Goal: Transaction & Acquisition: Purchase product/service

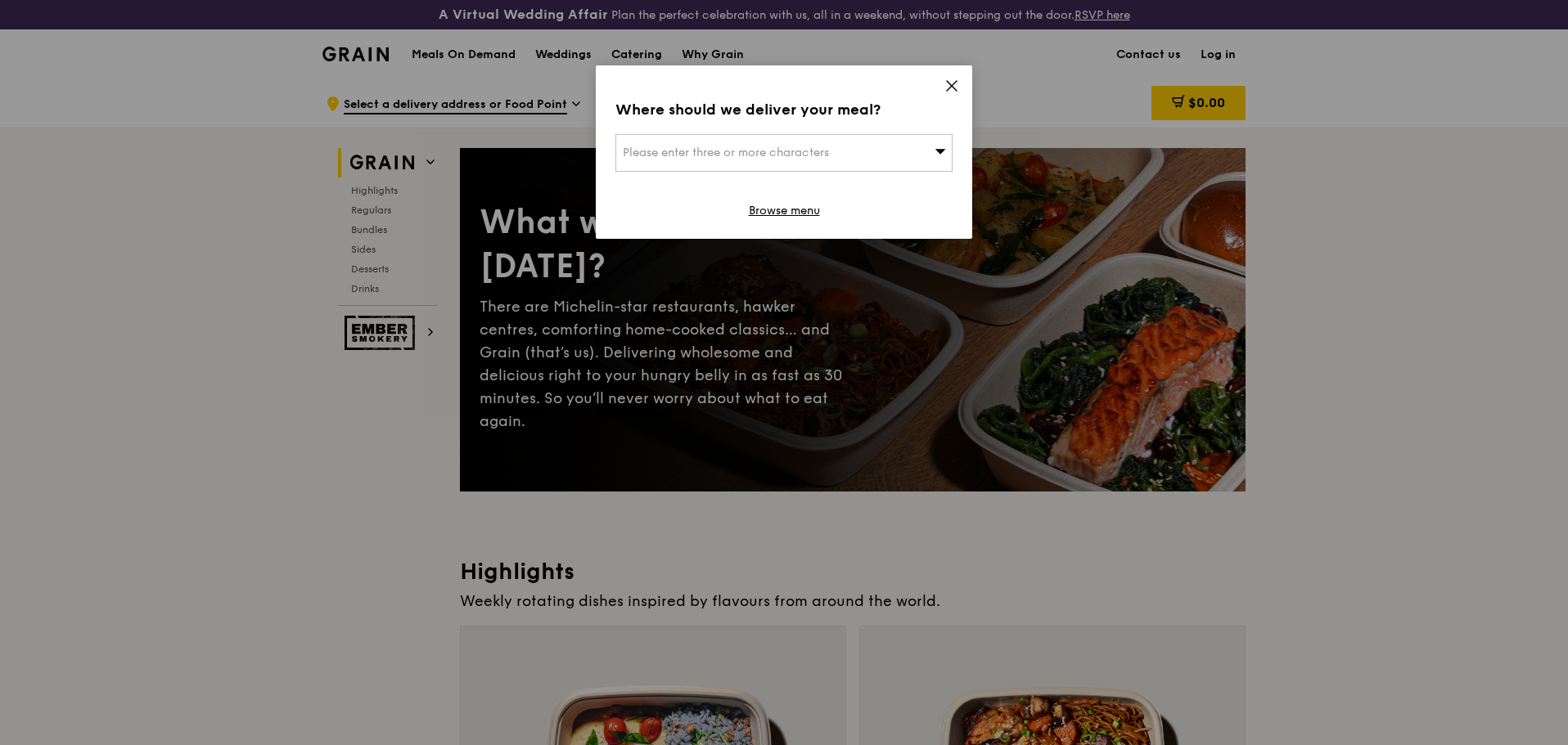
click at [954, 80] on icon at bounding box center [951, 86] width 14 height 14
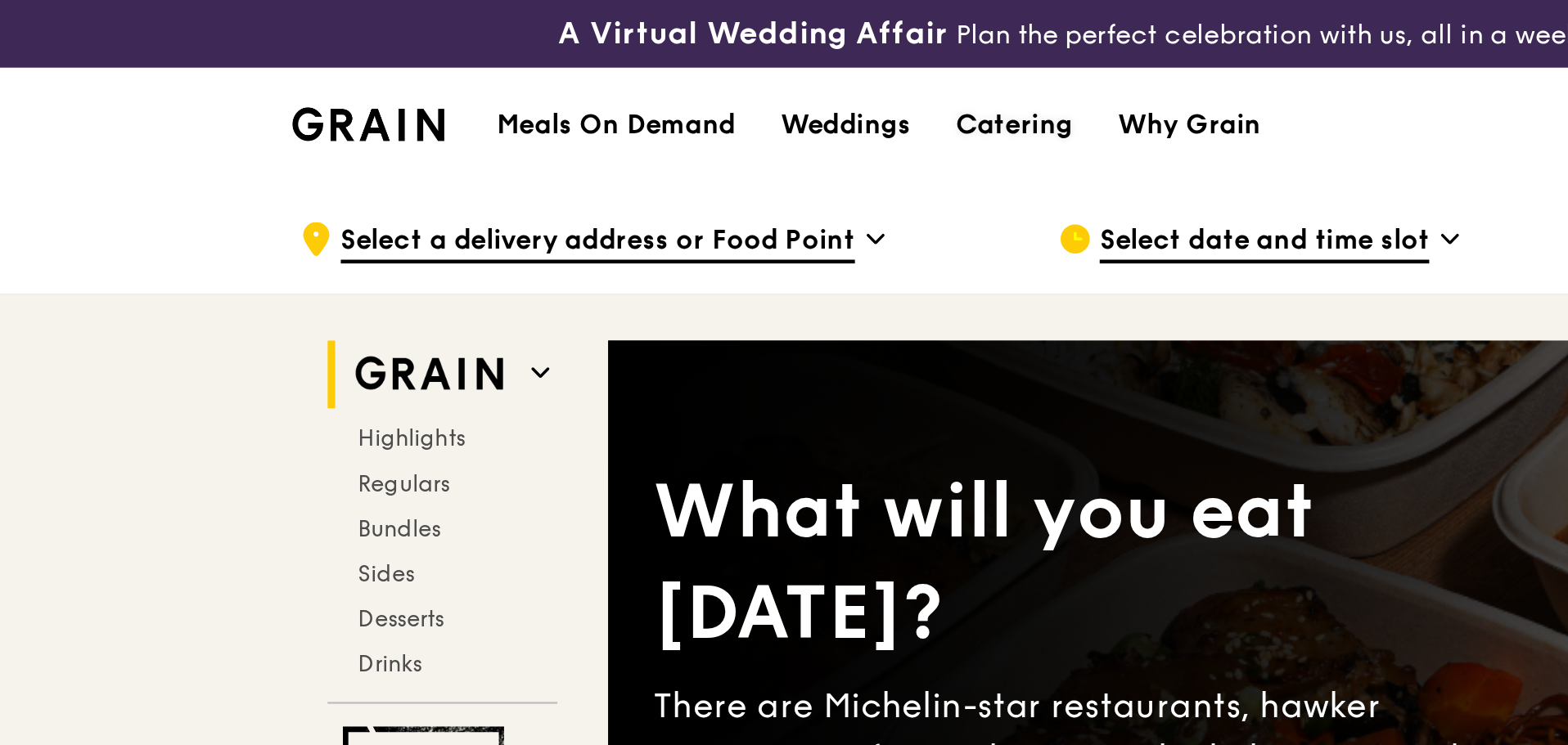
click at [635, 51] on div "Catering" at bounding box center [637, 55] width 51 height 49
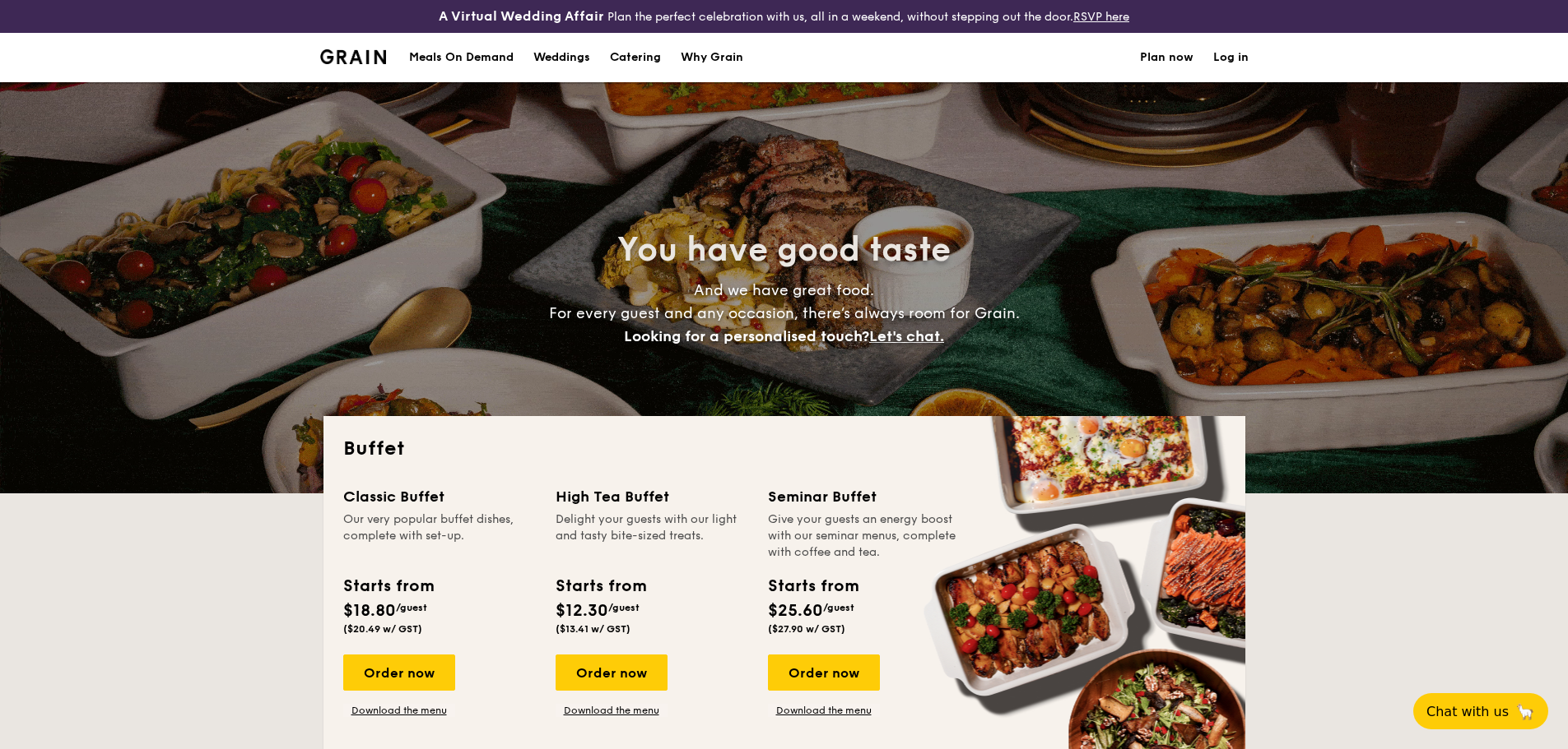
select select
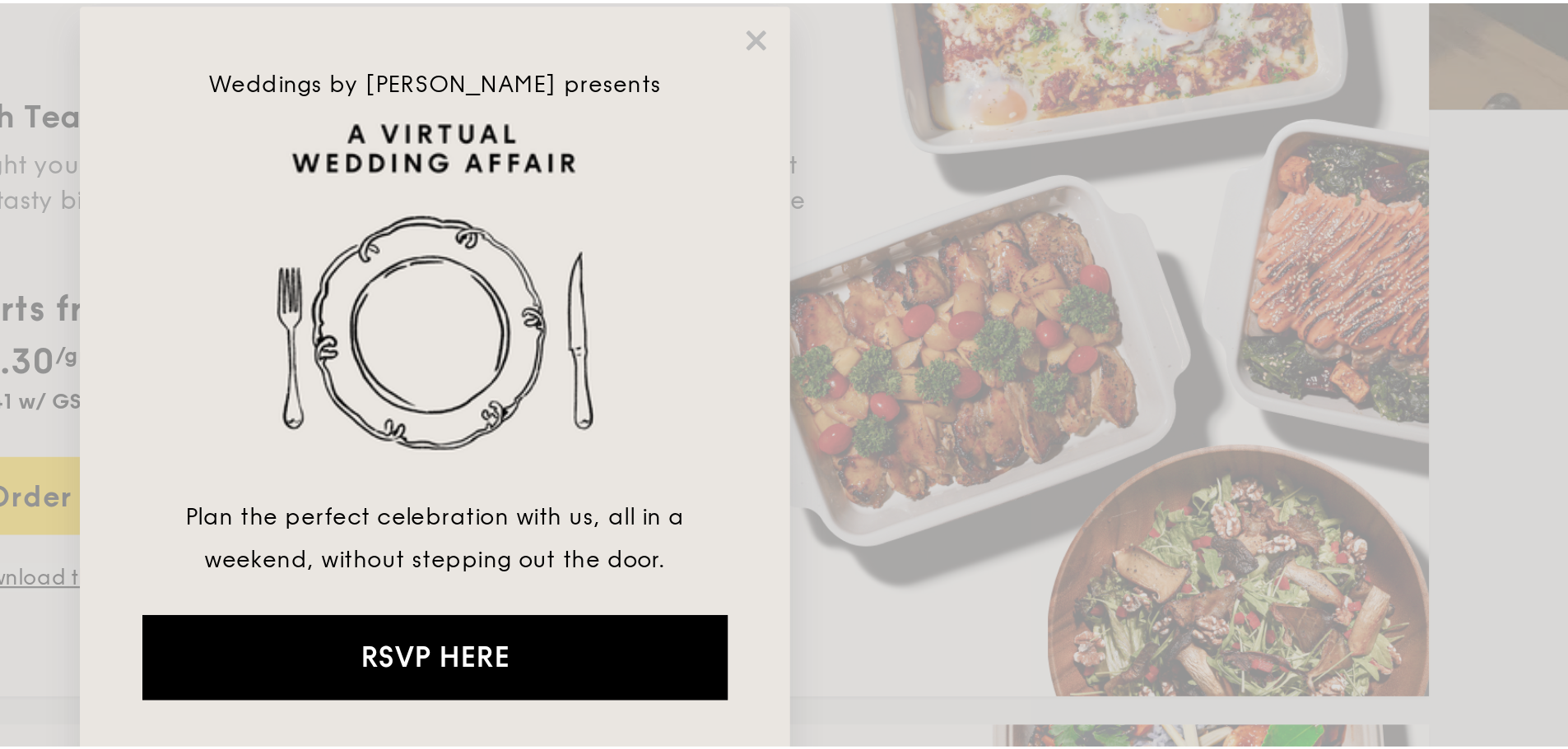
scroll to position [247, 0]
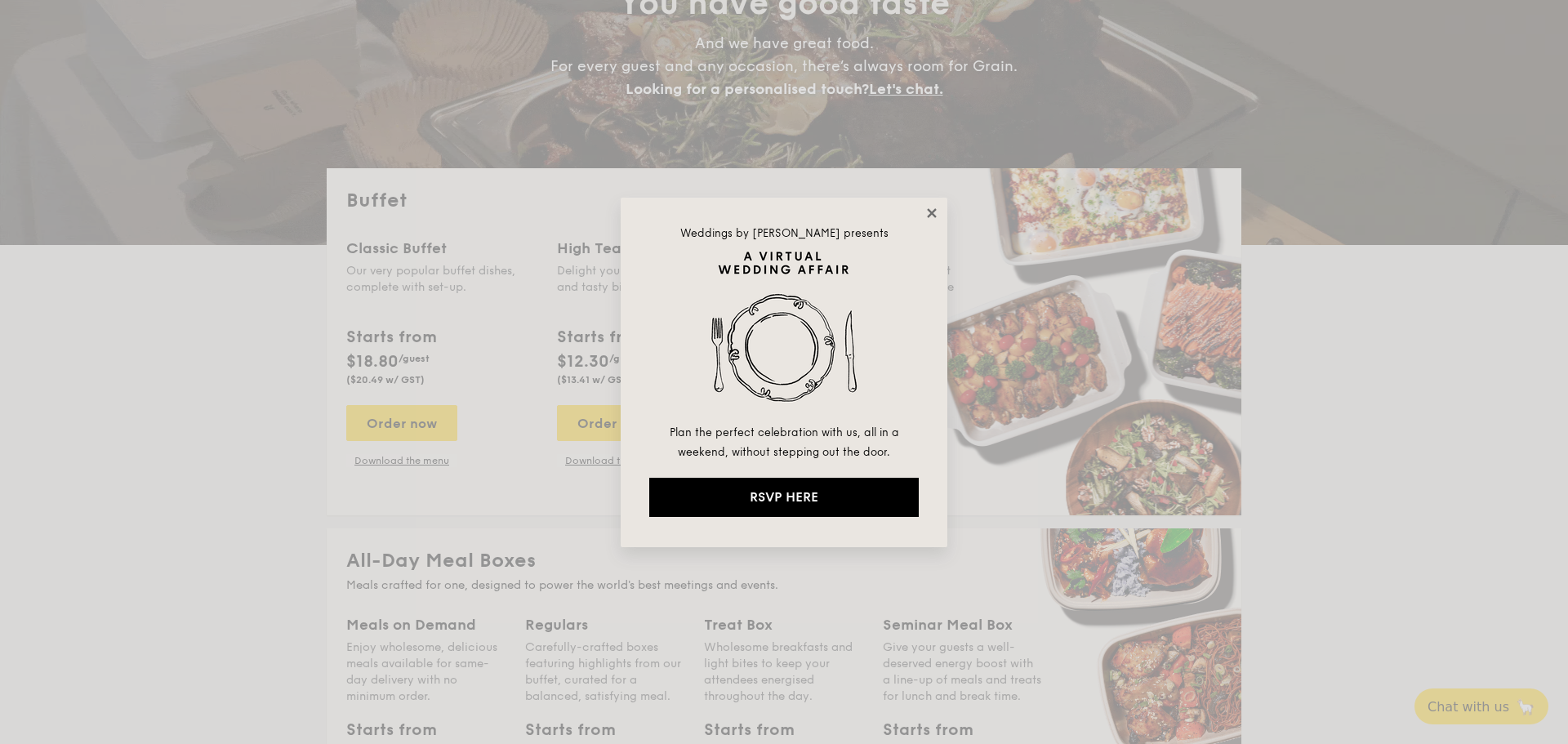
click at [927, 213] on icon at bounding box center [932, 213] width 14 height 14
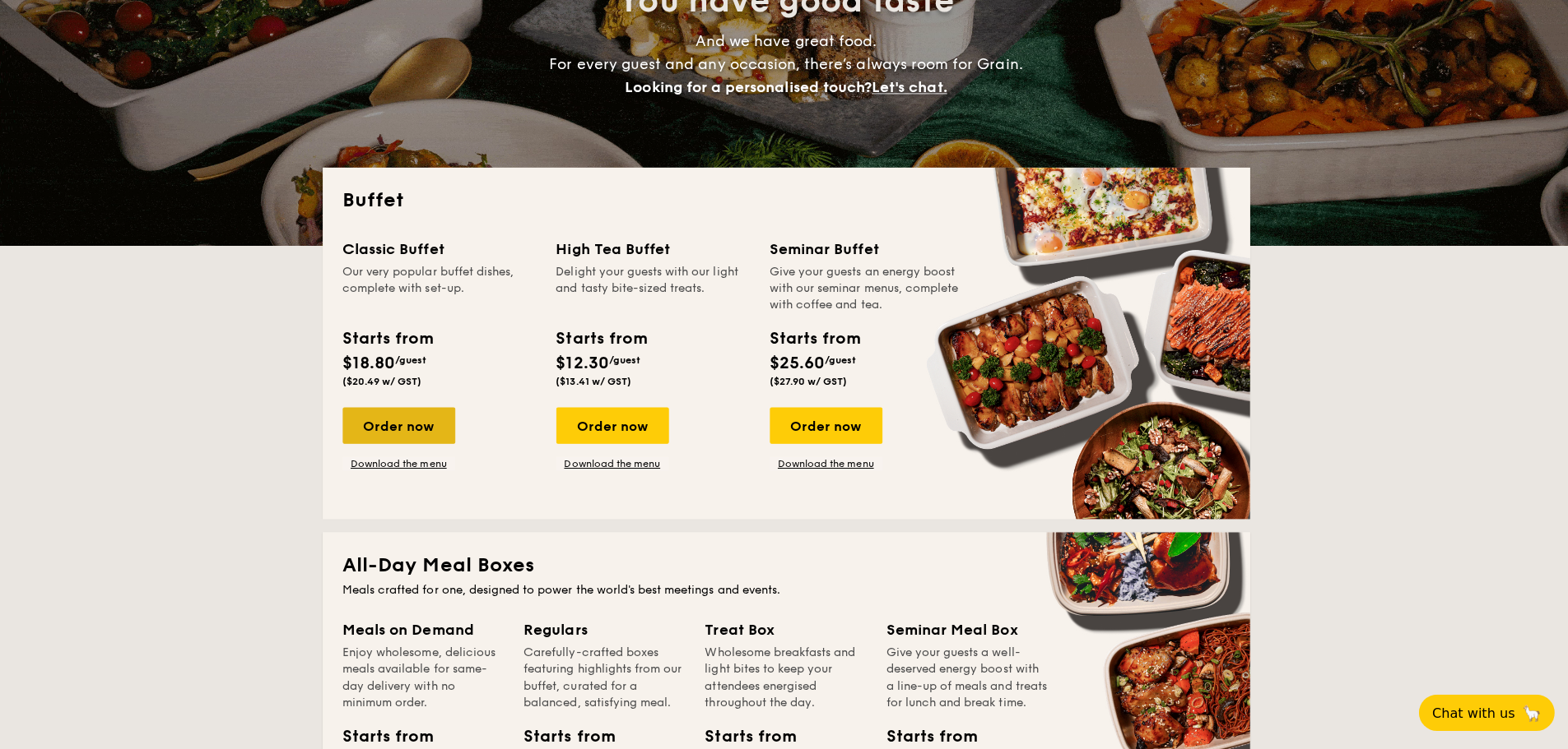
click at [414, 425] on div "Order now" at bounding box center [399, 426] width 112 height 36
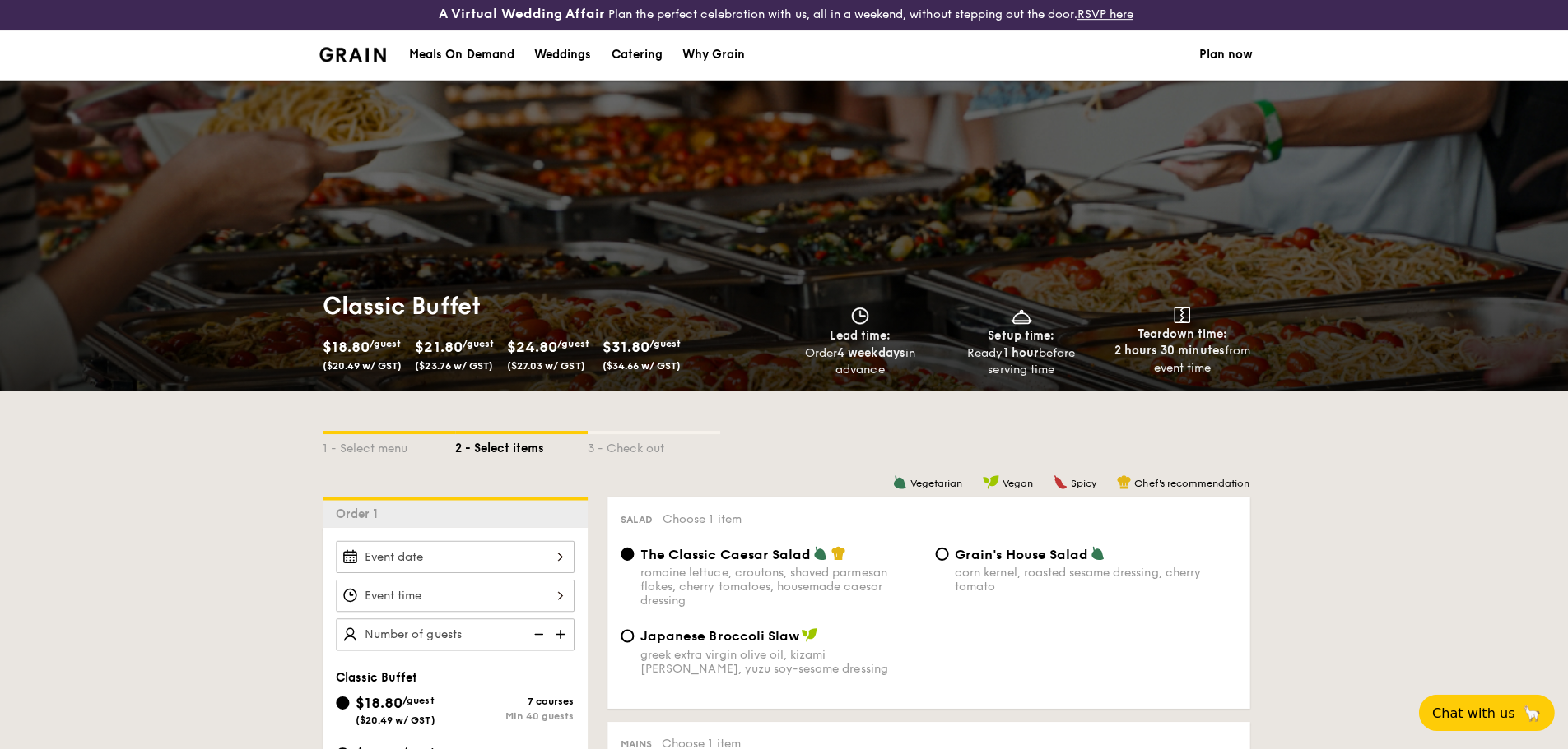
scroll to position [243, 0]
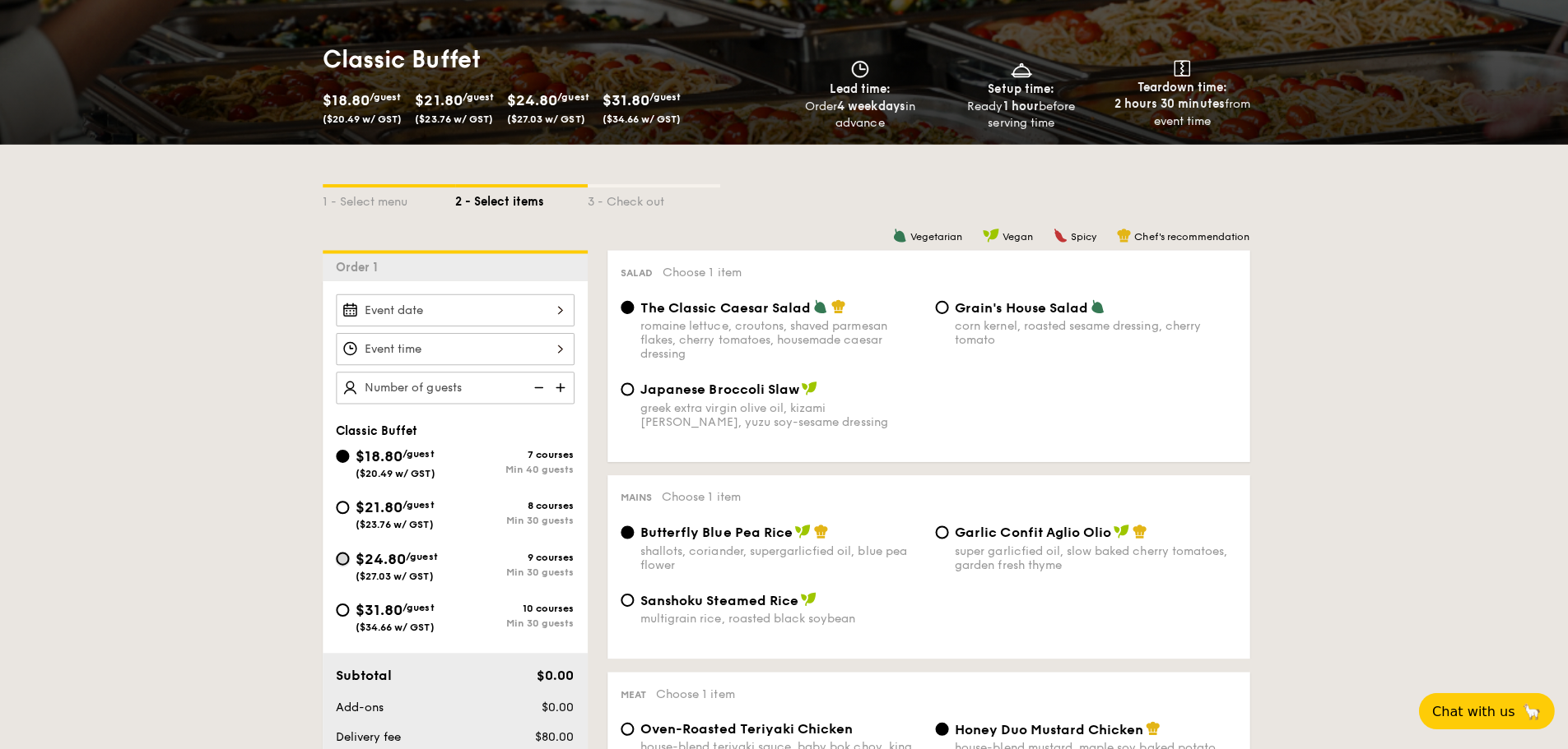
click at [345, 554] on input "$24.80 /guest ($27.03 w/ GST) 9 courses Min 30 guests" at bounding box center [343, 560] width 14 height 14
radio input "true"
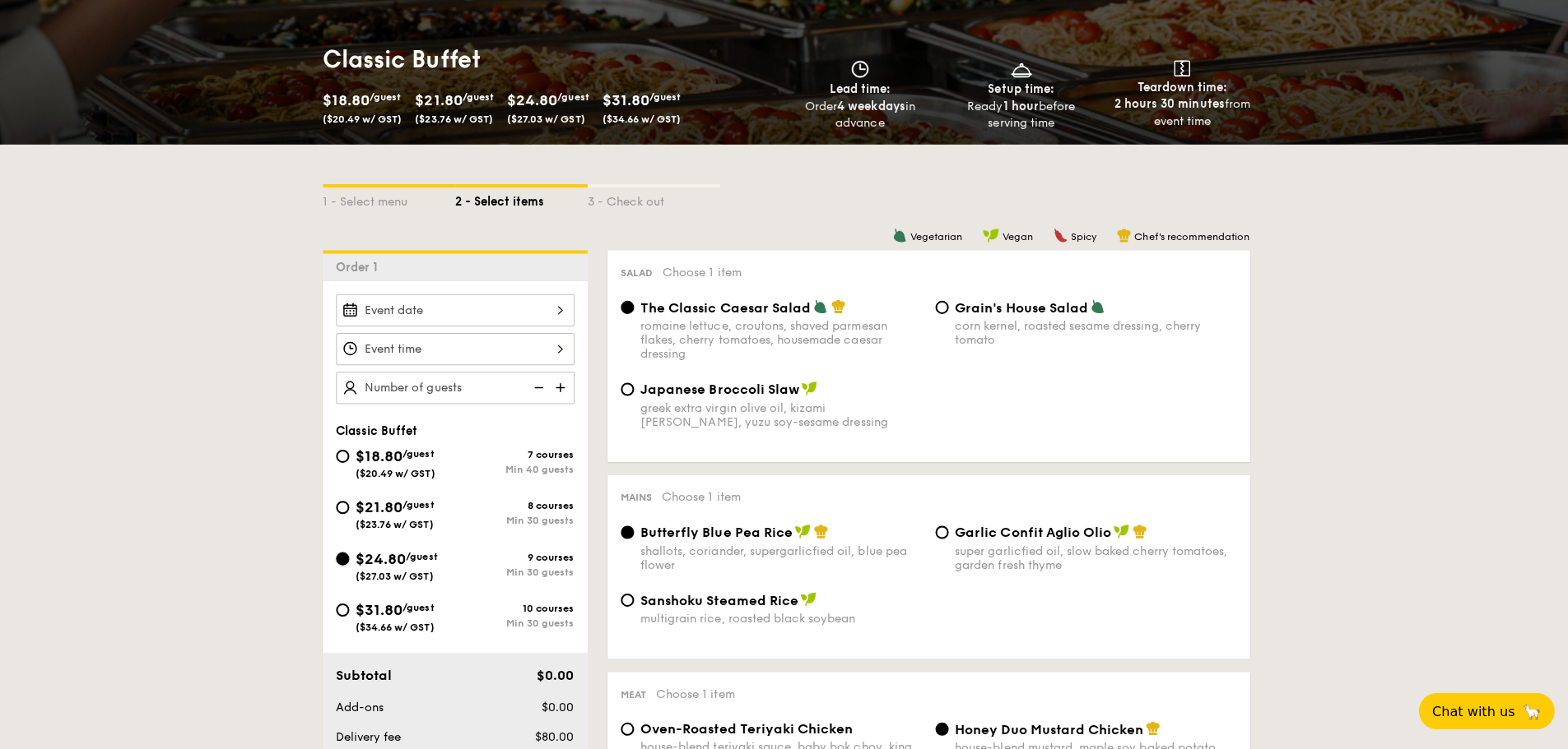
radio input "true"
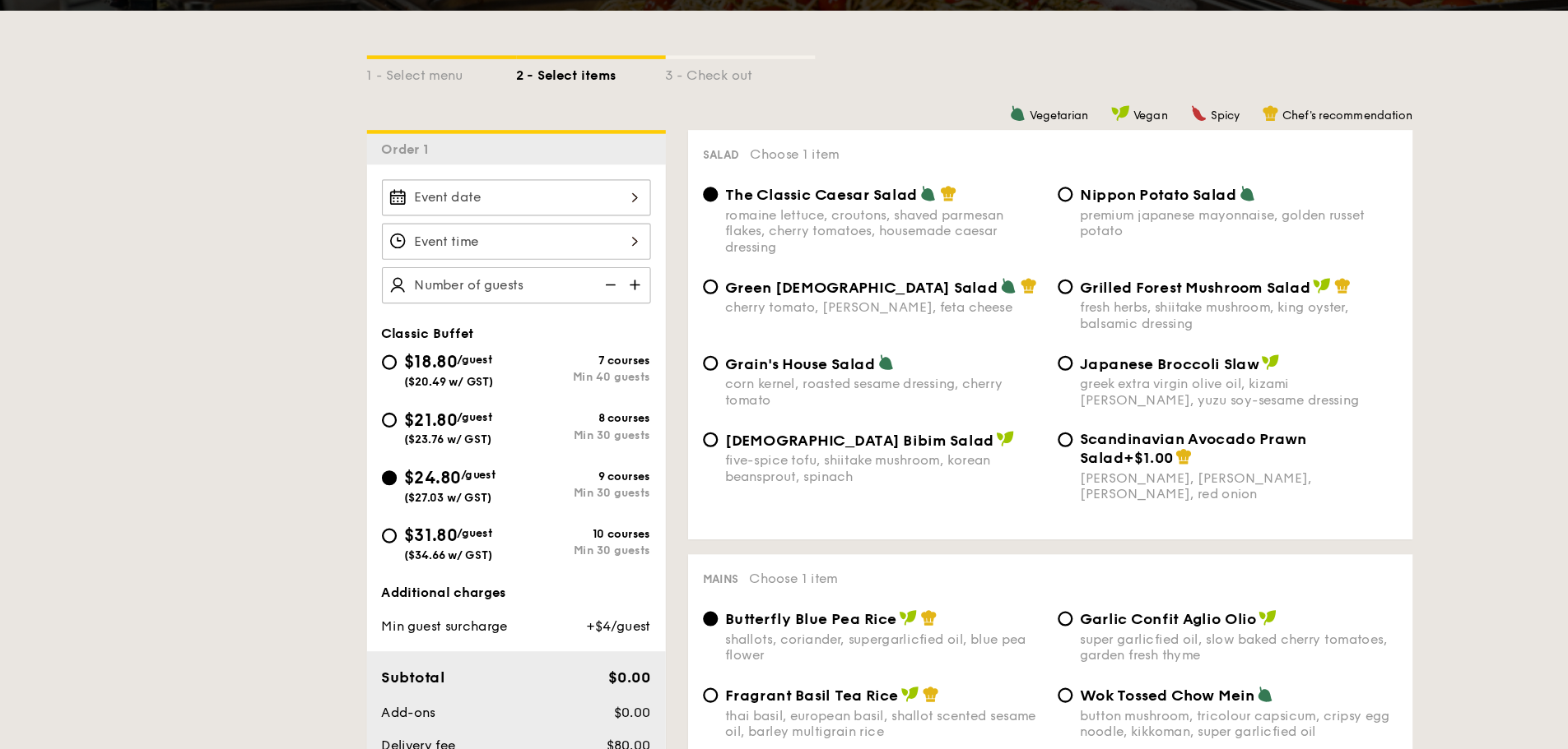
scroll to position [303, 0]
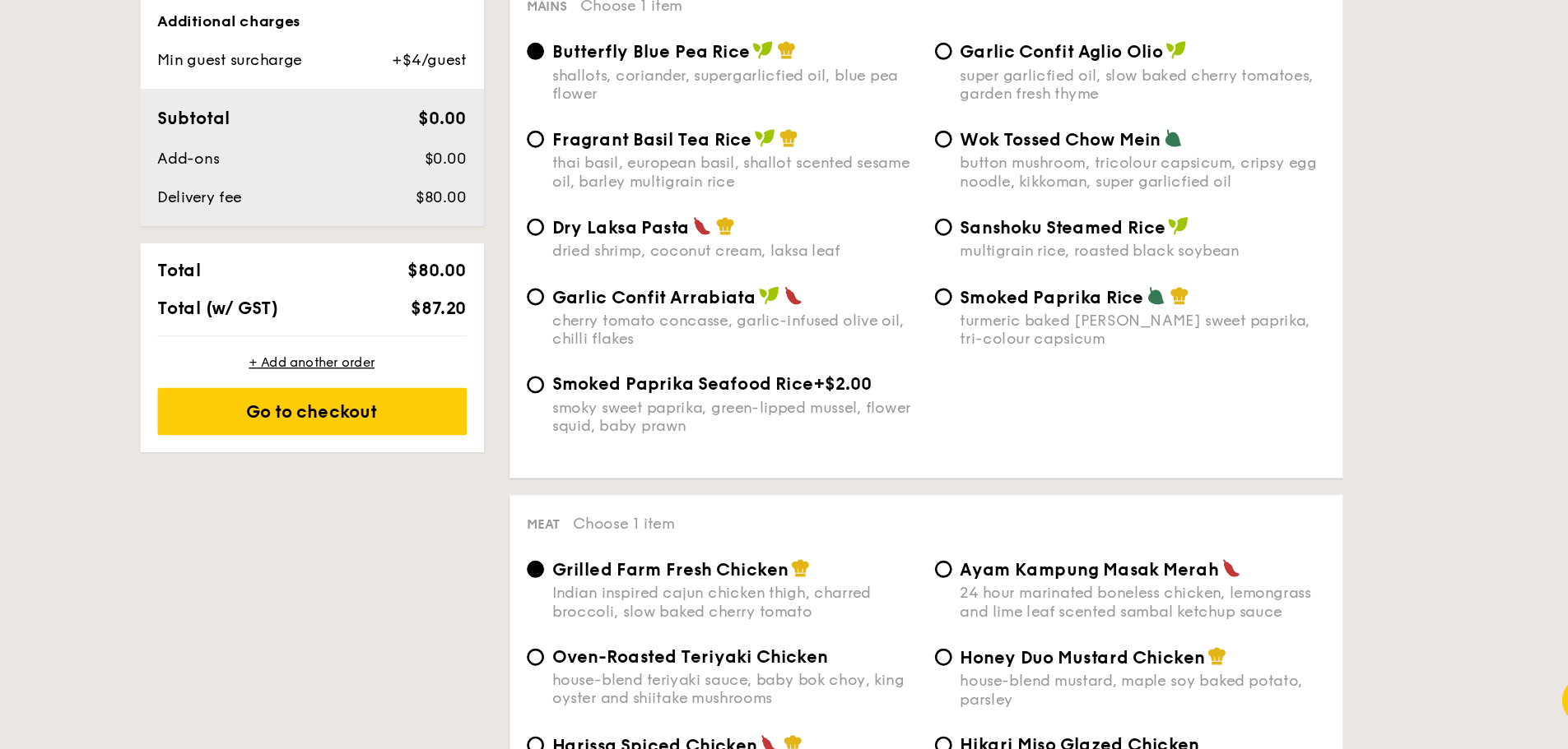
scroll to position [777, 0]
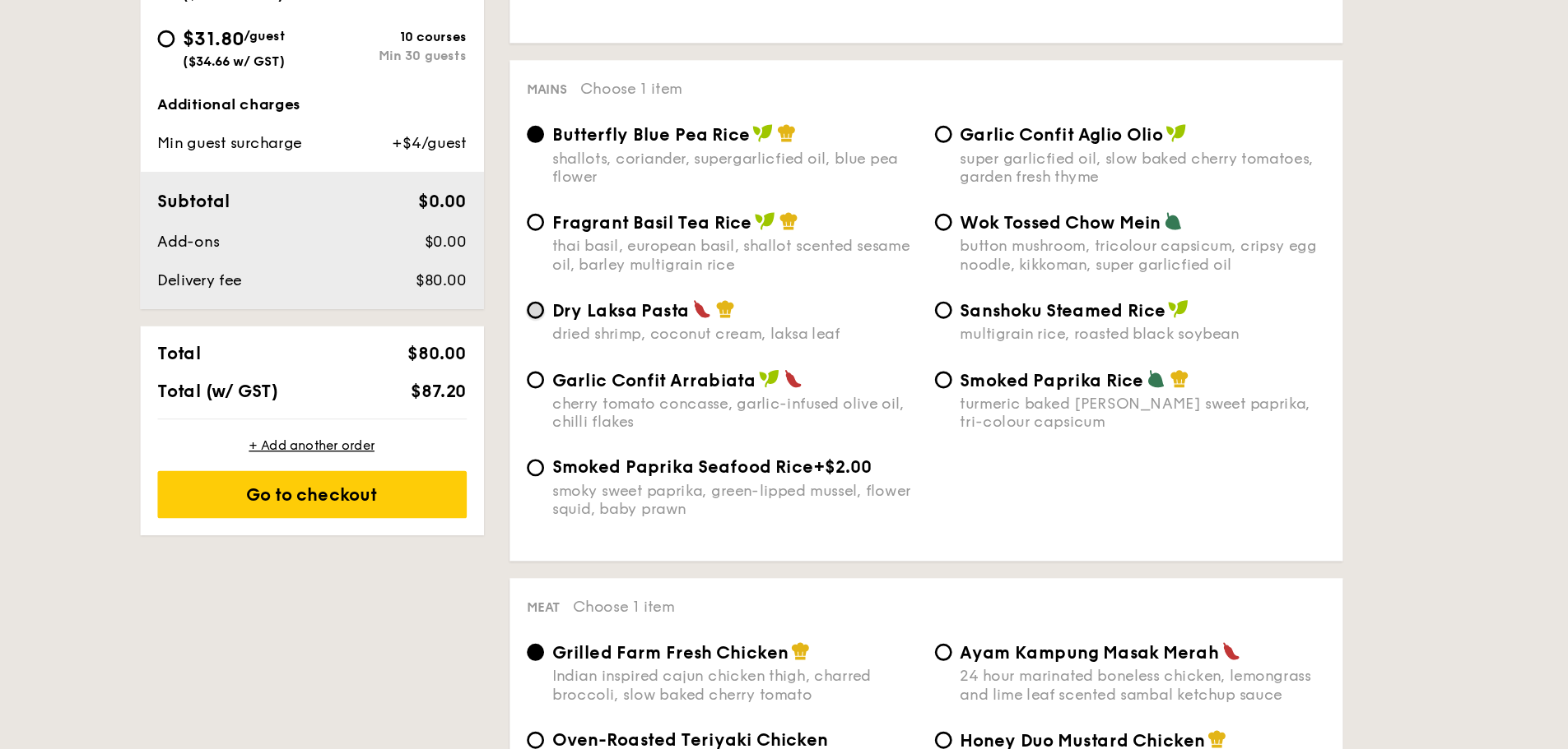
click at [625, 291] on input "Dry Laksa Pasta dried shrimp, coconut cream, laksa leaf" at bounding box center [626, 286] width 14 height 14
radio input "true"
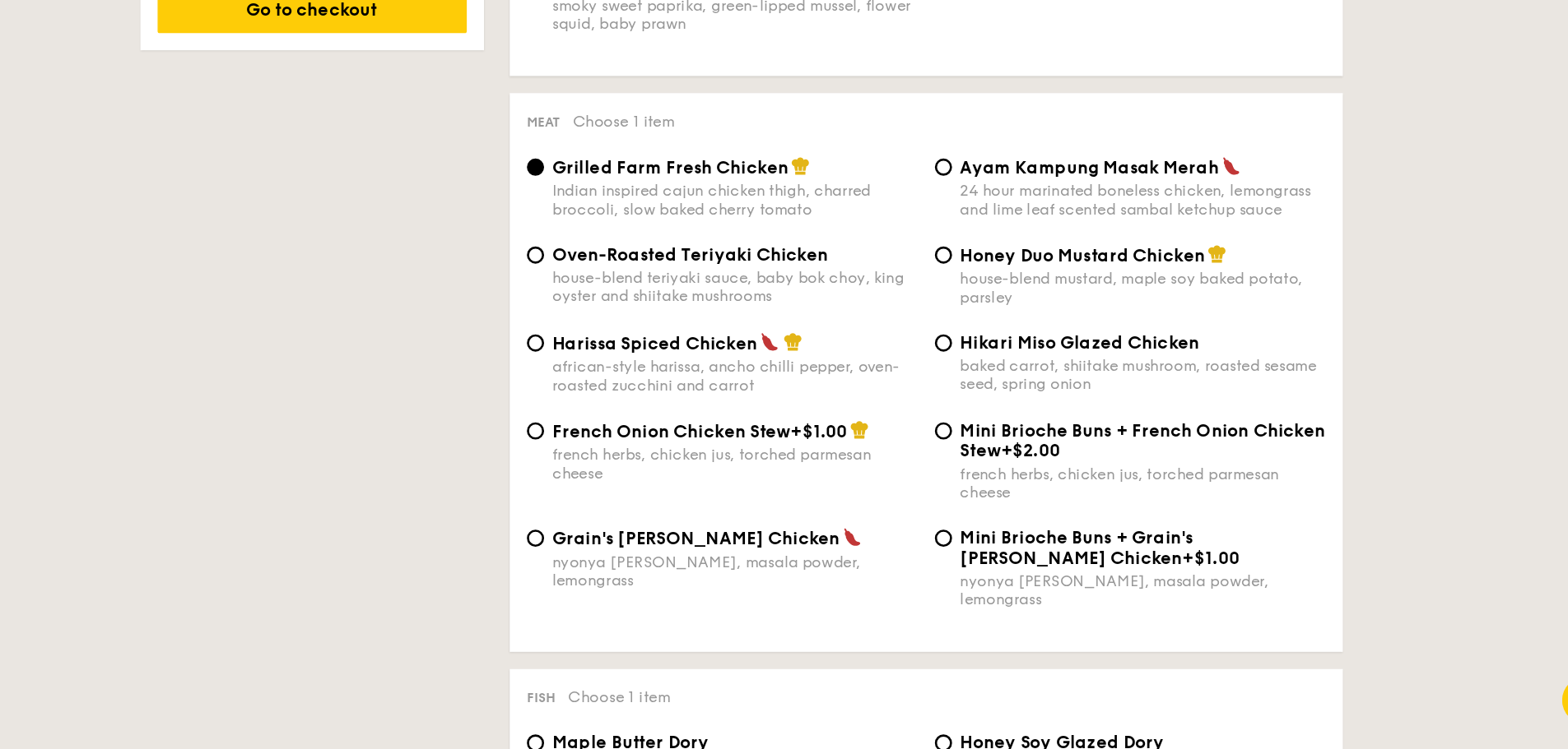
scroll to position [1029, 0]
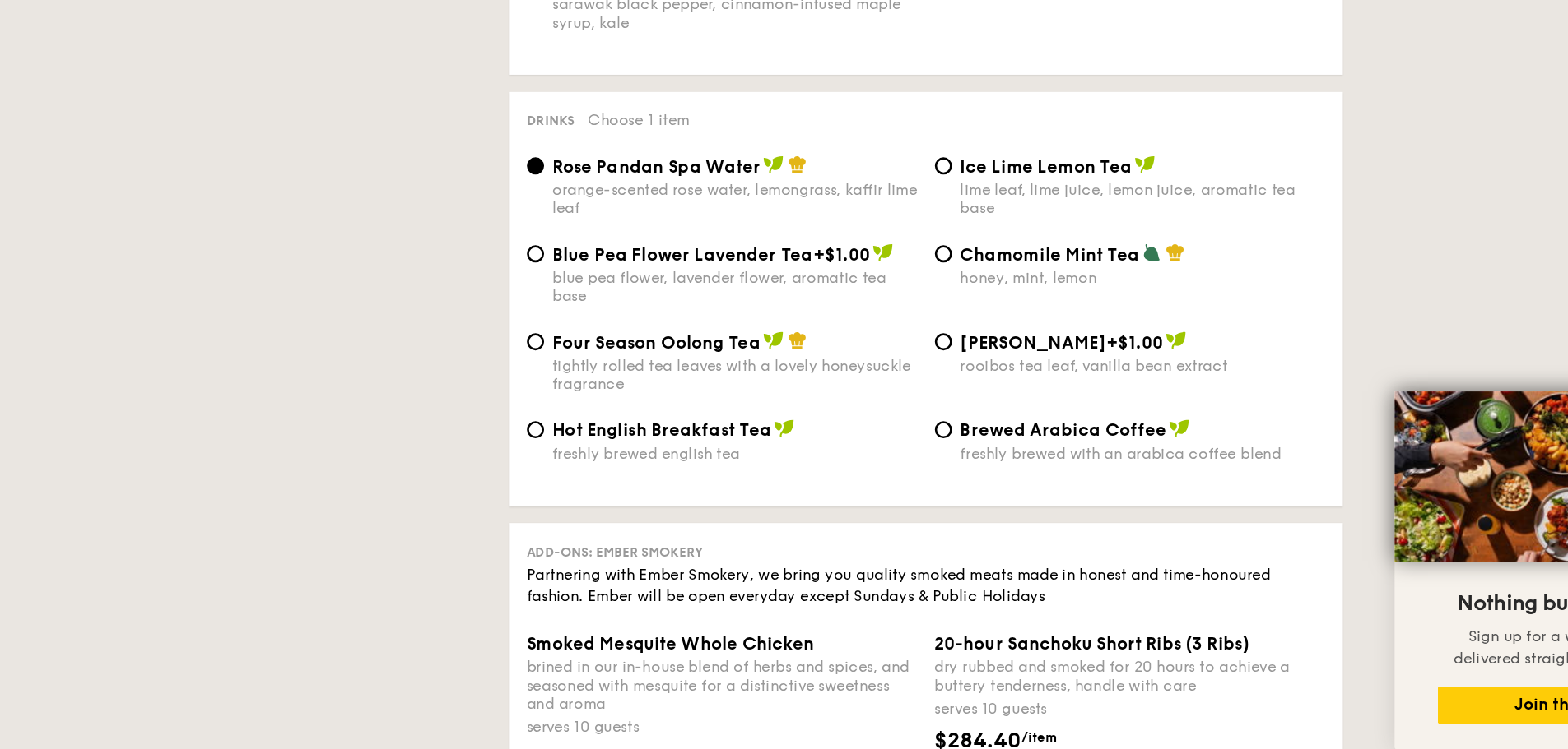
scroll to position [3425, 0]
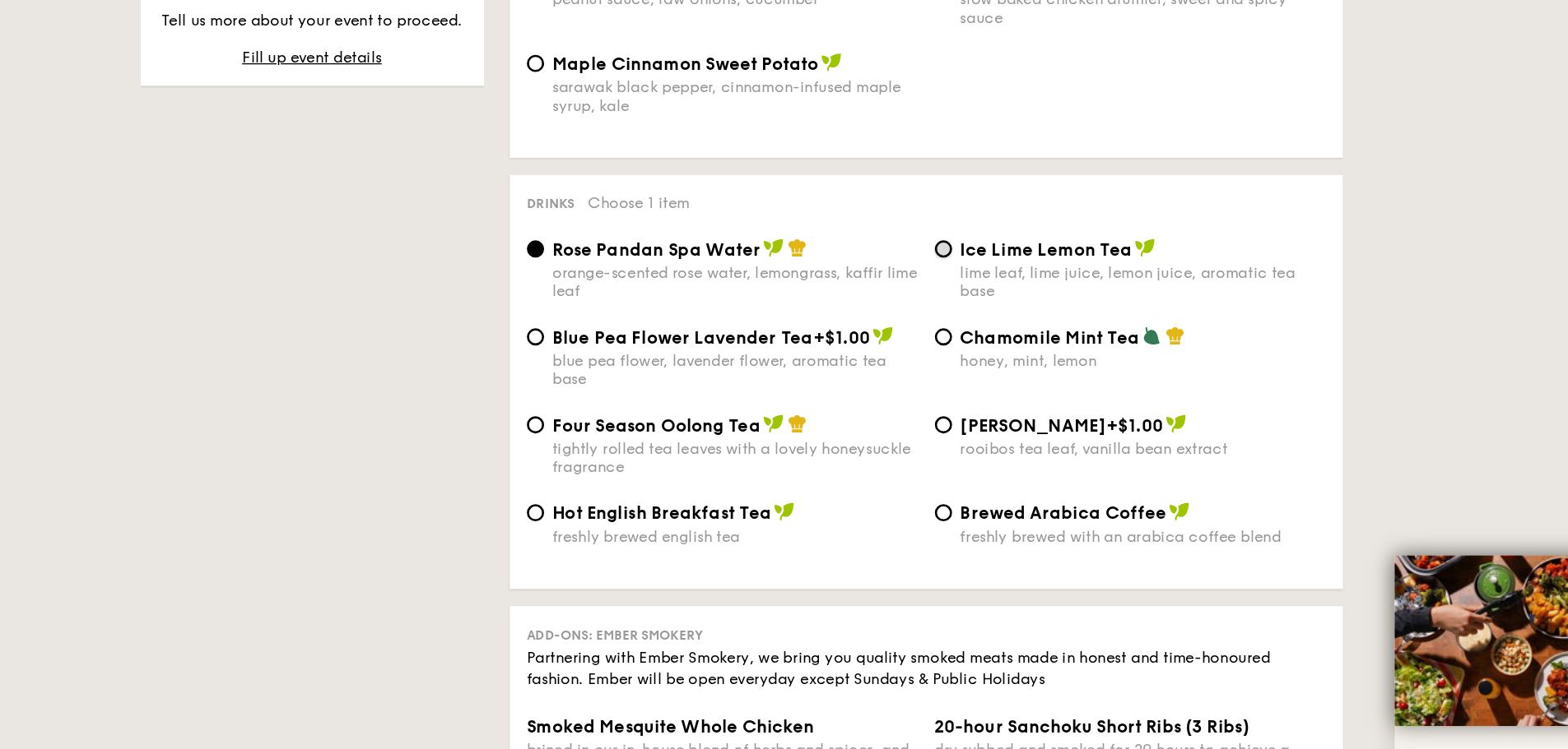
click at [937, 233] on input "Ice Lime Lemon Tea lime leaf, lime juice, lemon juice, aromatic tea base" at bounding box center [939, 239] width 14 height 14
radio input "true"
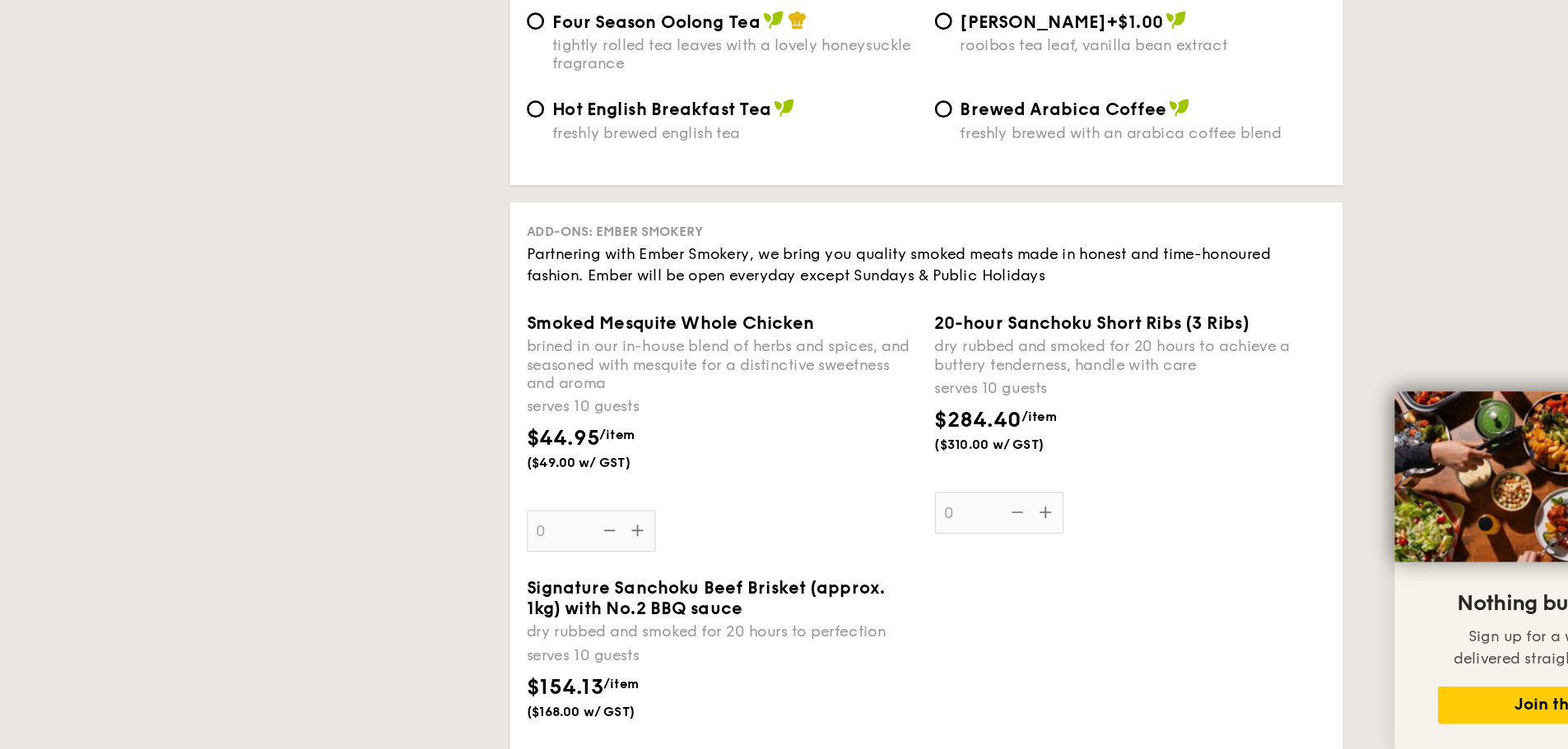
scroll to position [3726, 0]
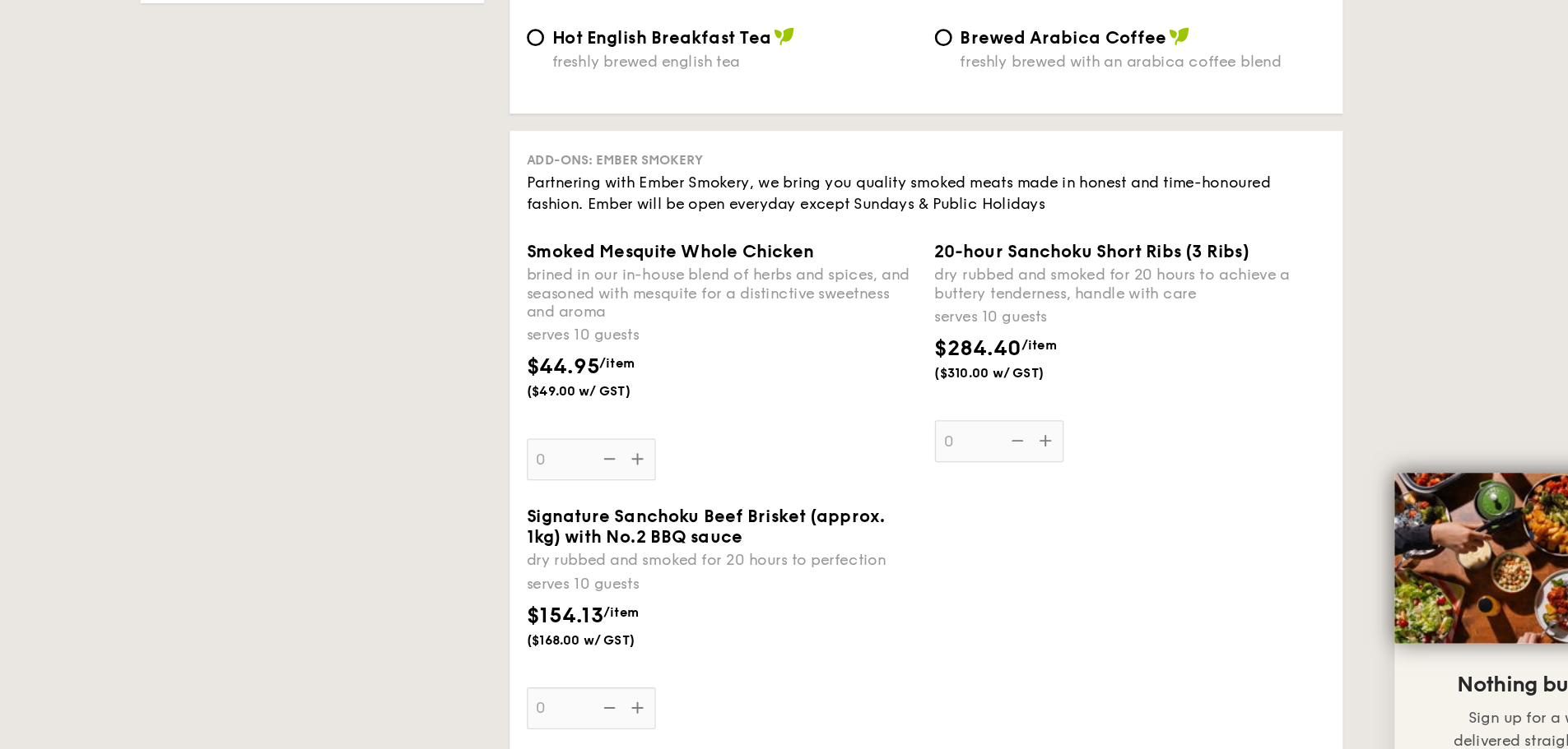
click at [840, 244] on div "Partnering with Ember Smokery, we bring you quality smoked meats made in honest…" at bounding box center [925, 260] width 612 height 33
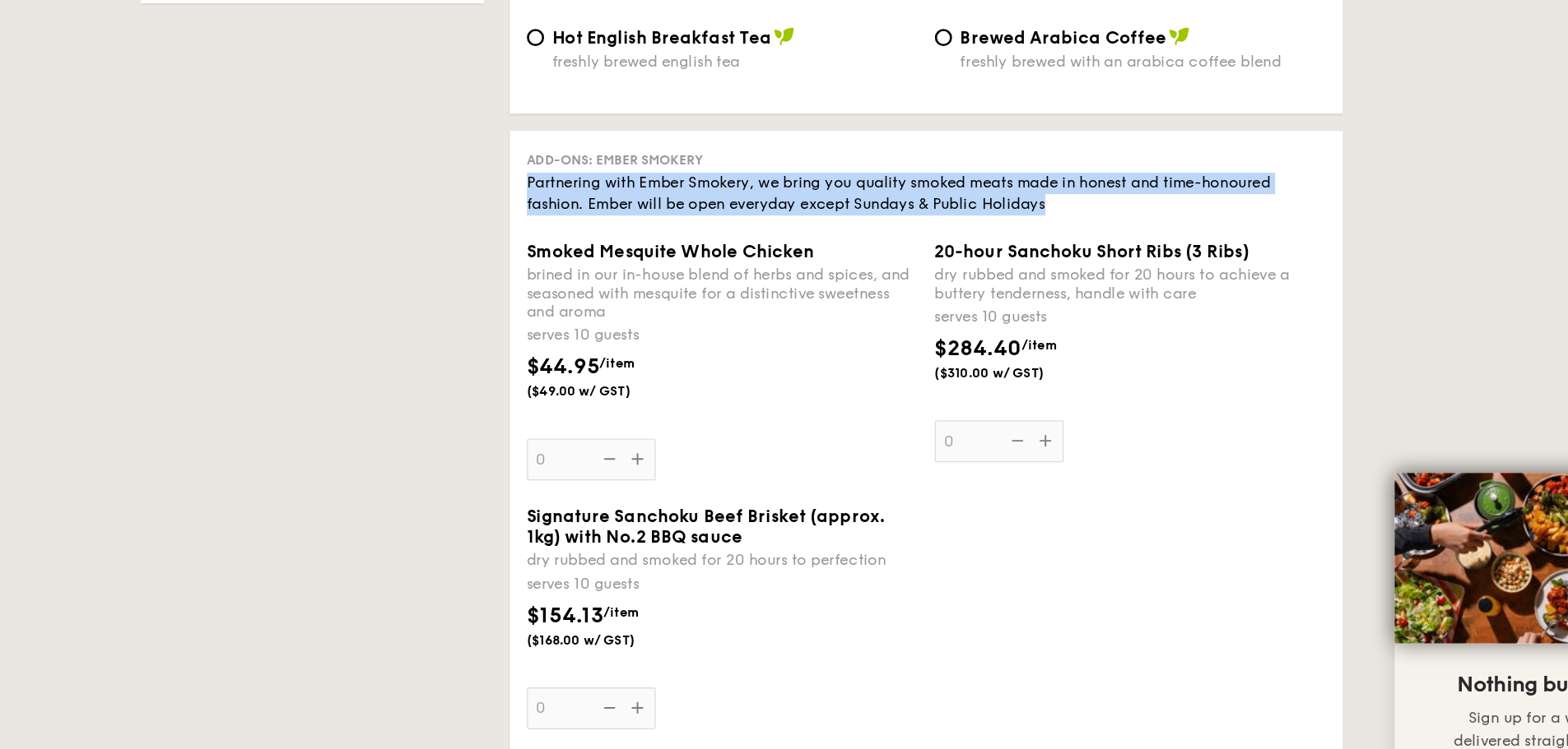
click at [840, 244] on div "Partnering with Ember Smokery, we bring you quality smoked meats made in honest…" at bounding box center [925, 260] width 612 height 33
click at [808, 254] on div "Add-ons: Ember Smokery Partnering with Ember Smokery, we bring you quality smok…" at bounding box center [926, 458] width 638 height 492
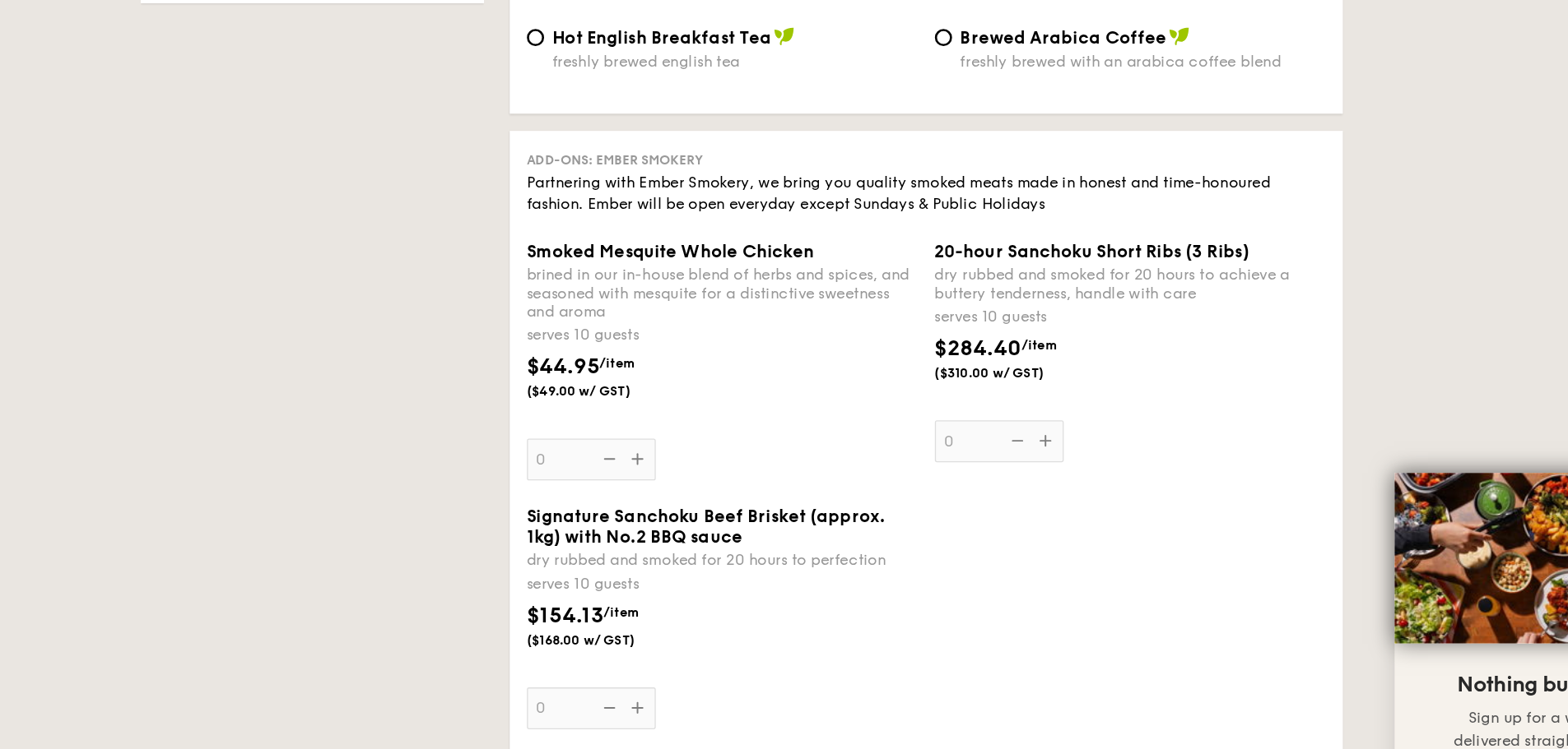
click at [775, 297] on span "Smoked Mesquite Whole Chicken" at bounding box center [729, 304] width 221 height 15
click at [719, 448] on input "0" at bounding box center [669, 464] width 99 height 32
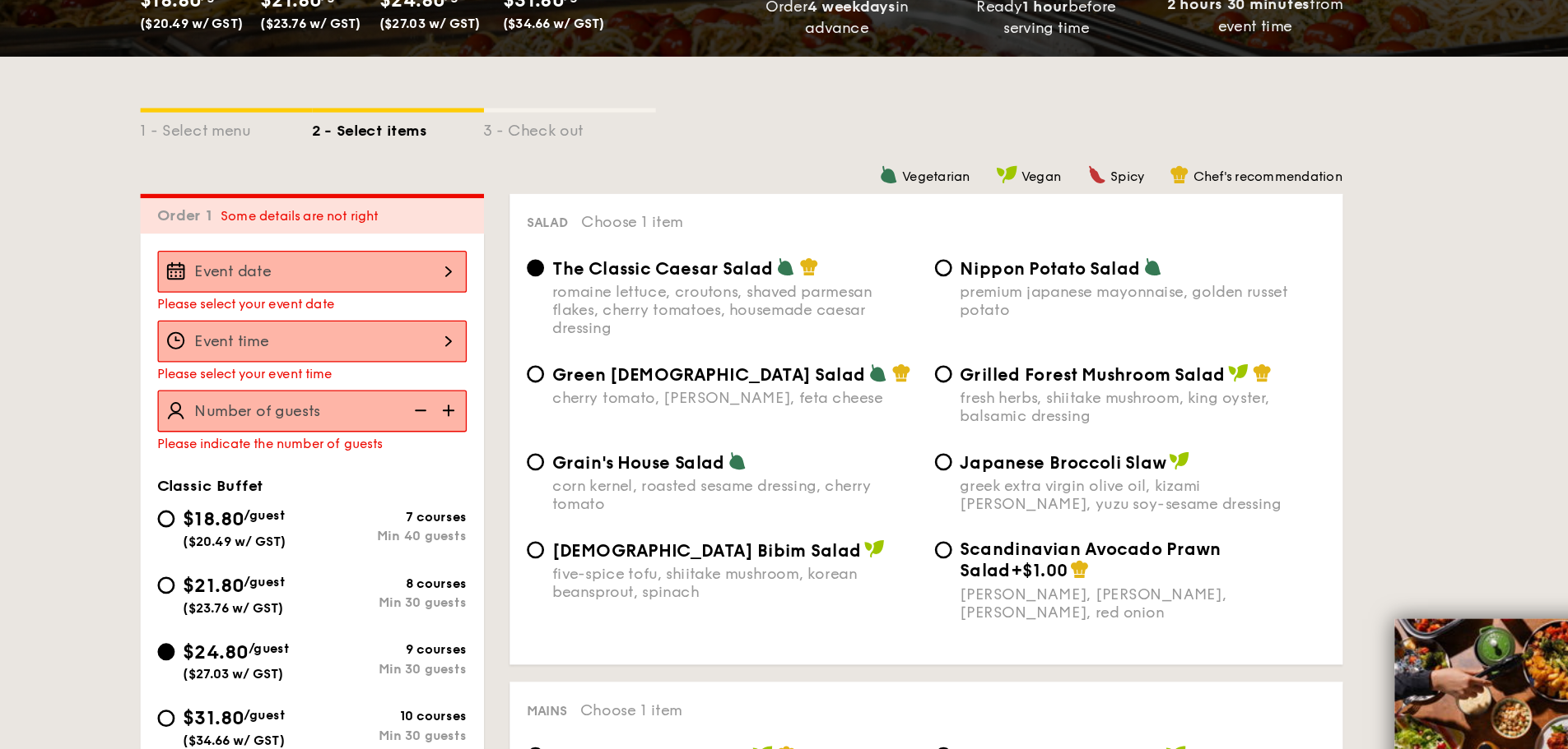
scroll to position [346, 0]
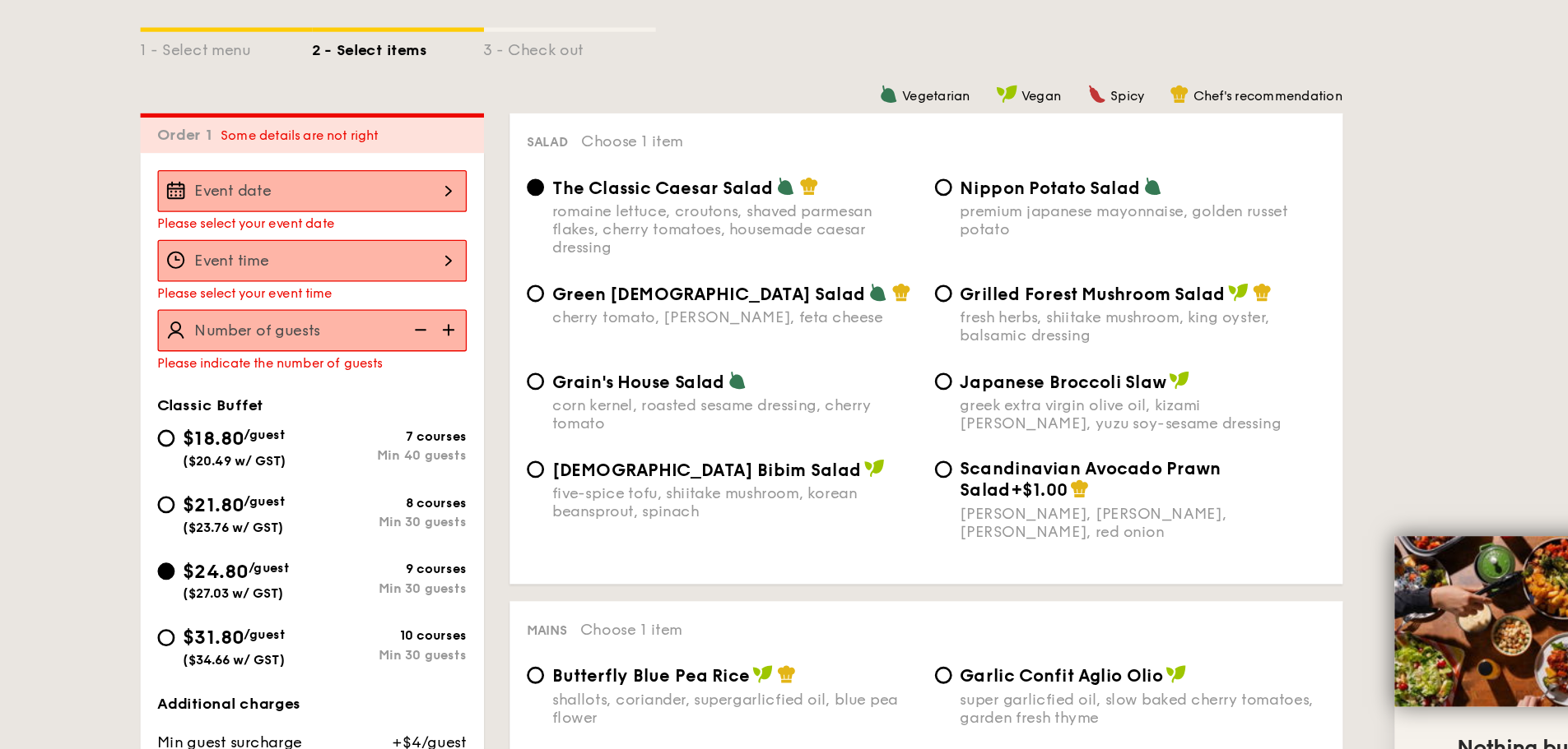
click at [538, 209] on div at bounding box center [454, 210] width 237 height 32
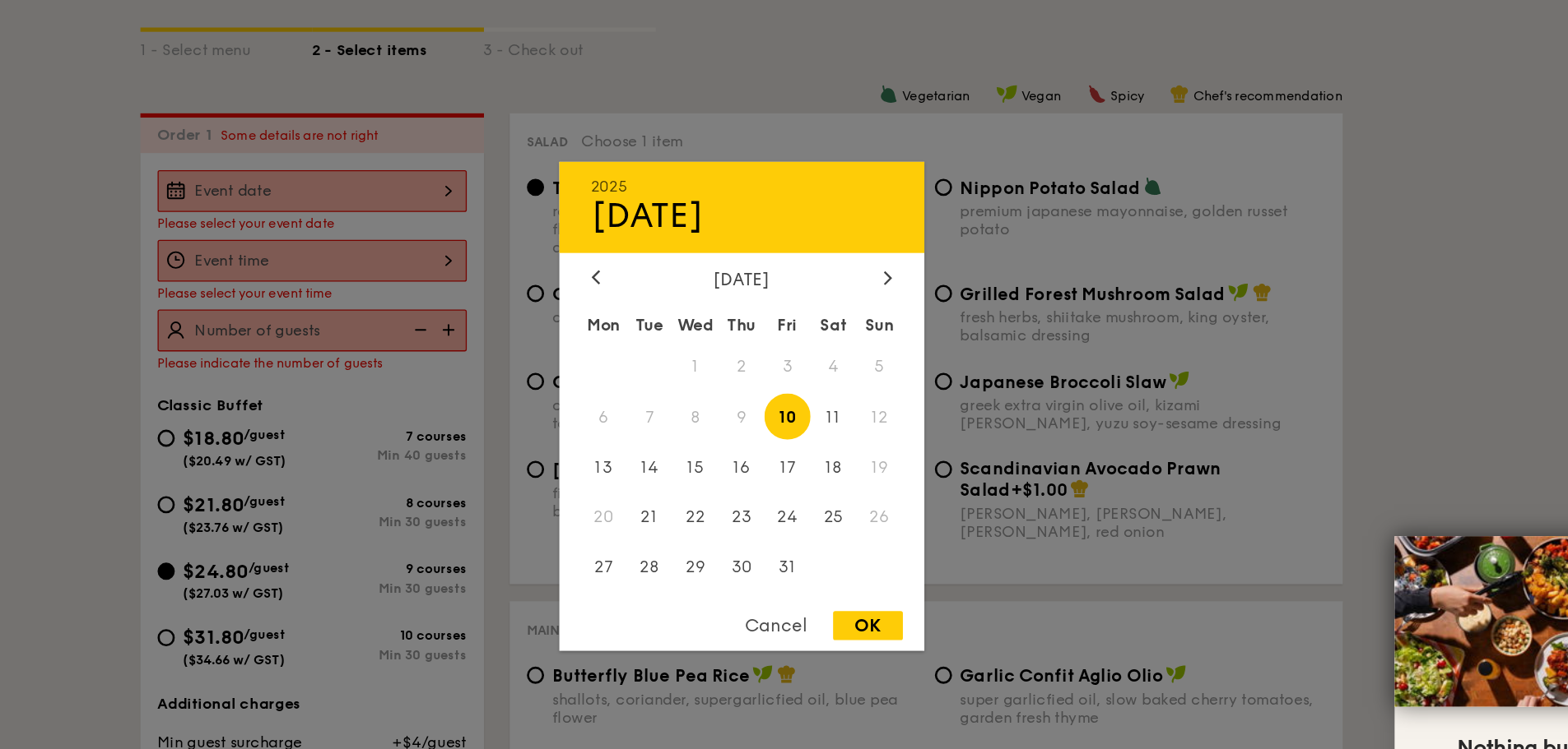
click at [538, 209] on div at bounding box center [784, 374] width 1568 height 749
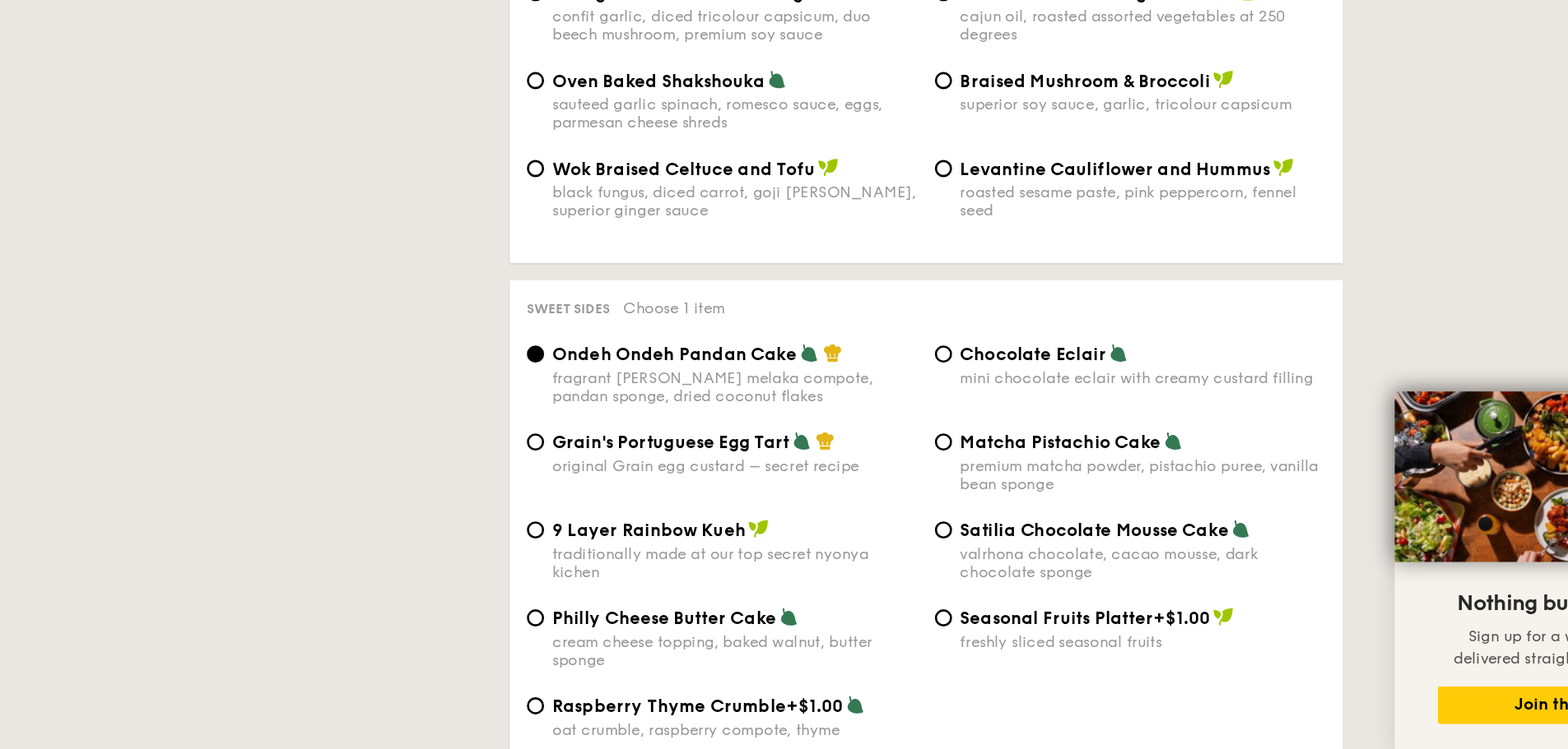
scroll to position [2252, 0]
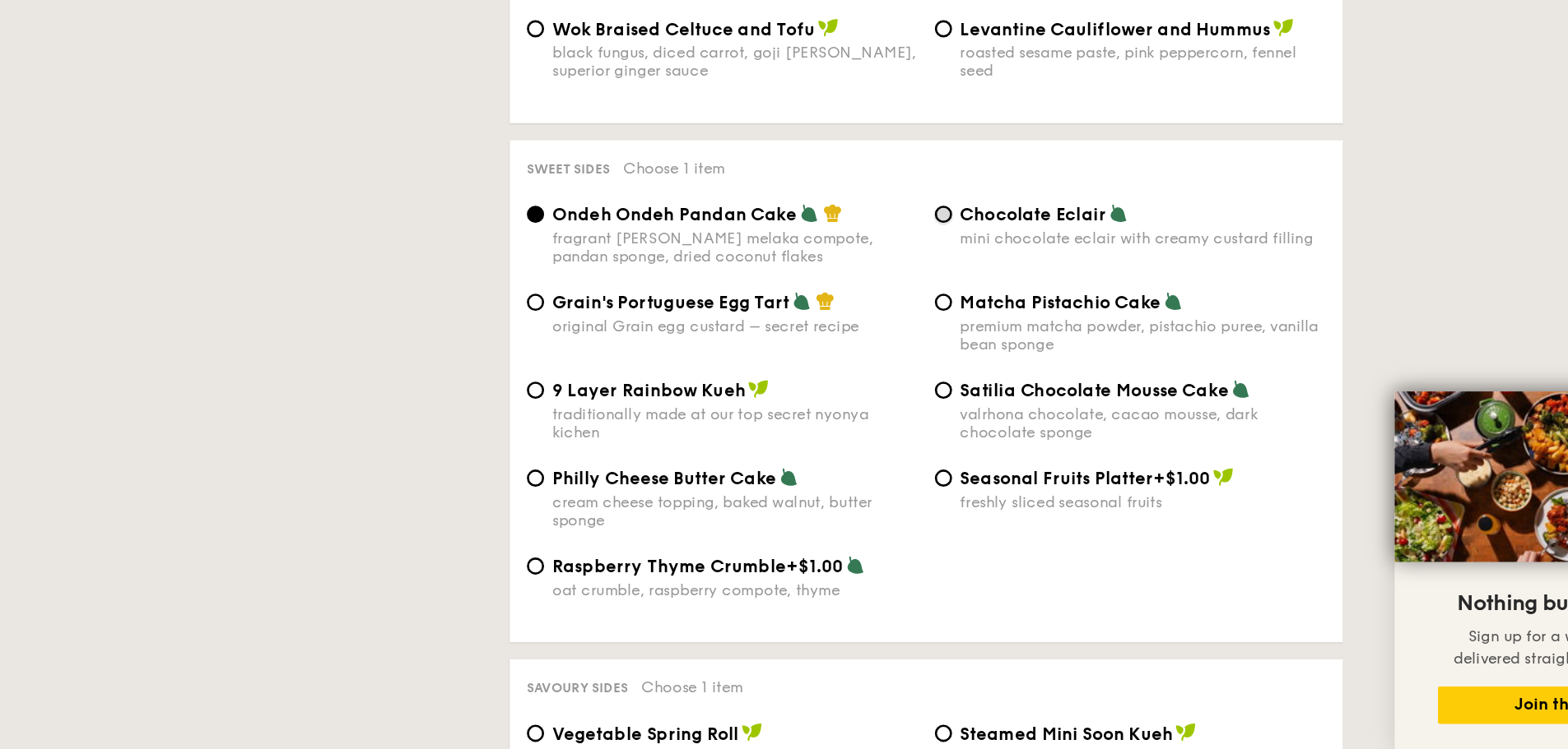
click at [936, 333] on input "Chocolate Eclair mini chocolate eclair with creamy custard filling" at bounding box center [939, 339] width 14 height 14
radio input "true"
click at [637, 398] on div "Grain's Portuguese Egg Tart original Grain egg custard – secret recipe" at bounding box center [769, 415] width 313 height 33
click at [622, 400] on input "Grain's Portuguese Egg Tart original Grain egg custard – secret recipe" at bounding box center [626, 406] width 14 height 14
radio input "true"
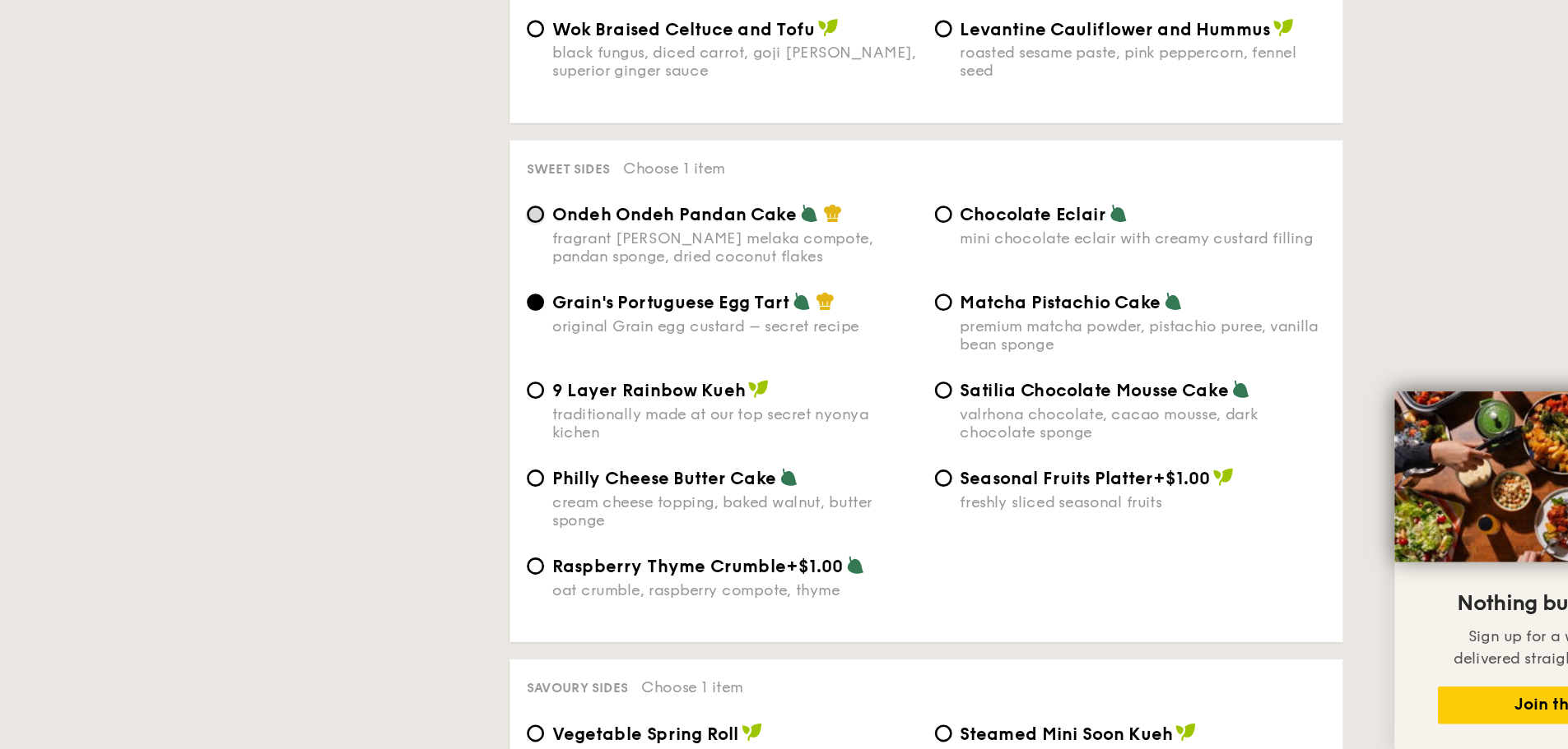
click at [631, 333] on input "Ondeh Ondeh Pandan Cake fragrant [PERSON_NAME] melaka compote, pandan sponge, d…" at bounding box center [626, 339] width 14 height 14
radio input "true"
click at [628, 400] on input "Grain's Portuguese Egg Tart original Grain egg custard – secret recipe" at bounding box center [626, 406] width 14 height 14
radio input "true"
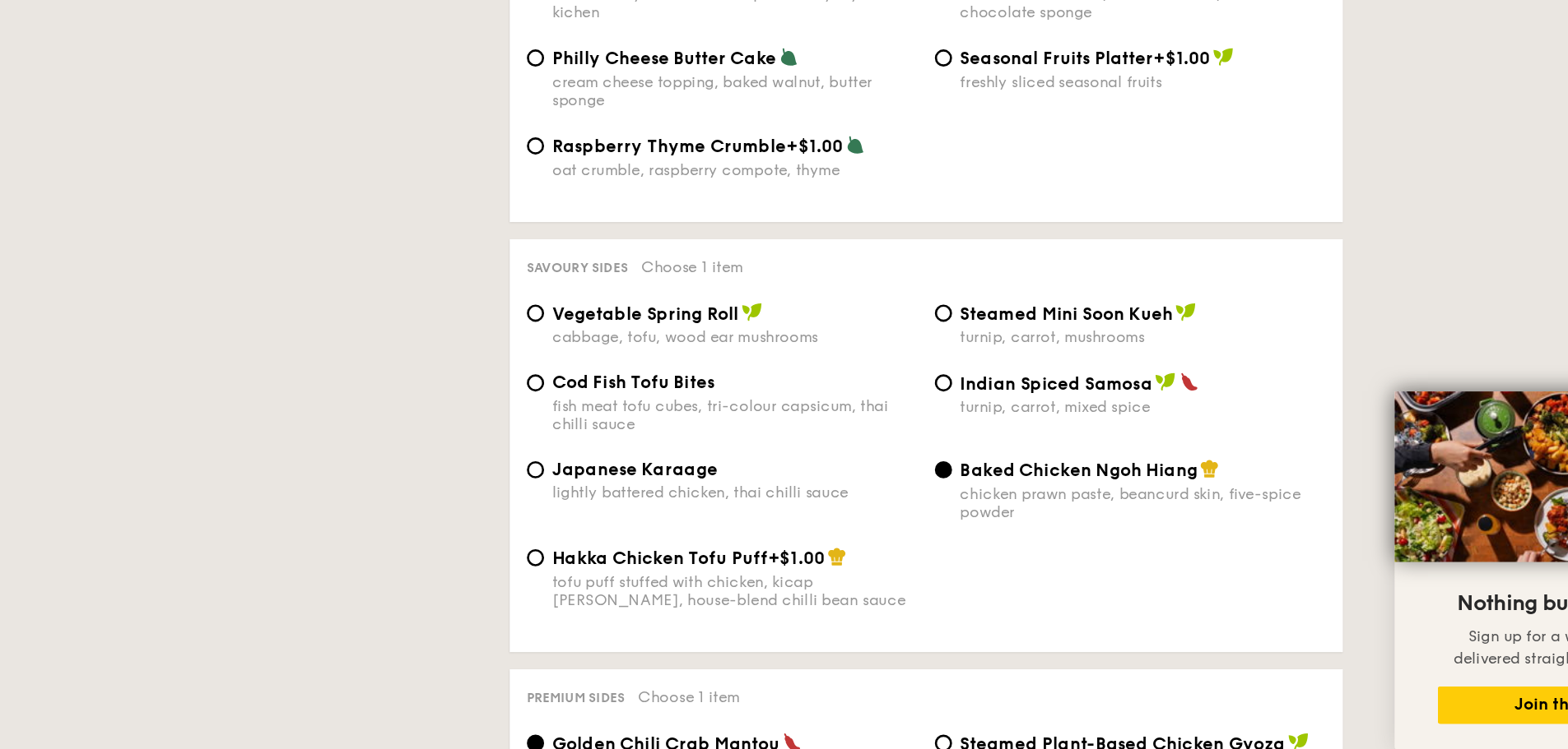
scroll to position [2694, 0]
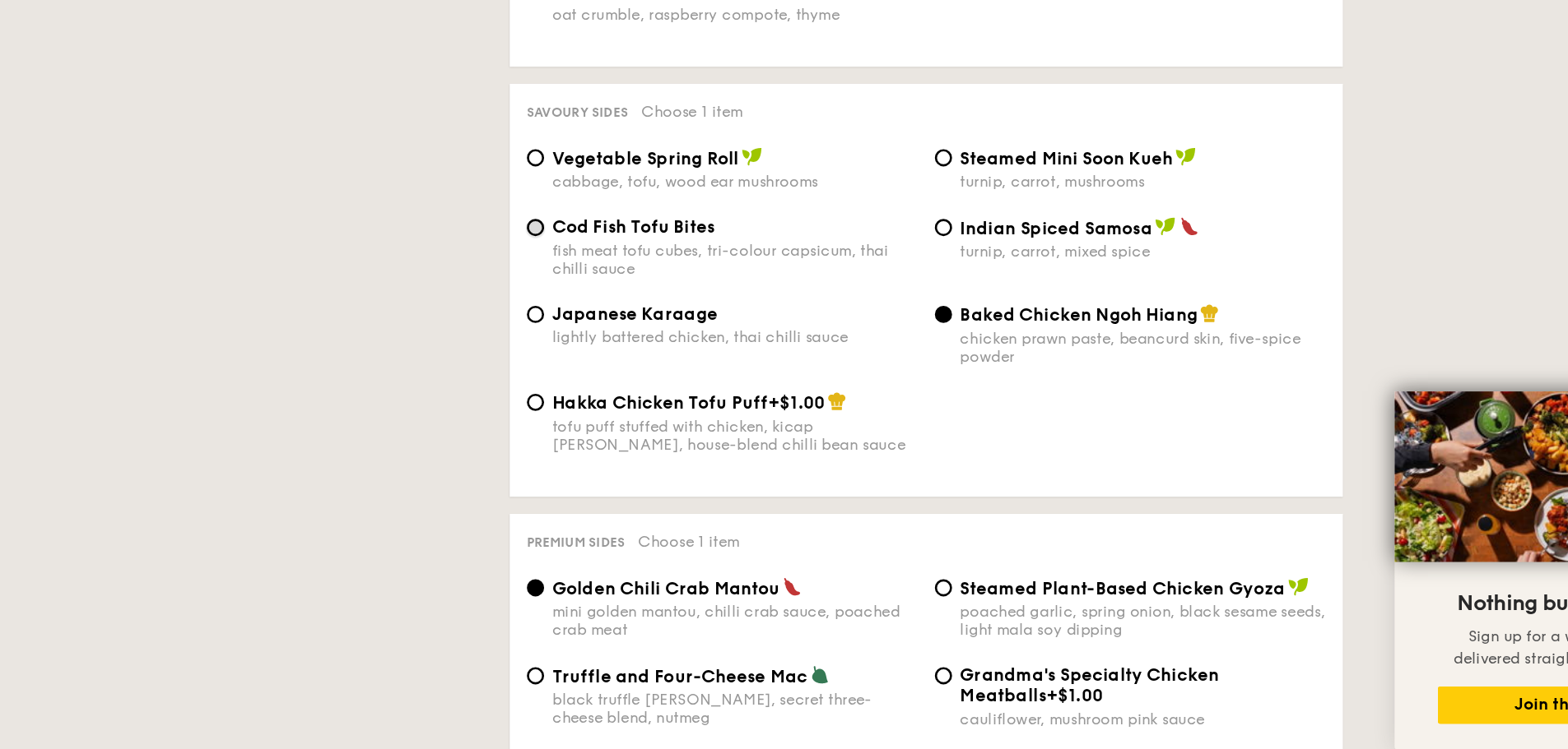
click at [624, 343] on input "Cod Fish Tofu Bites fish meat tofu cubes, tri-colour capsicum, thai chilli sauce" at bounding box center [626, 349] width 14 height 14
radio input "true"
click at [626, 306] on label "Vegetable Spring Roll cabbage, tofu, wood ear mushrooms" at bounding box center [769, 313] width 299 height 15
click at [626, 288] on input "Vegetable Spring Roll cabbage, tofu, wood ear mushrooms" at bounding box center [626, 295] width 14 height 14
radio input "true"
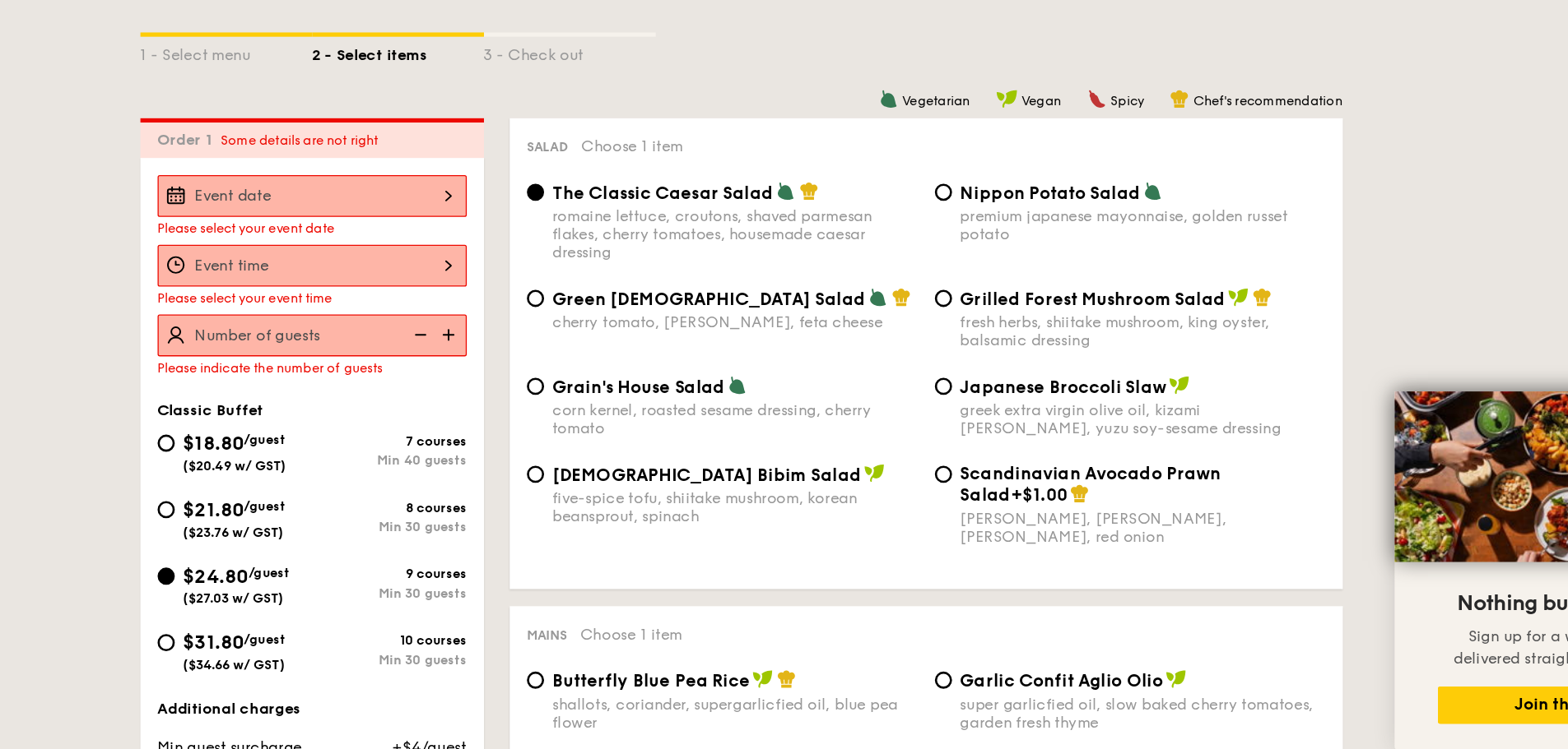
scroll to position [297, 0]
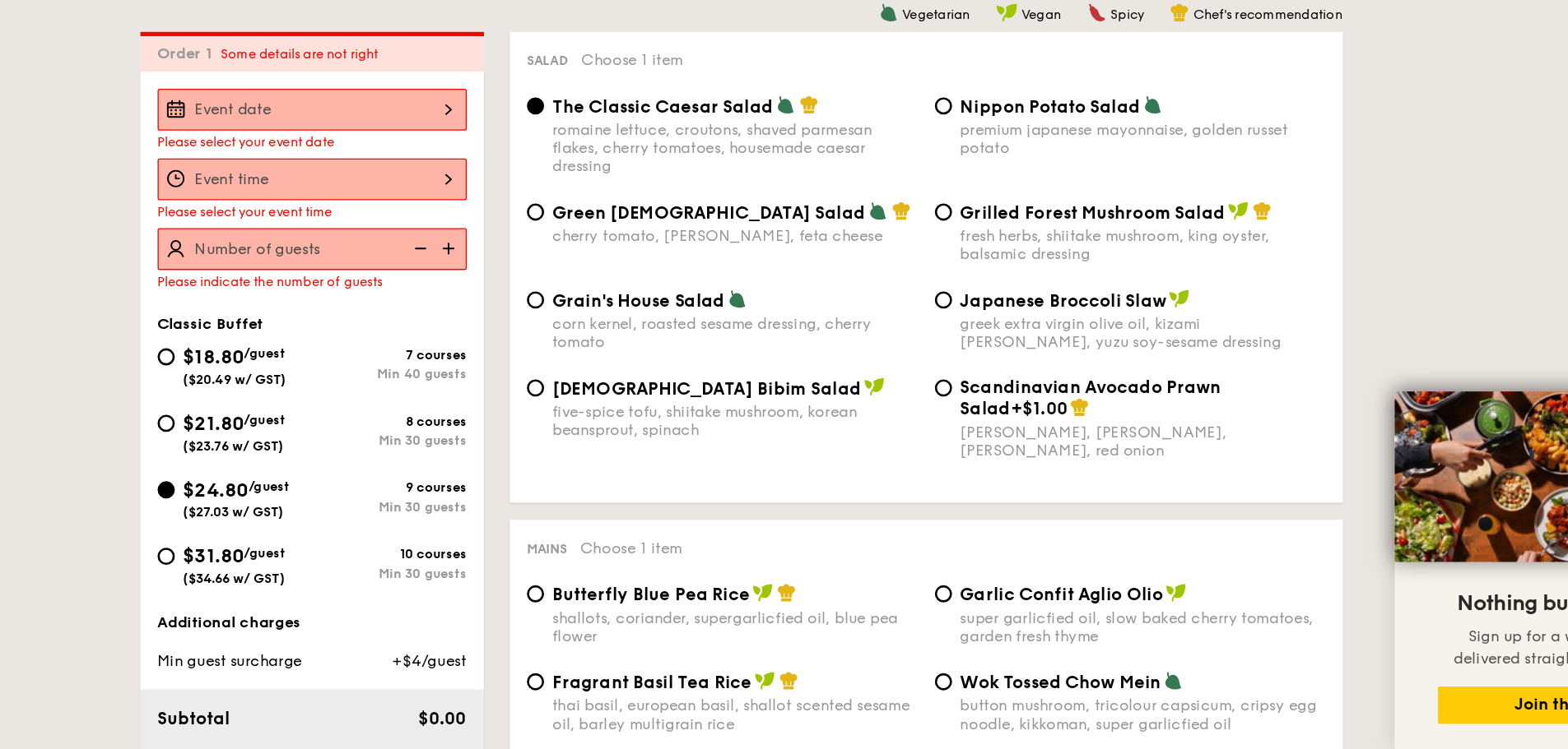
click at [1031, 362] on div "fresh herbs, shiitake mushroom, king oyster, balsamic dressing" at bounding box center [1092, 362] width 280 height 28
click at [946, 343] on input "Grilled Forest Mushroom Salad fresh herbs, shiitake mushroom, king oyster, bals…" at bounding box center [939, 337] width 14 height 14
radio input "true"
click at [1031, 362] on div "fresh herbs, shiitake mushroom, king oyster, balsamic dressing" at bounding box center [1092, 362] width 280 height 28
click at [946, 343] on input "Grilled Forest Mushroom Salad fresh herbs, shiitake mushroom, king oyster, bals…" at bounding box center [939, 337] width 14 height 14
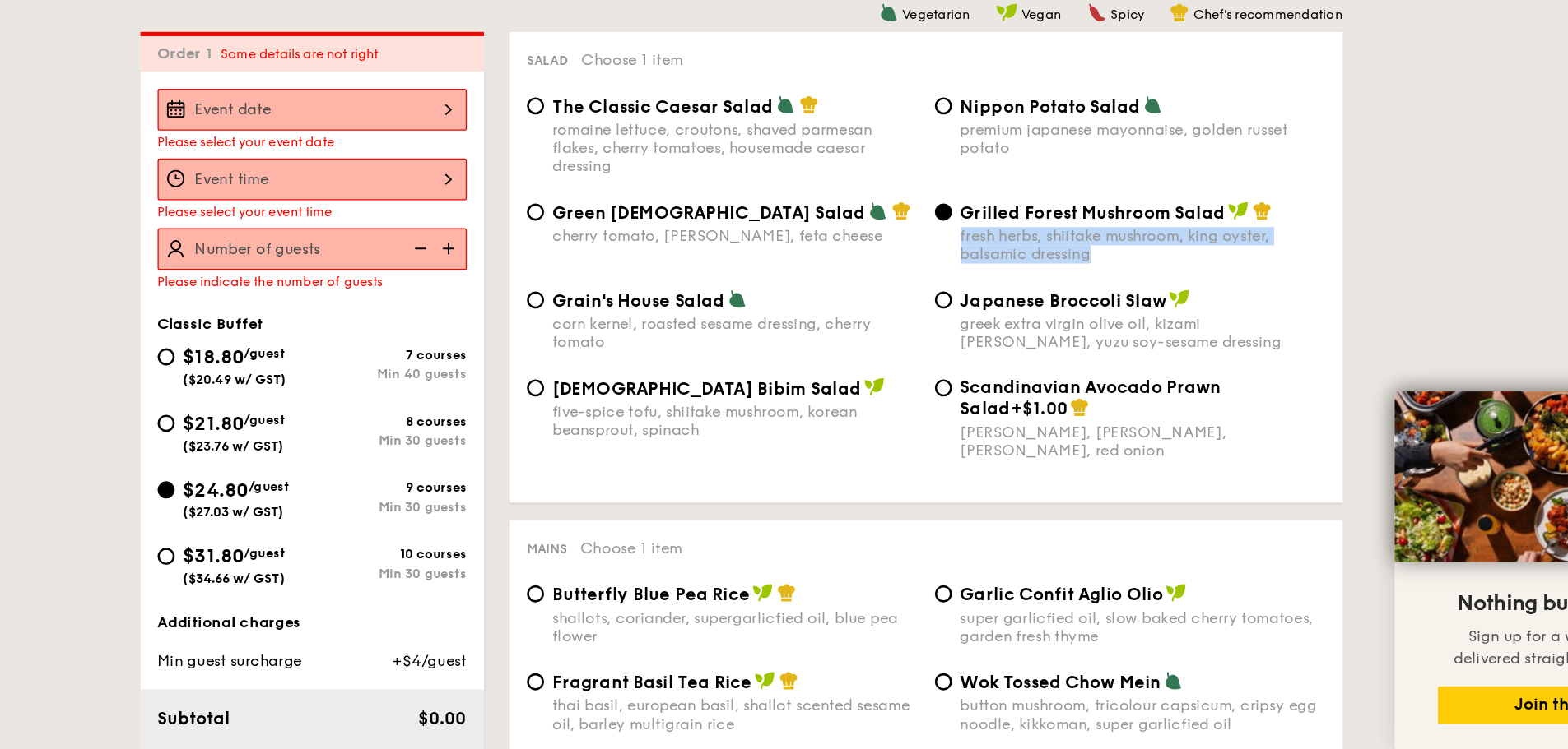
click at [1031, 362] on div "fresh herbs, shiitake mushroom, king oyster, balsamic dressing" at bounding box center [1092, 362] width 280 height 28
click at [946, 343] on input "Grilled Forest Mushroom Salad fresh herbs, shiitake mushroom, king oyster, bals…" at bounding box center [939, 337] width 14 height 14
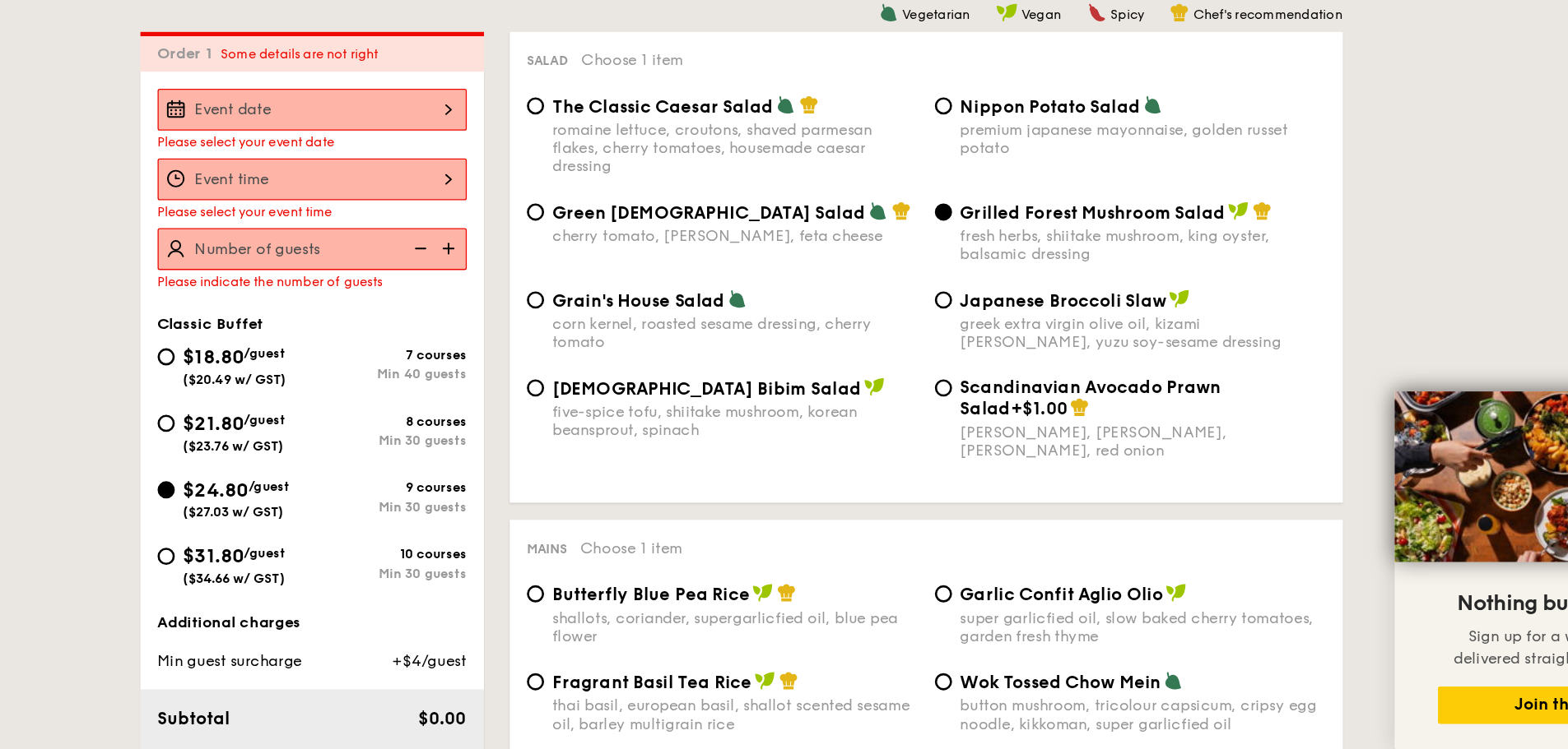
click at [1003, 428] on div "greek extra virgin olive oil, kizami [PERSON_NAME], yuzu soy-sesame dressing" at bounding box center [1092, 430] width 280 height 28
click at [946, 411] on input "Japanese Broccoli Slaw greek extra virgin olive oil, kizami [PERSON_NAME], yuzu…" at bounding box center [939, 405] width 14 height 14
radio input "true"
click at [1003, 428] on div "greek extra virgin olive oil, kizami [PERSON_NAME], yuzu soy-sesame dressing" at bounding box center [1092, 430] width 280 height 28
click at [946, 411] on input "Japanese Broccoli Slaw greek extra virgin olive oil, kizami [PERSON_NAME], yuzu…" at bounding box center [939, 405] width 14 height 14
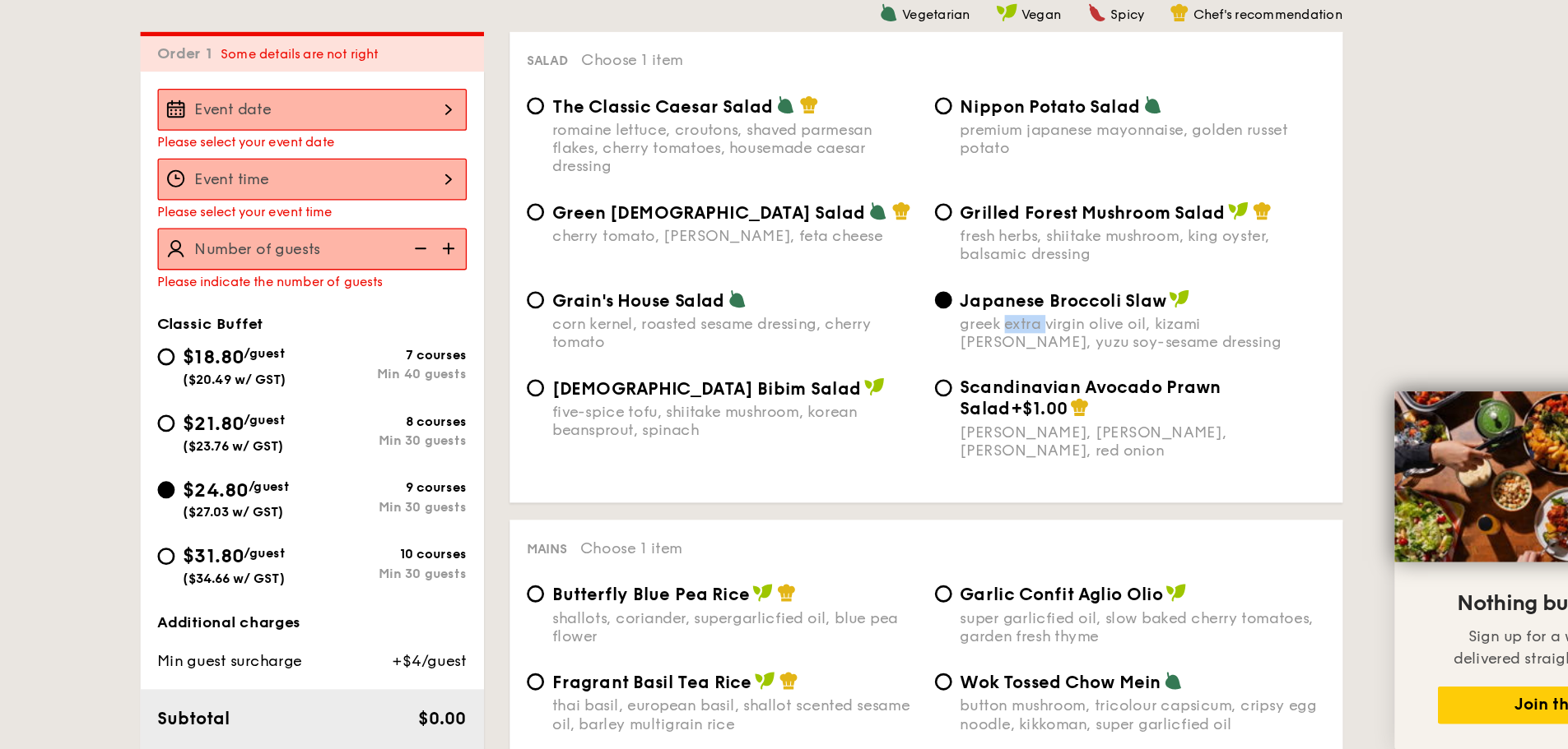
click at [1003, 428] on div "greek extra virgin olive oil, kizami [PERSON_NAME], yuzu soy-sesame dressing" at bounding box center [1092, 430] width 280 height 28
click at [946, 411] on input "Japanese Broccoli Slaw greek extra virgin olive oil, kizami [PERSON_NAME], yuzu…" at bounding box center [939, 405] width 14 height 14
click at [1011, 406] on span "Japanese Broccoli Slaw" at bounding box center [1031, 405] width 158 height 15
click at [946, 406] on input "Japanese Broccoli Slaw greek extra virgin olive oil, kizami [PERSON_NAME], yuzu…" at bounding box center [939, 405] width 14 height 14
click at [699, 493] on div "five-spice tofu, shiitake mushroom, korean beansprout, spinach" at bounding box center [779, 498] width 280 height 28
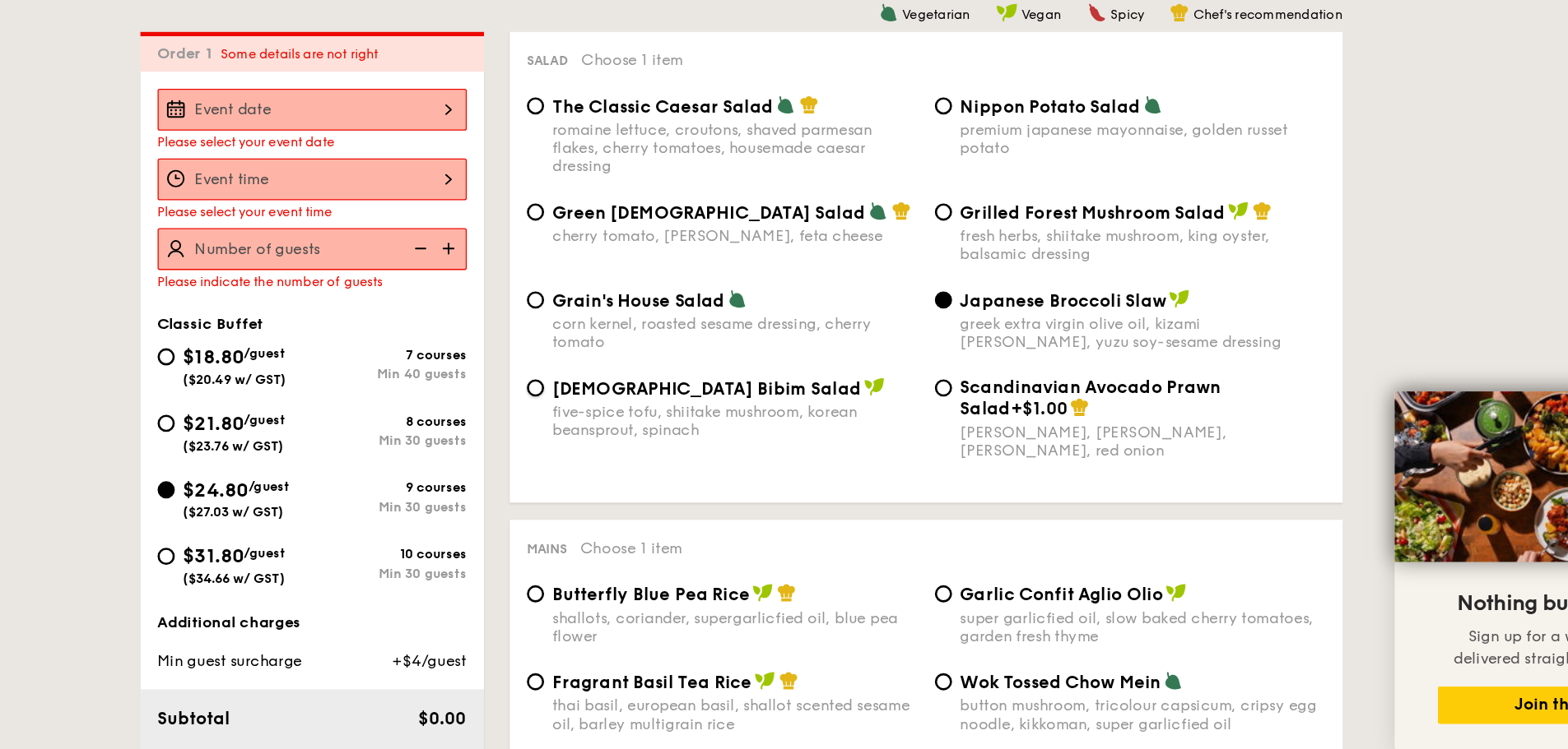
click at [633, 479] on input "Korean Bibim Salad five-spice tofu, shiitake mushroom, korean beansprout, spina…" at bounding box center [626, 472] width 14 height 14
radio input "true"
click at [699, 492] on div "five-spice tofu, shiitake mushroom, korean beansprout, spinach" at bounding box center [779, 498] width 280 height 28
click at [633, 479] on input "Korean Bibim Salad five-spice tofu, shiitake mushroom, korean beansprout, spina…" at bounding box center [626, 472] width 14 height 14
click at [701, 492] on div "five-spice tofu, shiitake mushroom, korean beansprout, spinach" at bounding box center [779, 498] width 280 height 28
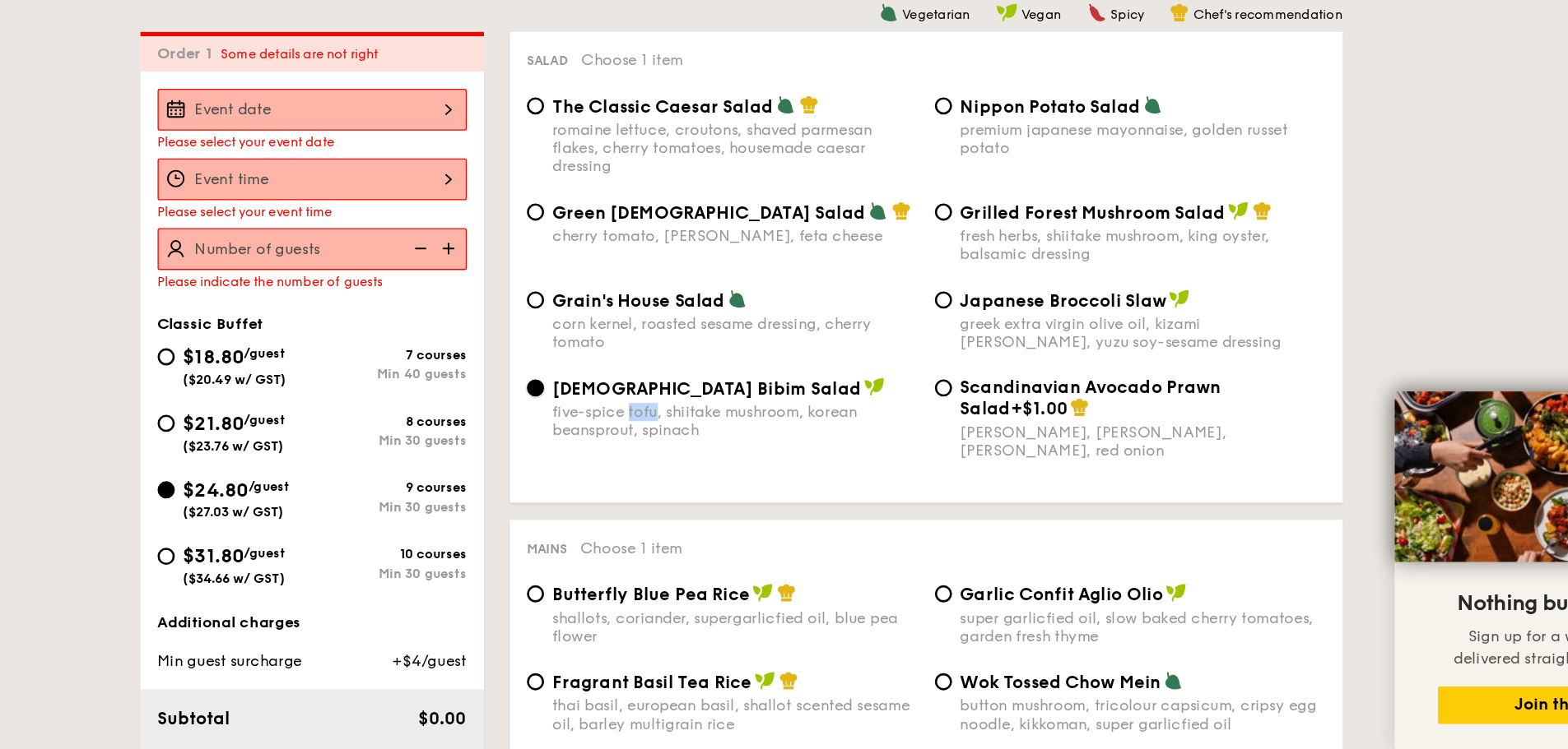
click at [633, 479] on input "Korean Bibim Salad five-spice tofu, shiitake mushroom, korean beansprout, spina…" at bounding box center [626, 472] width 14 height 14
click at [724, 431] on div "corn kernel, roasted sesame dressing, cherry tomato" at bounding box center [779, 430] width 280 height 28
click at [633, 411] on input "Grain's House Salad corn kernel, roasted sesame dressing, cherry tomato" at bounding box center [626, 405] width 14 height 14
radio input "true"
click at [724, 423] on div "corn kernel, roasted sesame dressing, cherry tomato" at bounding box center [779, 430] width 280 height 28
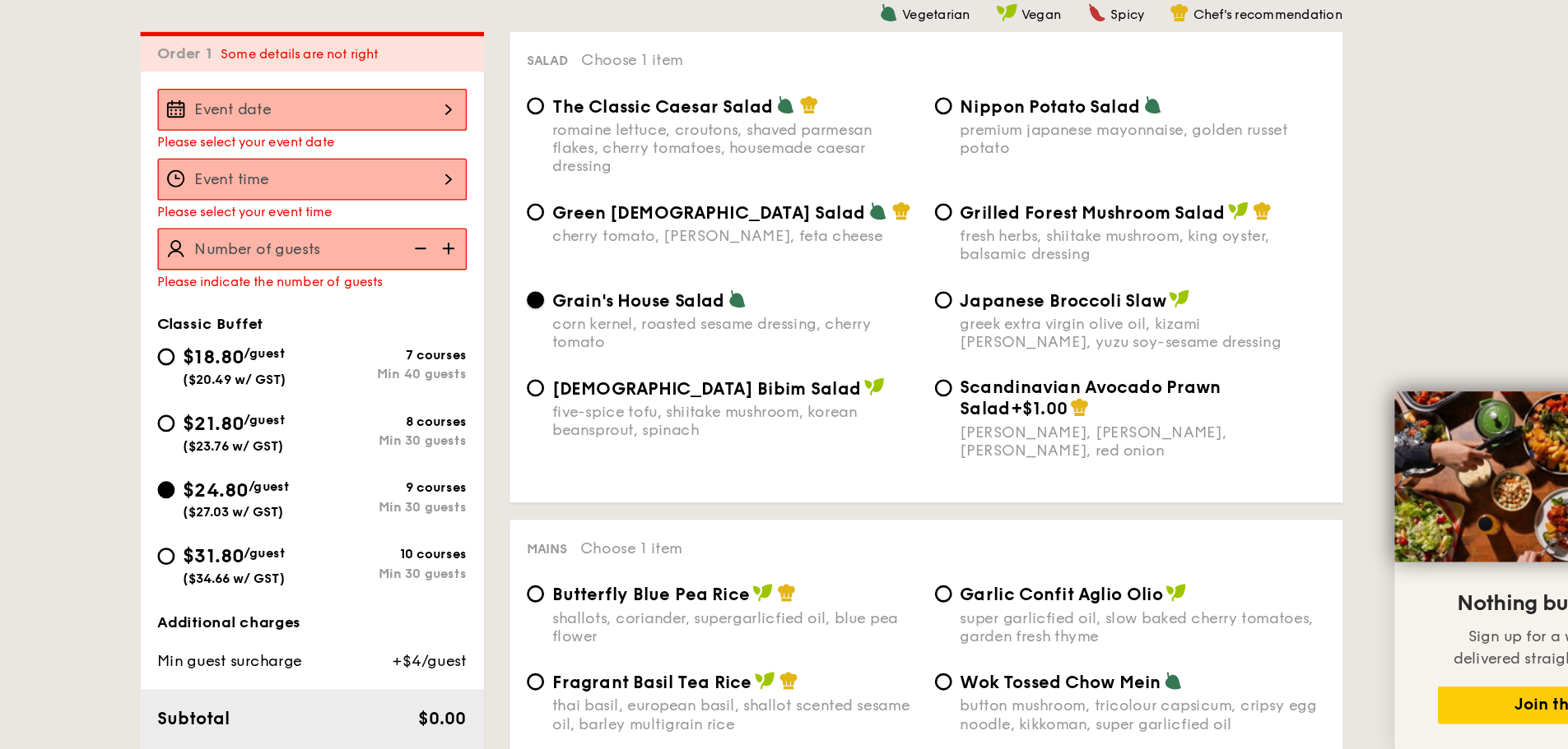
click at [633, 411] on input "Grain's House Salad corn kernel, roasted sesame dressing, cherry tomato" at bounding box center [626, 405] width 14 height 14
click at [724, 423] on div "corn kernel, roasted sesame dressing, cherry tomato" at bounding box center [779, 430] width 280 height 28
click at [633, 411] on input "Grain's House Salad corn kernel, roasted sesame dressing, cherry tomato" at bounding box center [626, 405] width 14 height 14
click at [724, 423] on div "corn kernel, roasted sesame dressing, cherry tomato" at bounding box center [779, 430] width 280 height 28
click at [633, 411] on input "Grain's House Salad corn kernel, roasted sesame dressing, cherry tomato" at bounding box center [626, 405] width 14 height 14
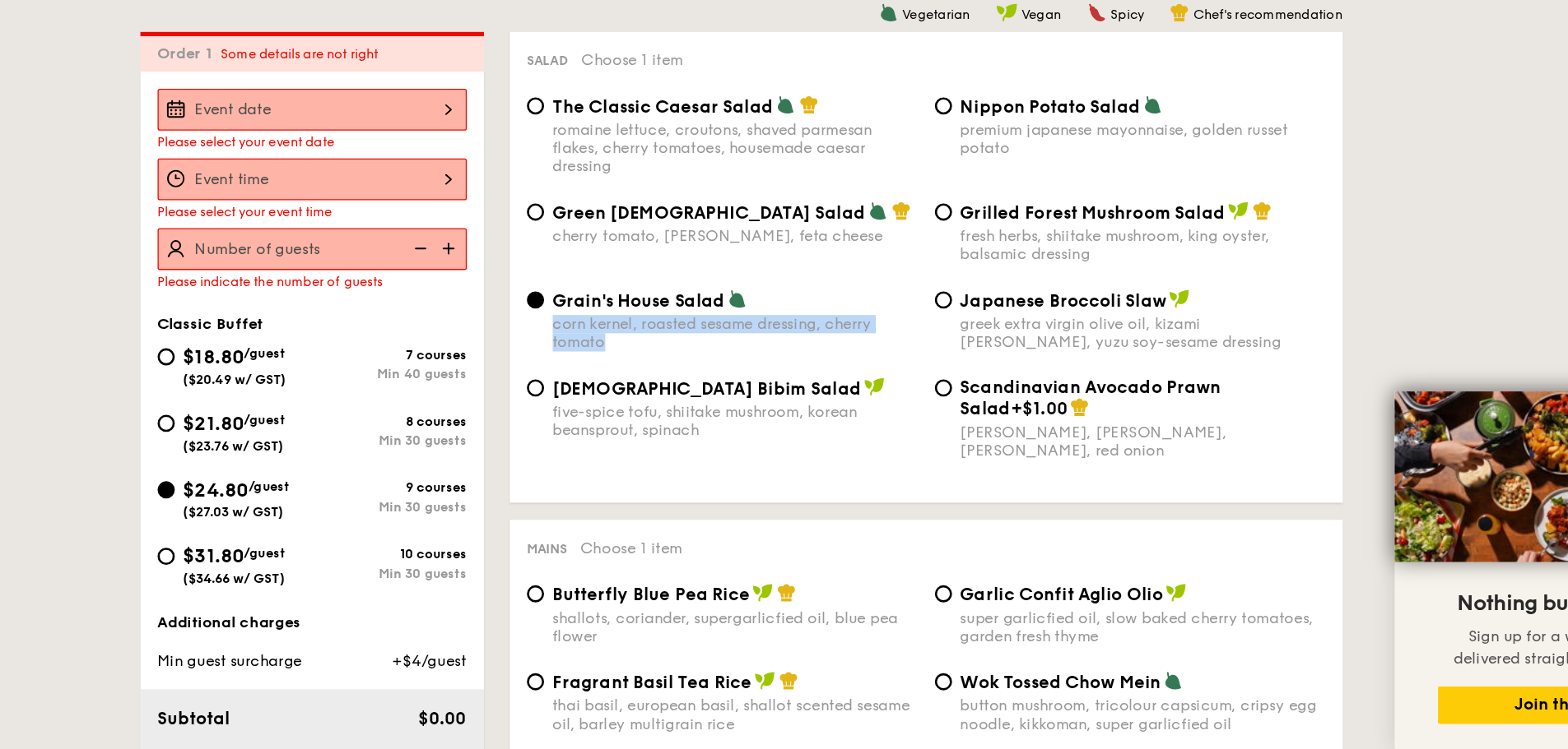
click at [734, 443] on div "corn kernel, roasted sesame dressing, cherry tomato" at bounding box center [779, 430] width 280 height 28
click at [633, 411] on input "Grain's House Salad corn kernel, roasted sesame dressing, cherry tomato" at bounding box center [626, 405] width 14 height 14
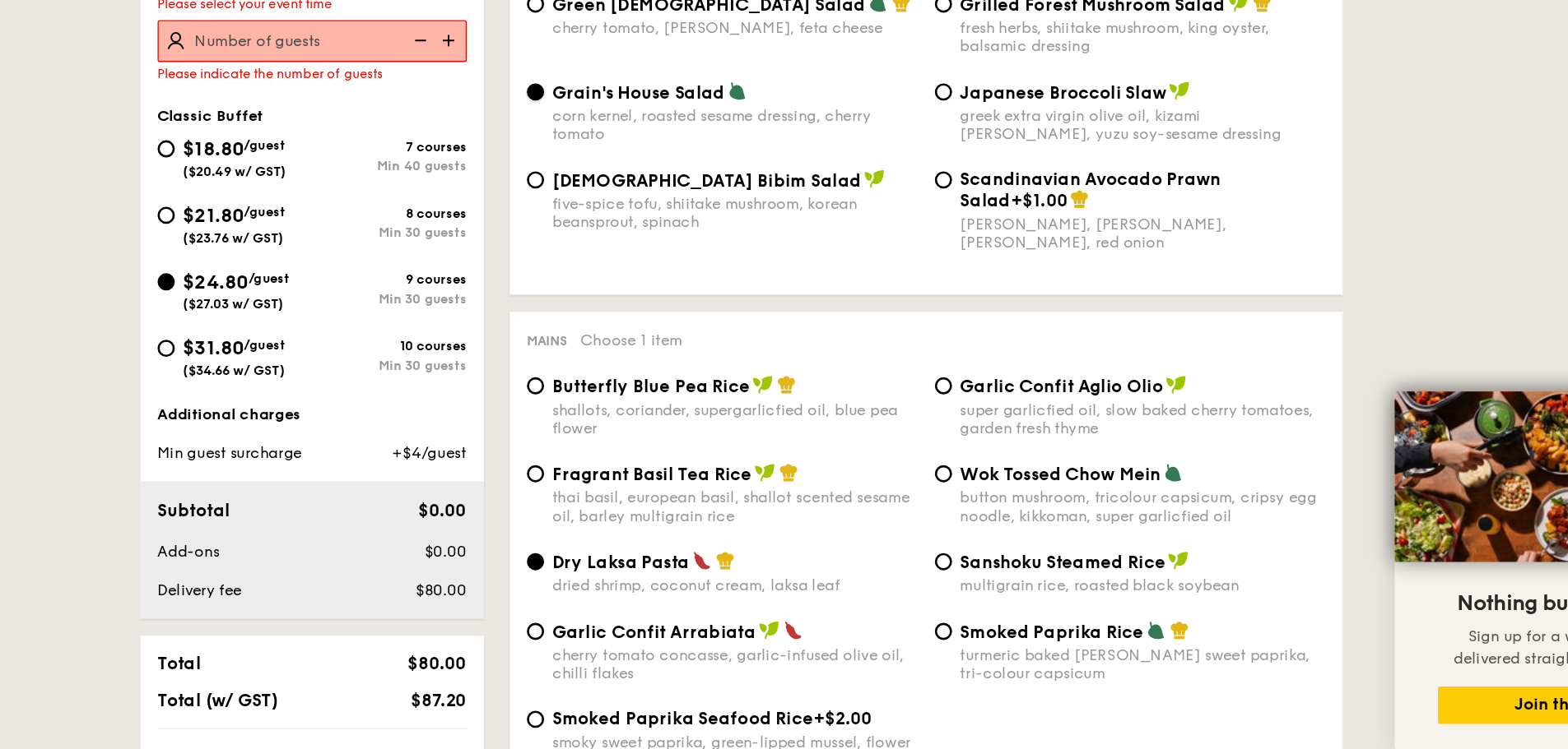
scroll to position [613, 0]
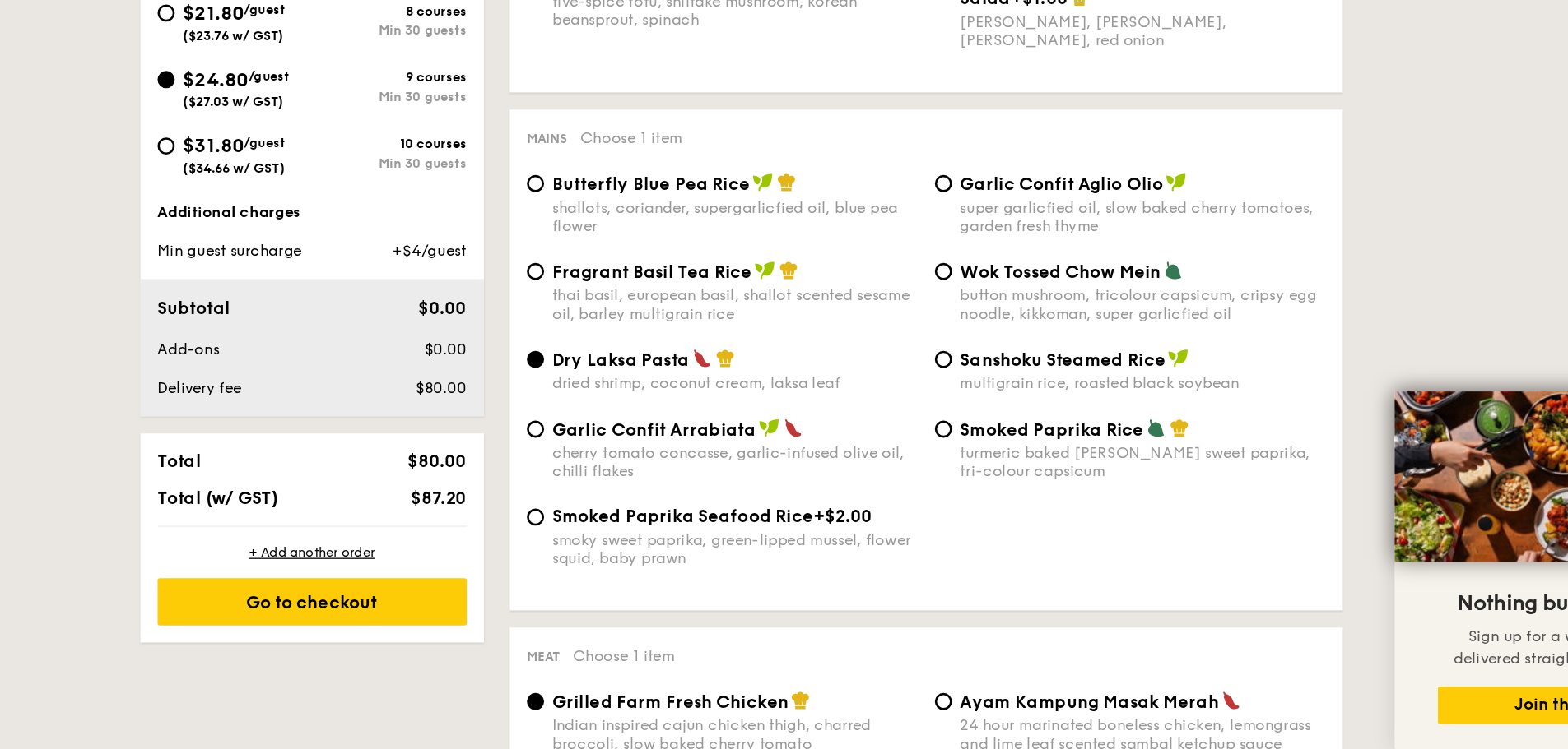
click at [788, 414] on div "thai basil, european basil, shallot scented sesame oil, barley multigrain rice" at bounding box center [779, 407] width 280 height 28
click at [633, 389] on input "Fragrant Basil Tea Rice thai basil, european basil, shallot scented sesame oil,…" at bounding box center [626, 382] width 14 height 14
radio input "true"
click at [788, 414] on div "thai basil, european basil, shallot scented sesame oil, barley multigrain rice" at bounding box center [779, 407] width 280 height 28
click at [633, 389] on input "Fragrant Basil Tea Rice thai basil, european basil, shallot scented sesame oil,…" at bounding box center [626, 382] width 14 height 14
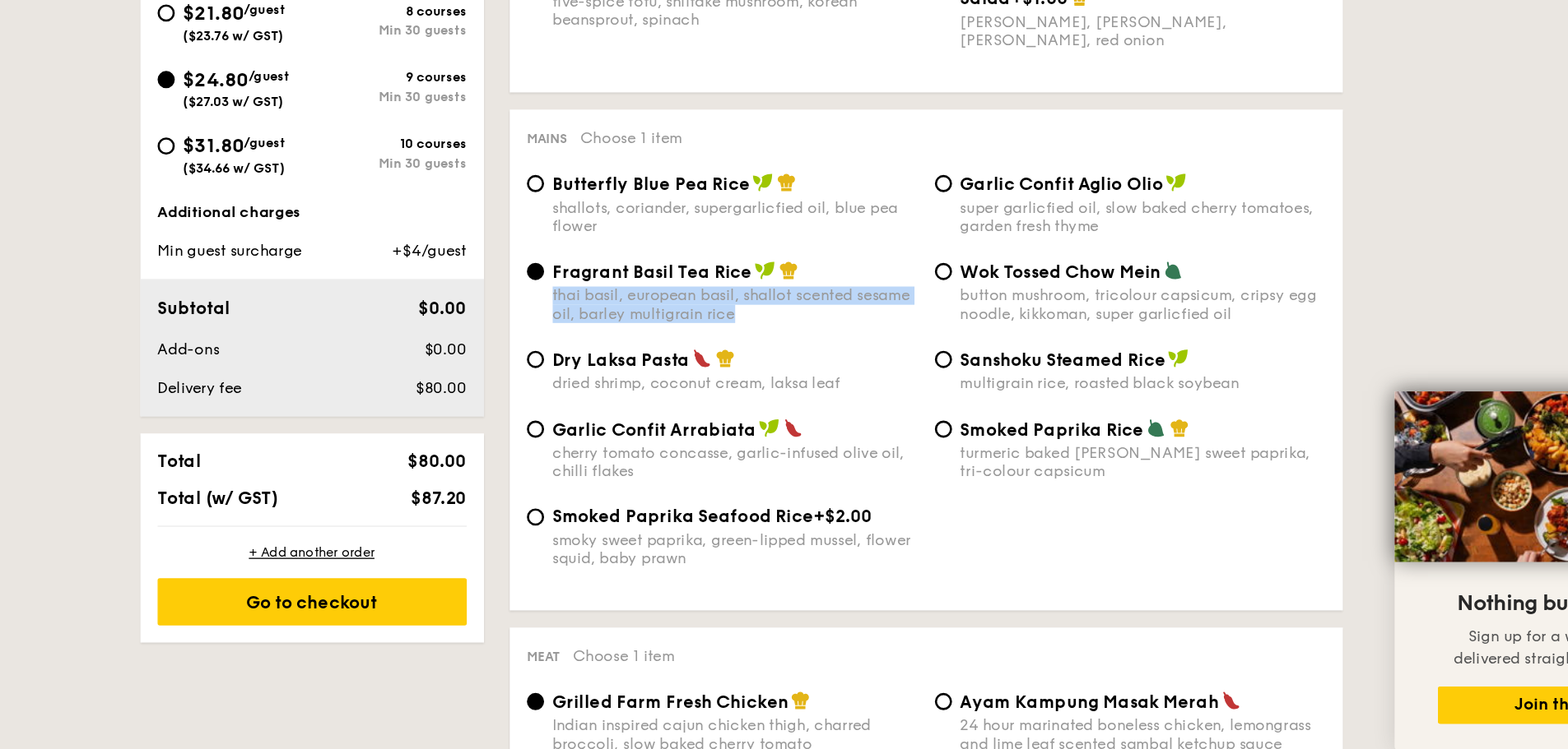
click at [788, 414] on div "thai basil, european basil, shallot scented sesame oil, barley multigrain rice" at bounding box center [779, 407] width 280 height 28
click at [633, 389] on input "Fragrant Basil Tea Rice thai basil, european basil, shallot scented sesame oil,…" at bounding box center [626, 382] width 14 height 14
click at [788, 414] on div "thai basil, european basil, shallot scented sesame oil, barley multigrain rice" at bounding box center [779, 407] width 280 height 28
click at [633, 389] on input "Fragrant Basil Tea Rice thai basil, european basil, shallot scented sesame oil,…" at bounding box center [626, 382] width 14 height 14
click at [826, 485] on div "Dry Laksa Pasta dried shrimp, coconut cream, laksa leaf Sanshoku Steamed Rice m…" at bounding box center [926, 468] width 626 height 53
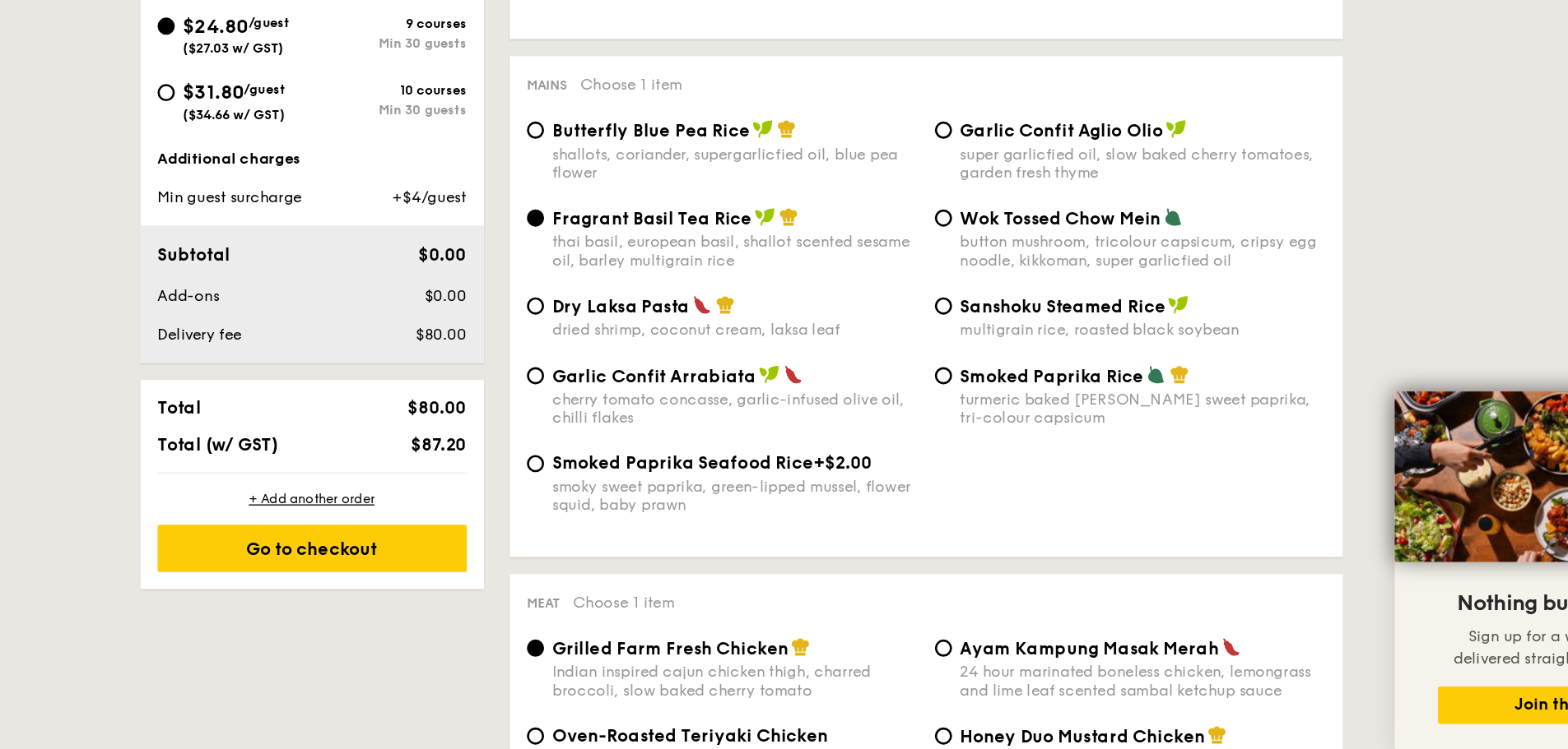
scroll to position [676, 0]
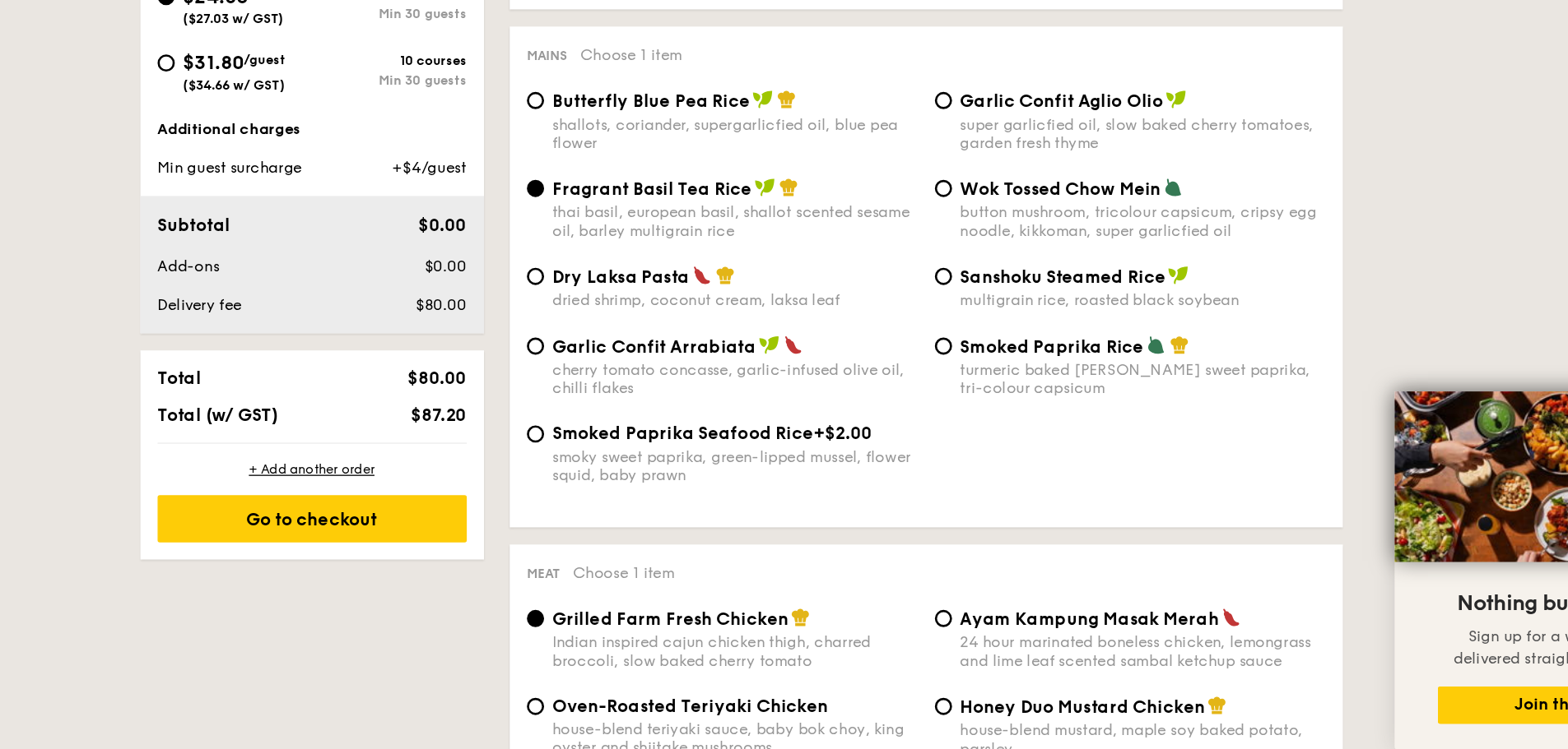
click at [1047, 339] on div "button mushroom, tricolour capsicum, cripsy egg noodle, kikkoman, super garlicf…" at bounding box center [1092, 344] width 280 height 28
click at [946, 325] on input "Wok Tossed Chow Mein button mushroom, tricolour capsicum, cripsy egg noodle, ki…" at bounding box center [939, 319] width 14 height 14
radio input "true"
click at [1047, 339] on div "button mushroom, tricolour capsicum, cripsy egg noodle, kikkoman, super garlicf…" at bounding box center [1092, 344] width 280 height 28
click at [946, 325] on input "Wok Tossed Chow Mein button mushroom, tricolour capsicum, cripsy egg noodle, ki…" at bounding box center [939, 319] width 14 height 14
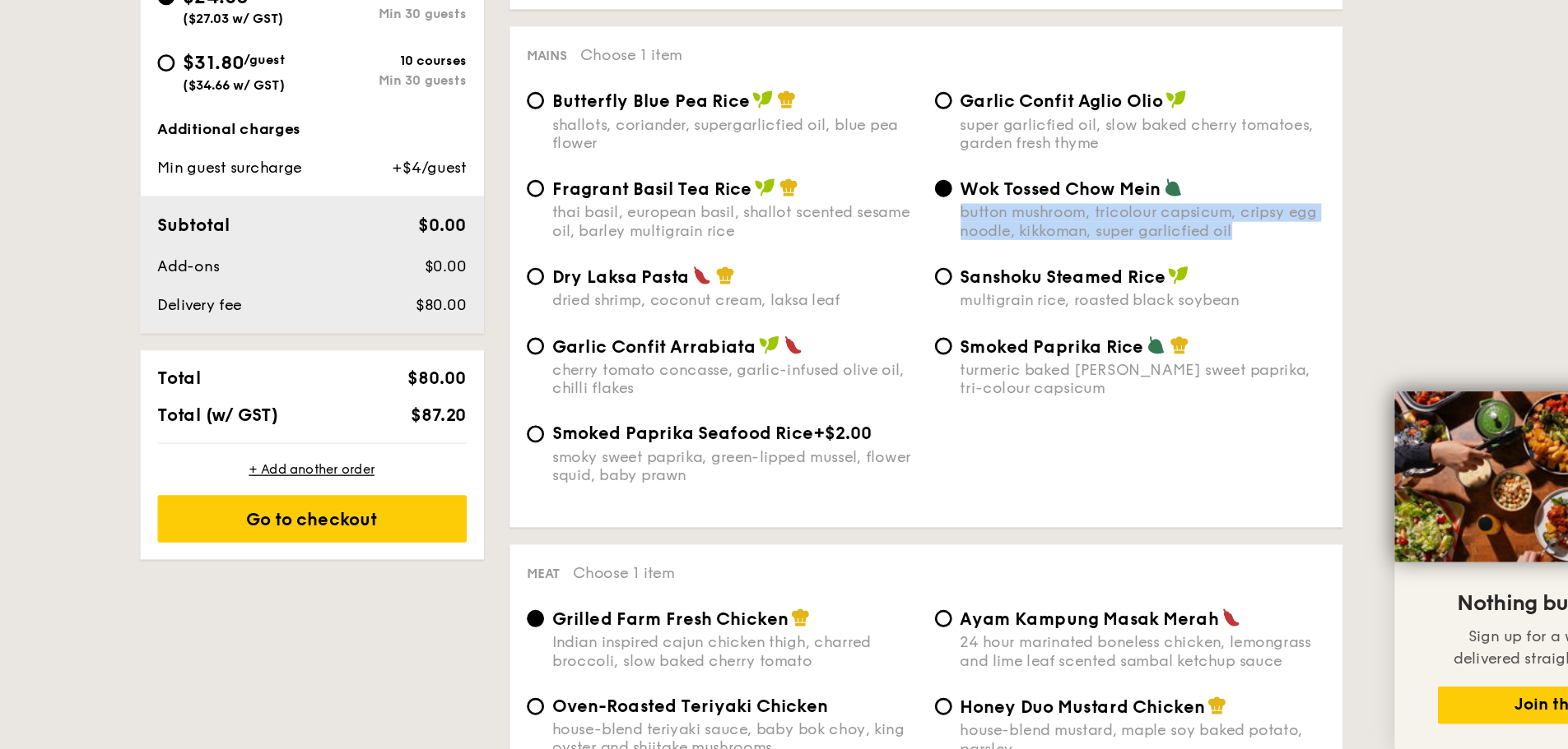
click at [1047, 339] on div "button mushroom, tricolour capsicum, cripsy egg noodle, kikkoman, super garlicf…" at bounding box center [1092, 344] width 280 height 28
click at [946, 325] on input "Wok Tossed Chow Mein button mushroom, tricolour capsicum, cripsy egg noodle, ki…" at bounding box center [939, 319] width 14 height 14
click at [1004, 352] on div "button mushroom, tricolour capsicum, cripsy egg noodle, kikkoman, super garlicf…" at bounding box center [1092, 344] width 280 height 28
click at [946, 325] on input "Wok Tossed Chow Mein button mushroom, tricolour capsicum, cripsy egg noodle, ki…" at bounding box center [939, 319] width 14 height 14
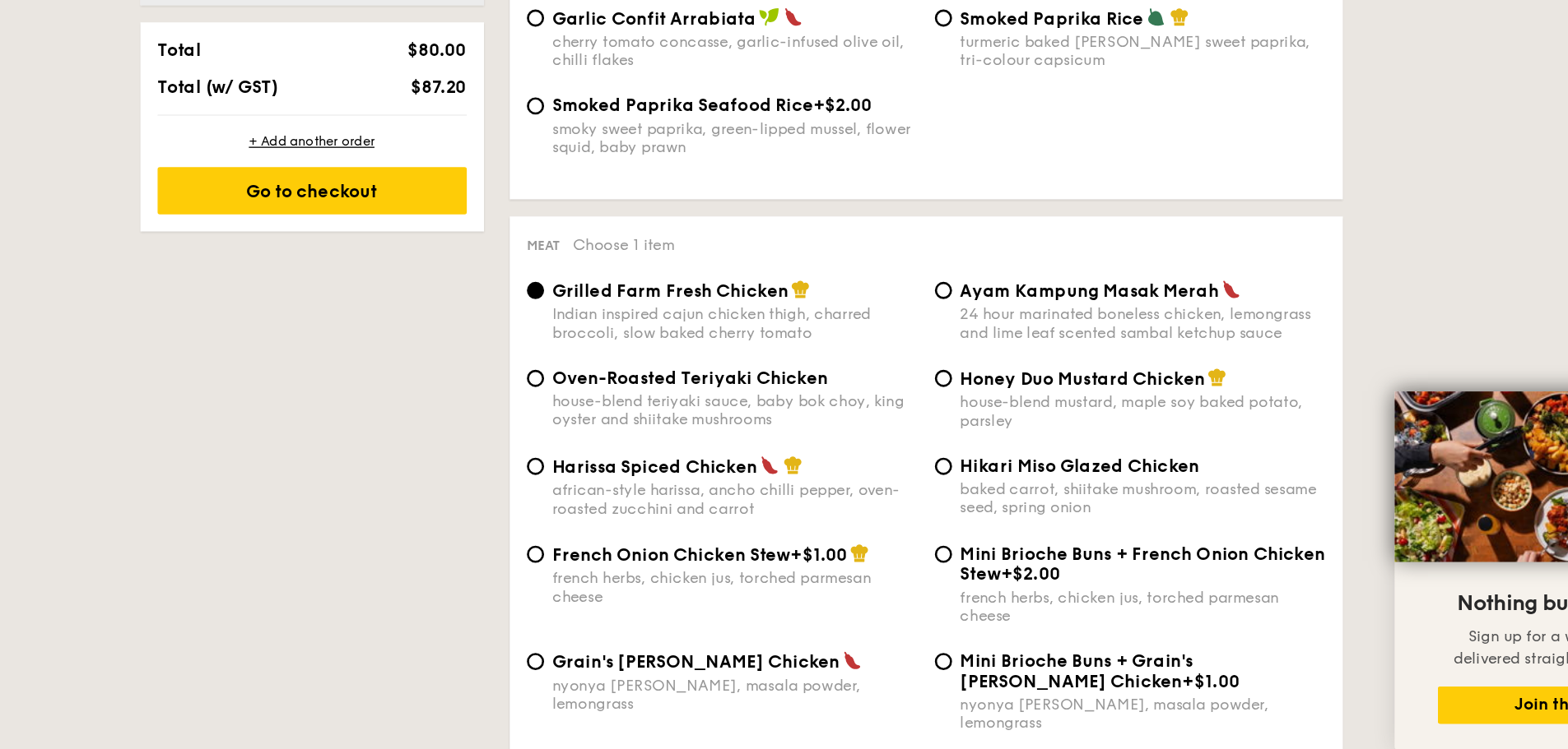
scroll to position [1181, 0]
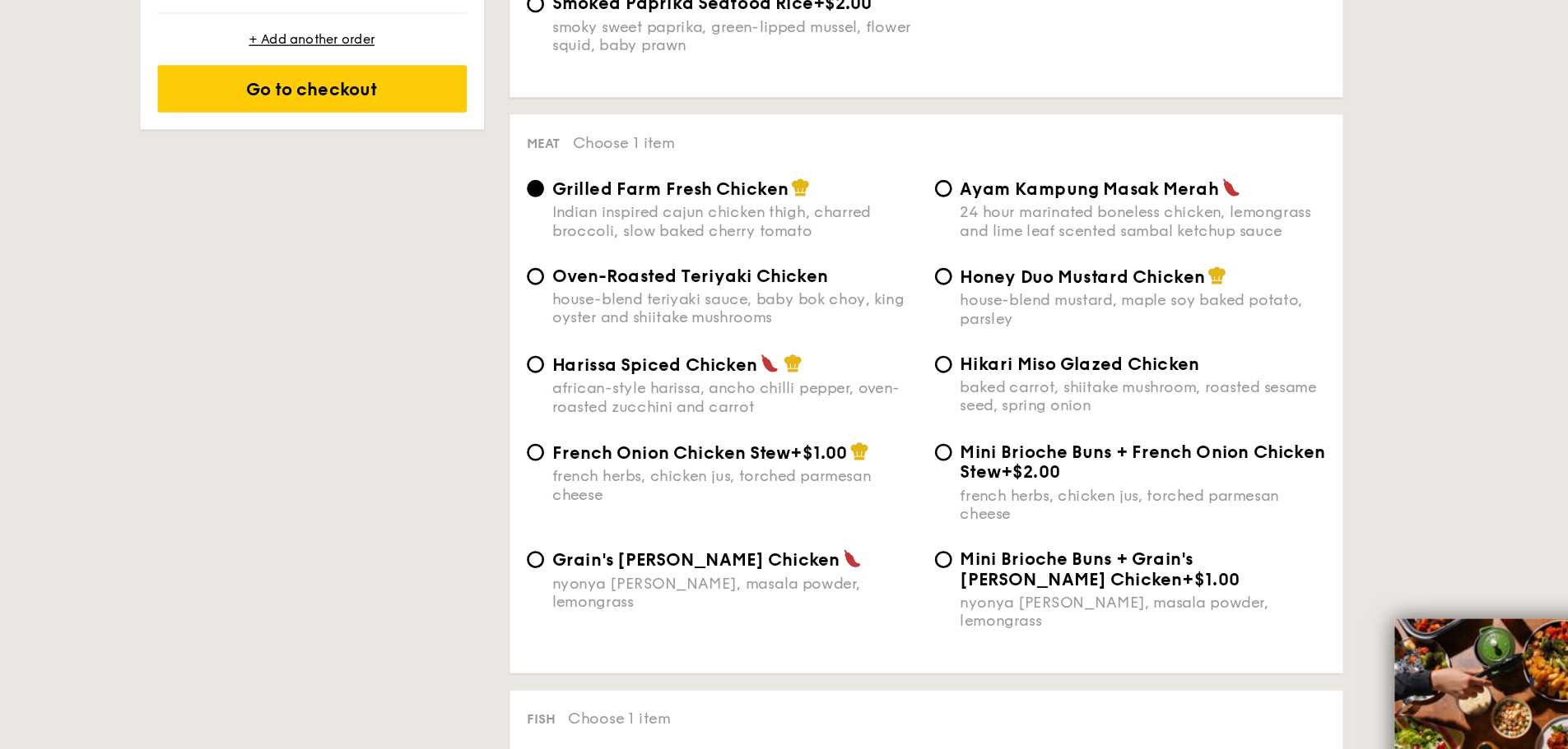
click at [745, 300] on div "african-style harissa, ancho chilli pepper, oven-roasted zucchini and carrot" at bounding box center [779, 305] width 280 height 28
click at [633, 287] on input "Harissa Spiced Chicken african-style harissa, ancho chilli pepper, oven-roasted…" at bounding box center [626, 279] width 14 height 14
radio input "true"
click at [745, 300] on div "african-style harissa, ancho chilli pepper, oven-roasted zucchini and carrot" at bounding box center [779, 305] width 280 height 28
click at [633, 287] on input "Harissa Spiced Chicken african-style harissa, ancho chilli pepper, oven-roasted…" at bounding box center [626, 279] width 14 height 14
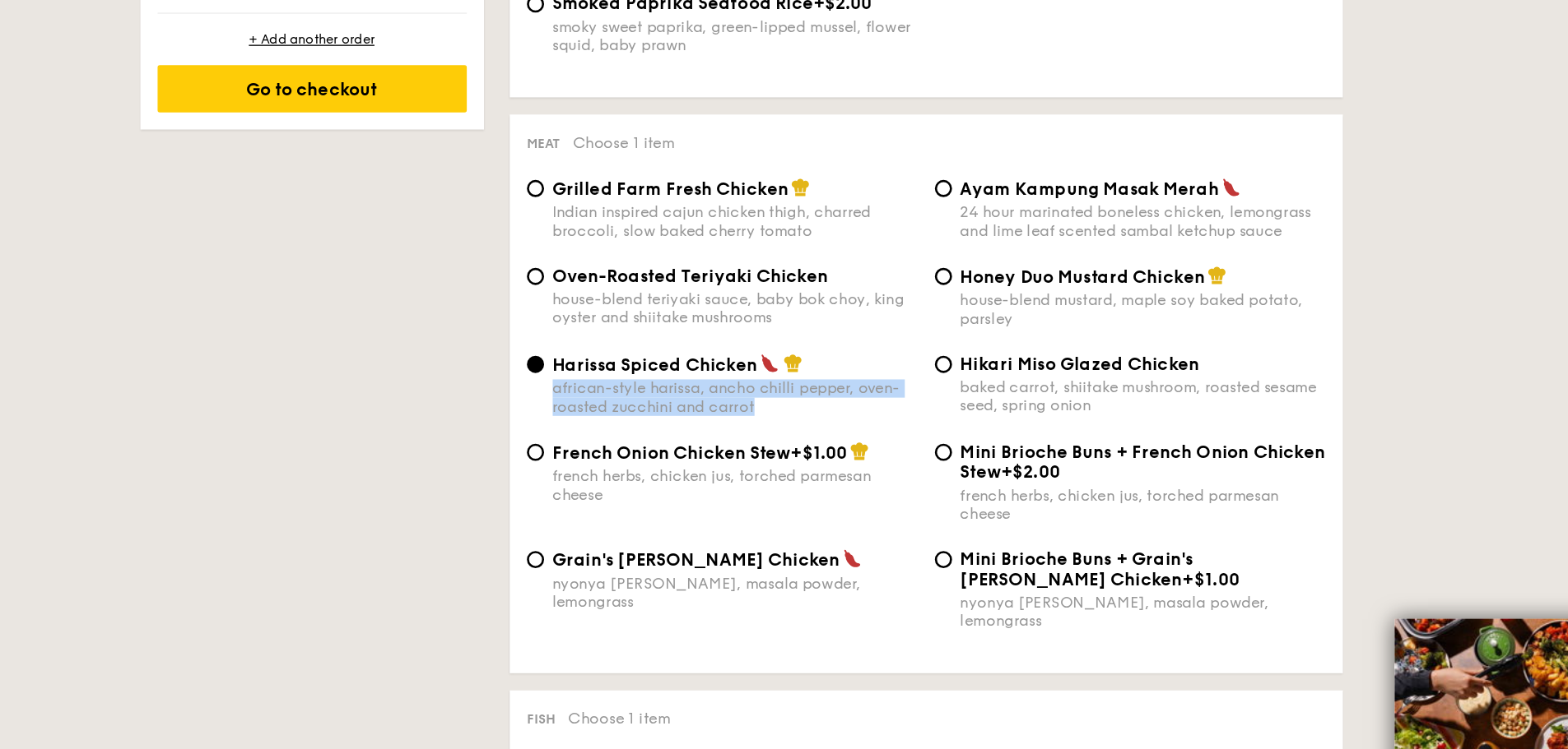
click at [745, 300] on div "african-style harissa, ancho chilli pepper, oven-roasted zucchini and carrot" at bounding box center [779, 305] width 280 height 28
click at [633, 287] on input "Harissa Spiced Chicken african-style harissa, ancho chilli pepper, oven-roasted…" at bounding box center [626, 279] width 14 height 14
click at [745, 312] on div "african-style harissa, ancho chilli pepper, oven-roasted zucchini and carrot" at bounding box center [779, 305] width 280 height 28
click at [633, 287] on input "Harissa Spiced Chicken african-style harissa, ancho chilli pepper, oven-roasted…" at bounding box center [626, 279] width 14 height 14
click at [748, 372] on div "french herbs, chicken jus, torched parmesan cheese" at bounding box center [779, 372] width 280 height 28
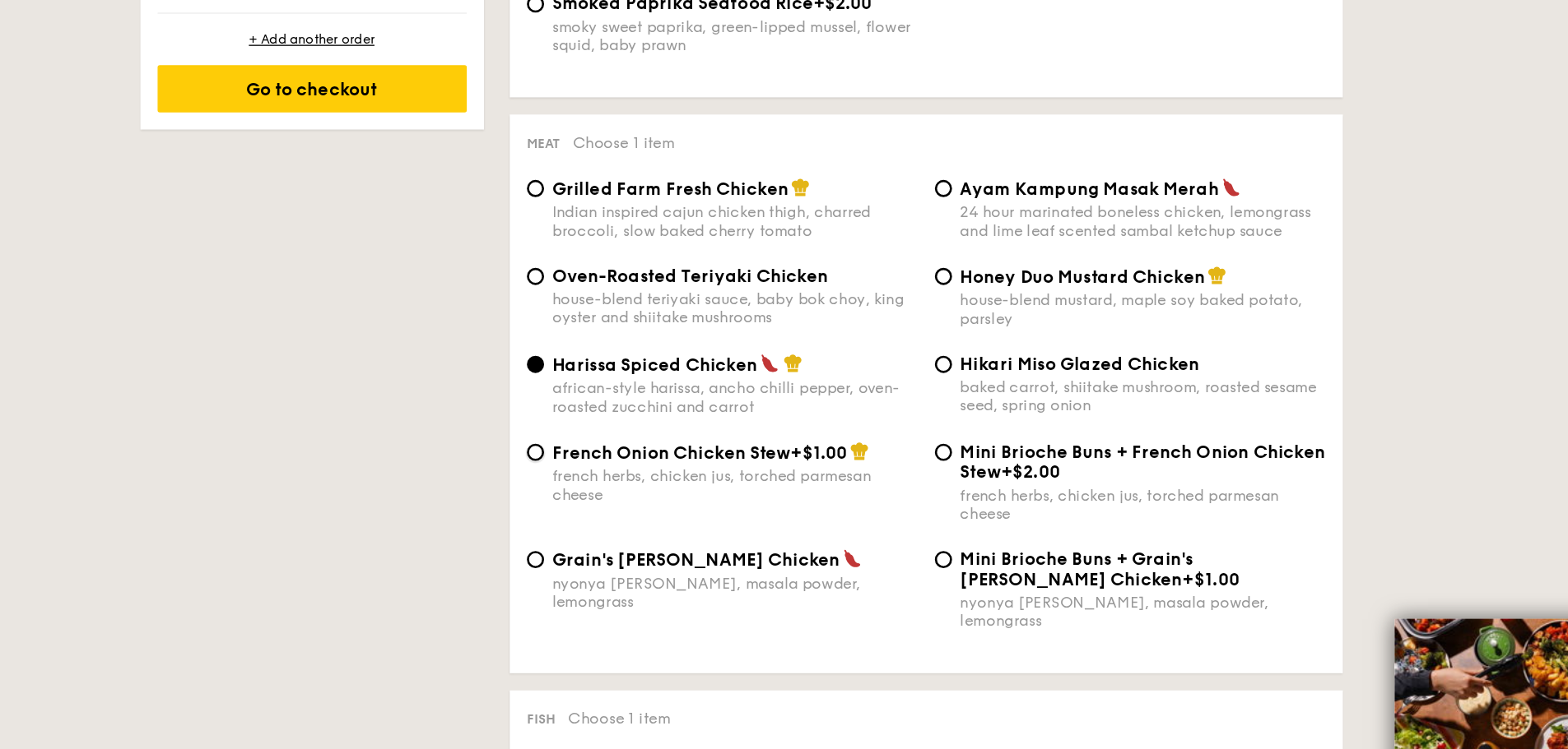
click at [633, 353] on input "French Onion Chicken Stew +$1.00 french herbs, chicken jus, torched parmesan ch…" at bounding box center [626, 347] width 14 height 14
radio input "true"
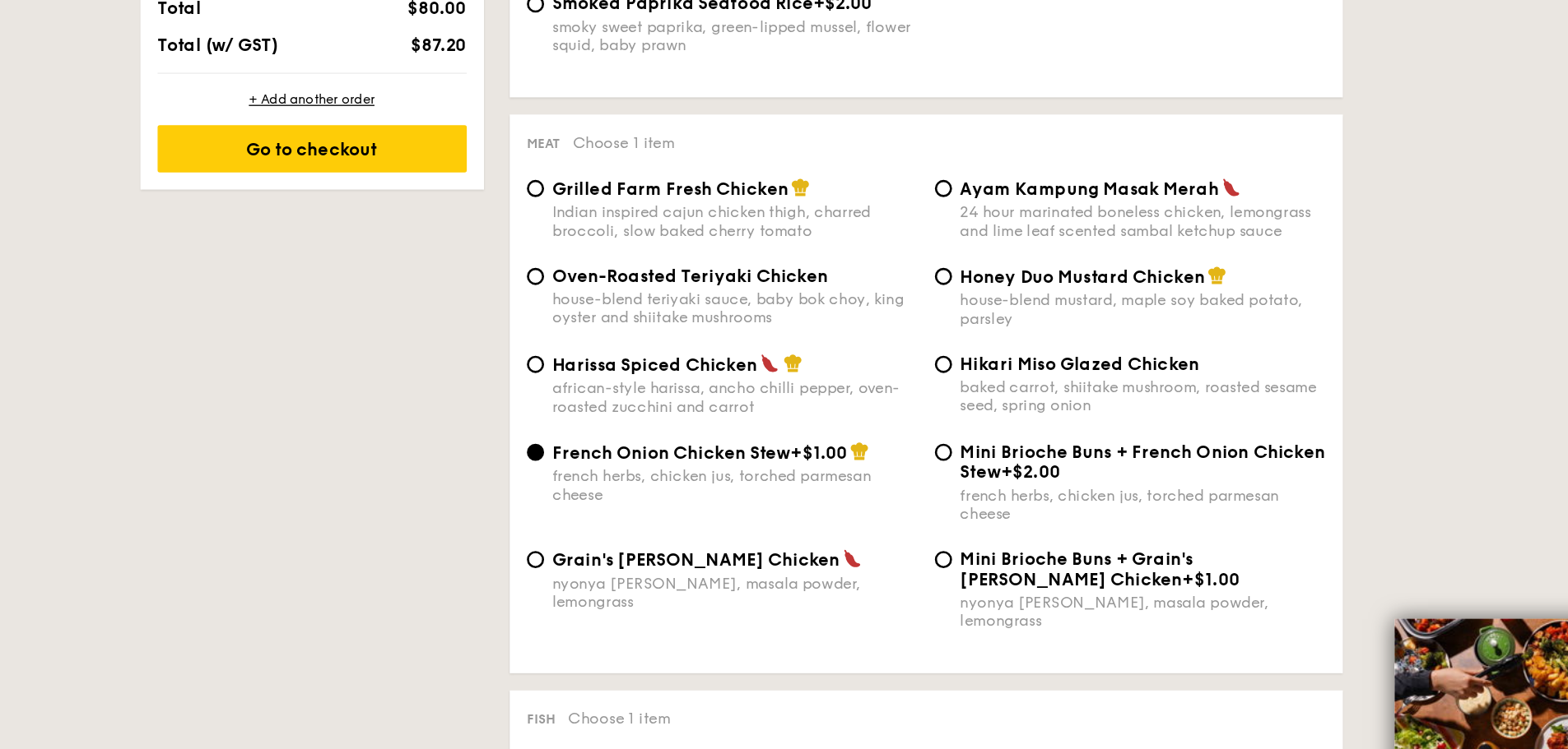
scroll to position [1227, 0]
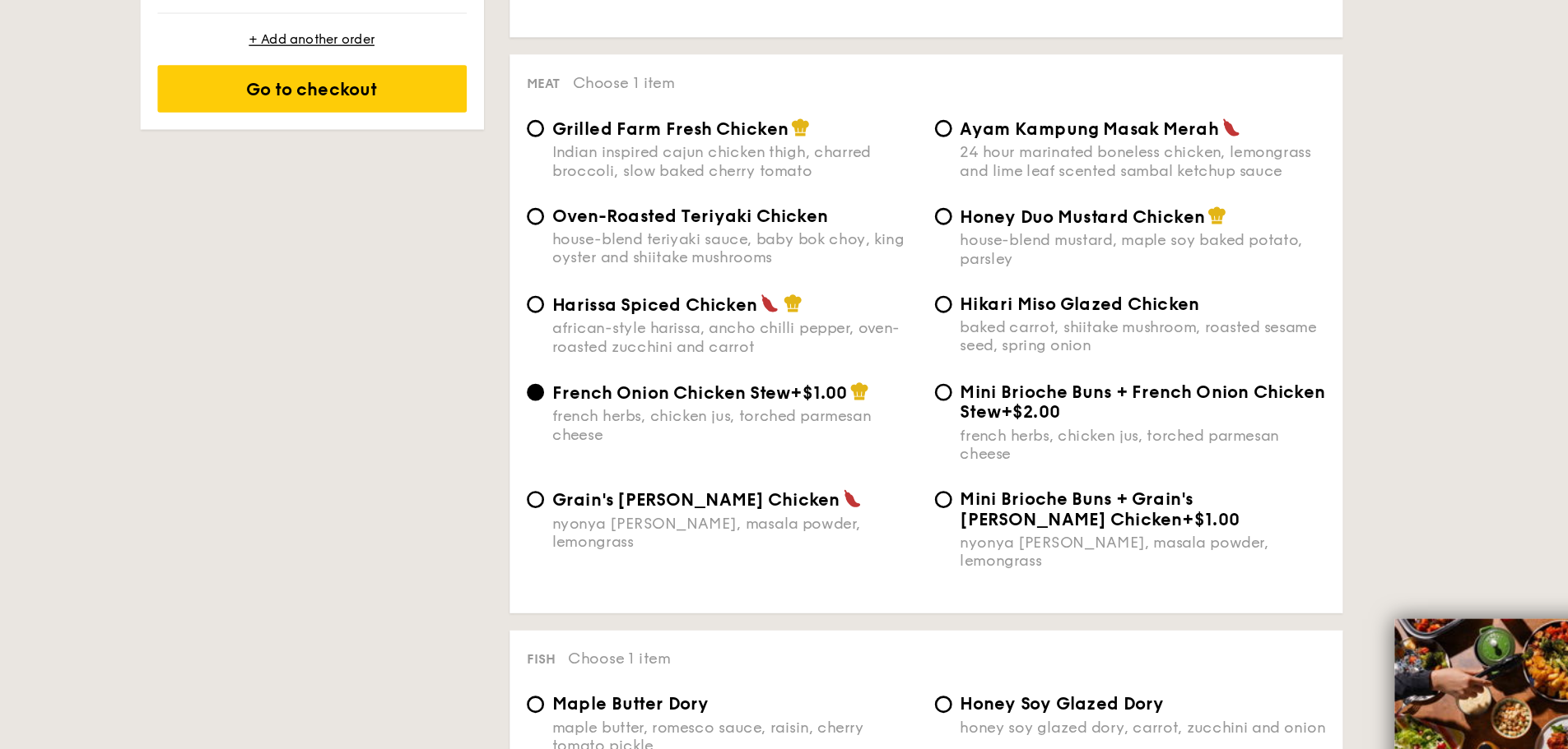
click at [748, 372] on div "French Onion Chicken Stew +$1.00 french herbs, chicken jus, torched parmesan ch…" at bounding box center [926, 333] width 626 height 82
click at [749, 372] on div "French Onion Chicken Stew +$1.00 french herbs, chicken jus, torched parmesan ch…" at bounding box center [926, 333] width 626 height 82
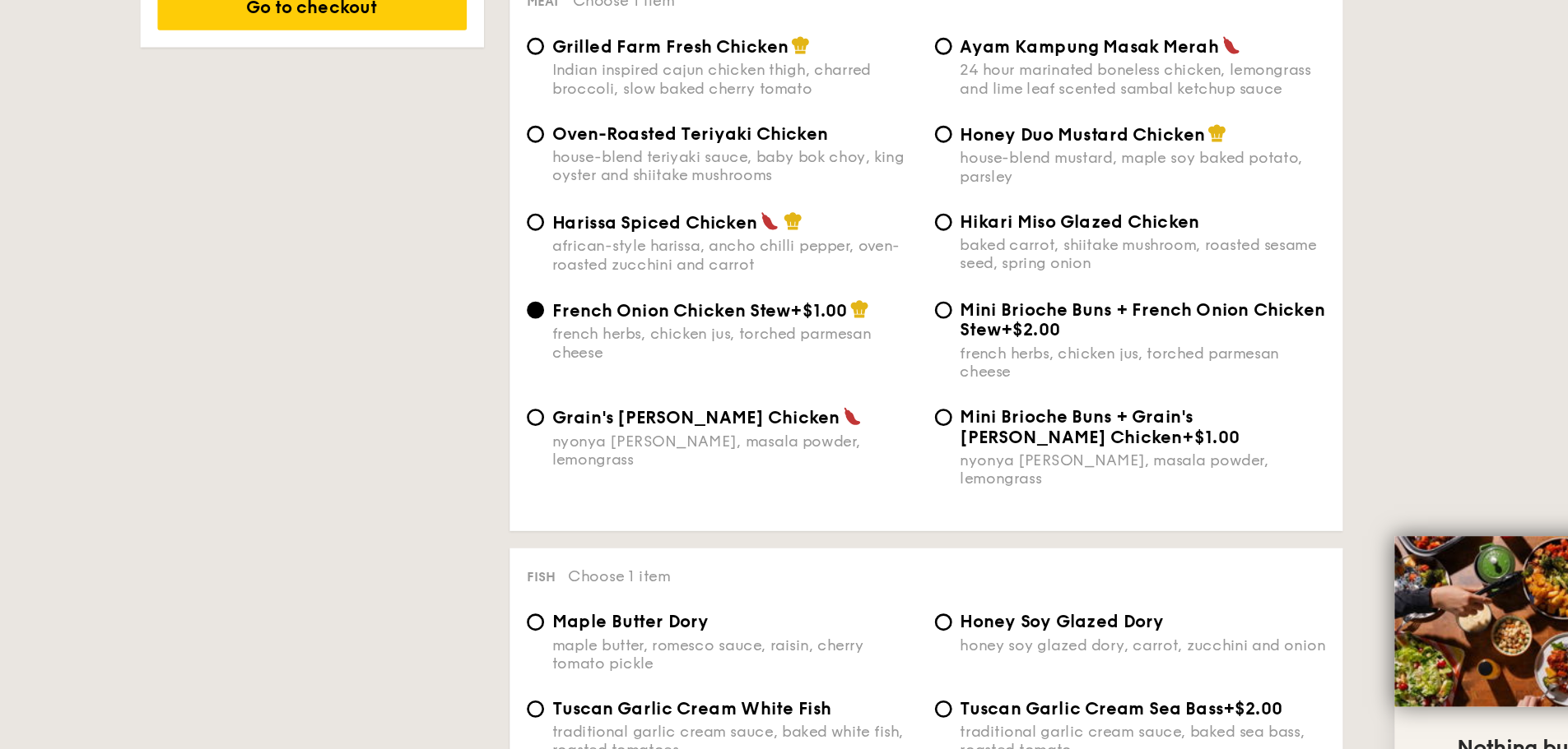
click at [1065, 252] on div "baked carrot, shiitake mushroom, roasted sesame seed, spring onion" at bounding box center [1092, 258] width 280 height 28
click at [946, 240] on input "Hikari Miso Glazed Chicken baked carrot, shiitake mushroom, roasted sesame seed…" at bounding box center [939, 233] width 14 height 14
radio input "true"
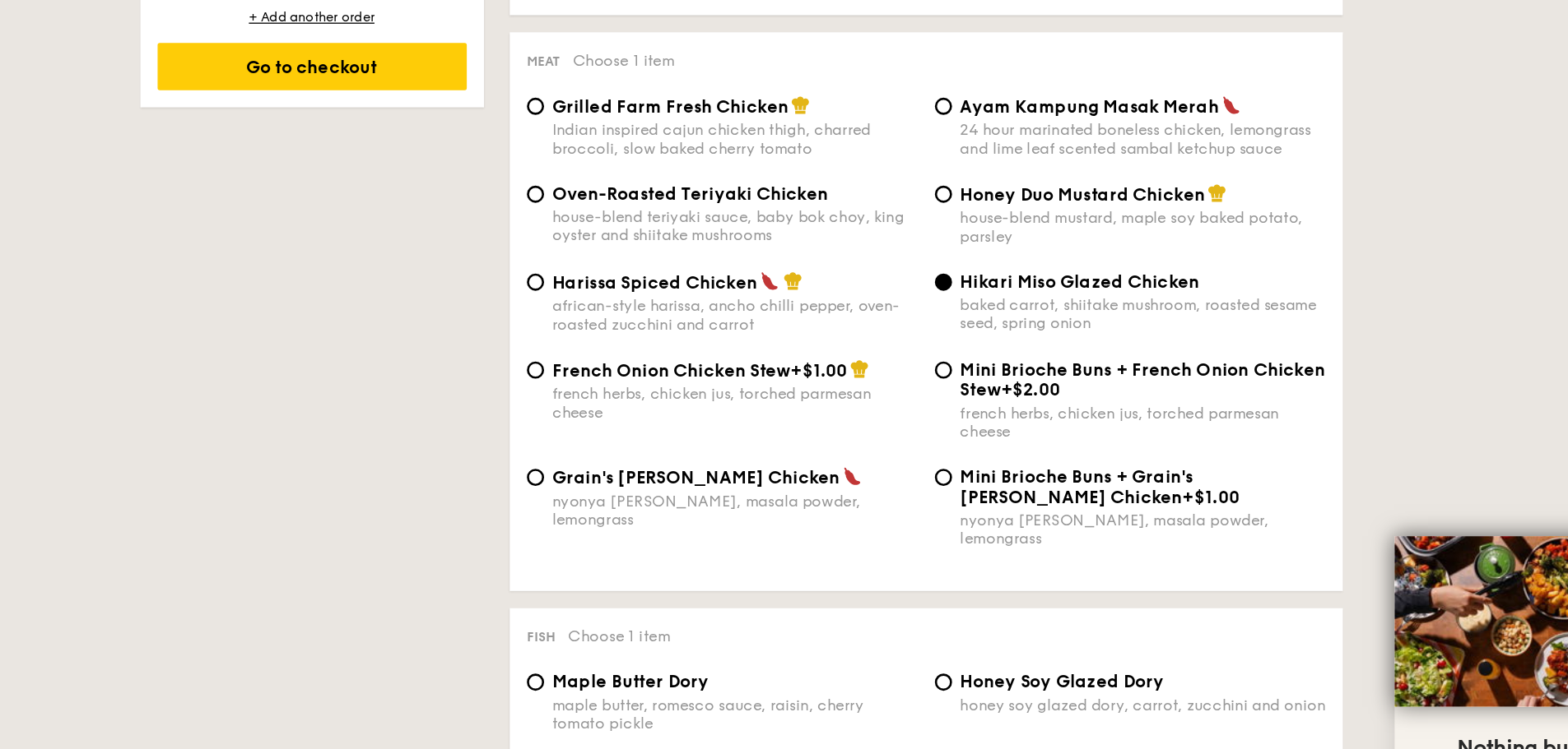
click at [1065, 252] on div "Oven-Roasted Teriyaki Chicken house-blend teriyaki sauce, baby bok choy, king o…" at bounding box center [926, 237] width 626 height 68
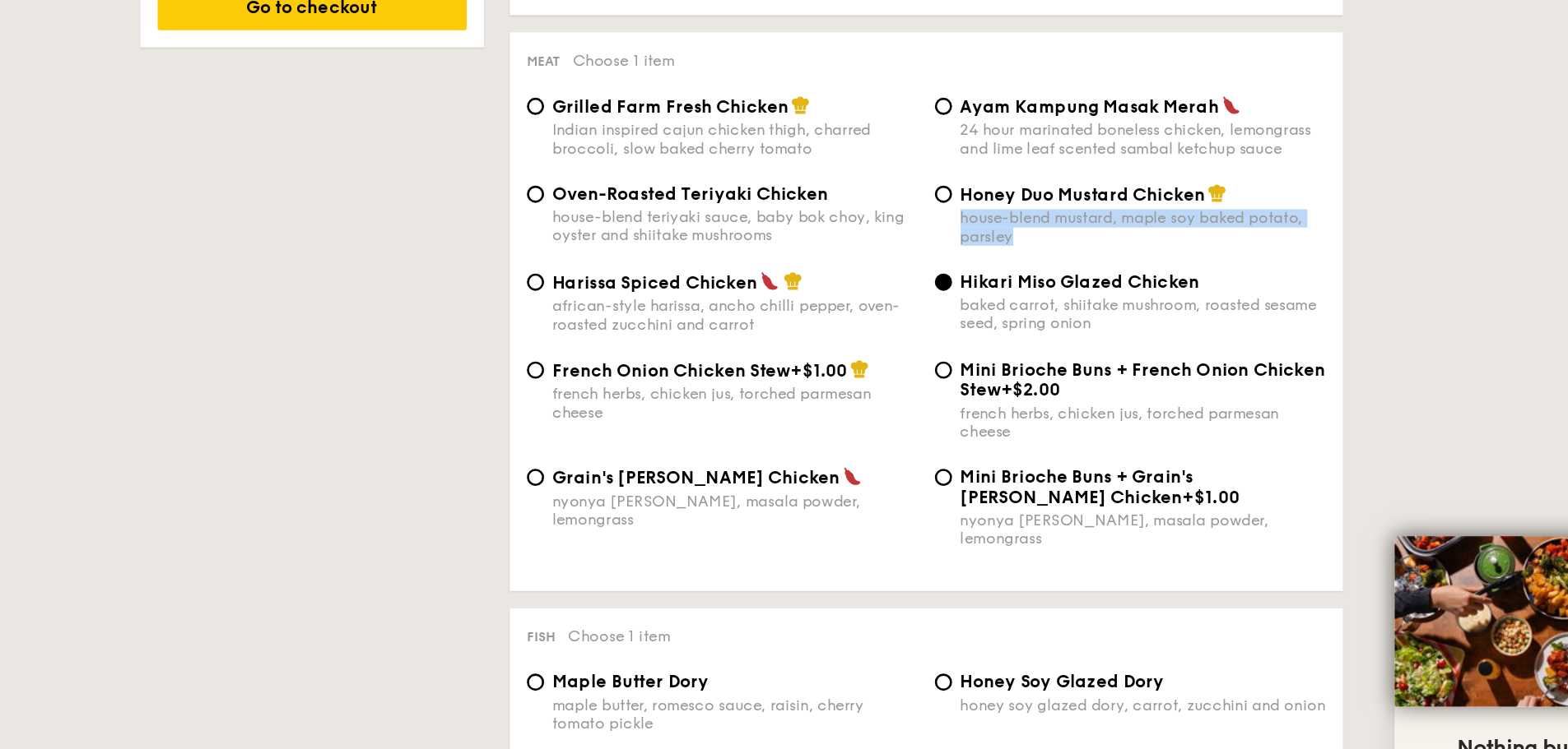
click at [1065, 252] on div "Oven-Roasted Teriyaki Chicken house-blend teriyaki sauce, baby bok choy, king o…" at bounding box center [926, 237] width 626 height 68
click at [1062, 280] on span "Hikari Miso Glazed Chicken" at bounding box center [1044, 279] width 184 height 15
click at [946, 280] on input "Hikari Miso Glazed Chicken baked carrot, shiitake mushroom, roasted sesame seed…" at bounding box center [939, 279] width 14 height 14
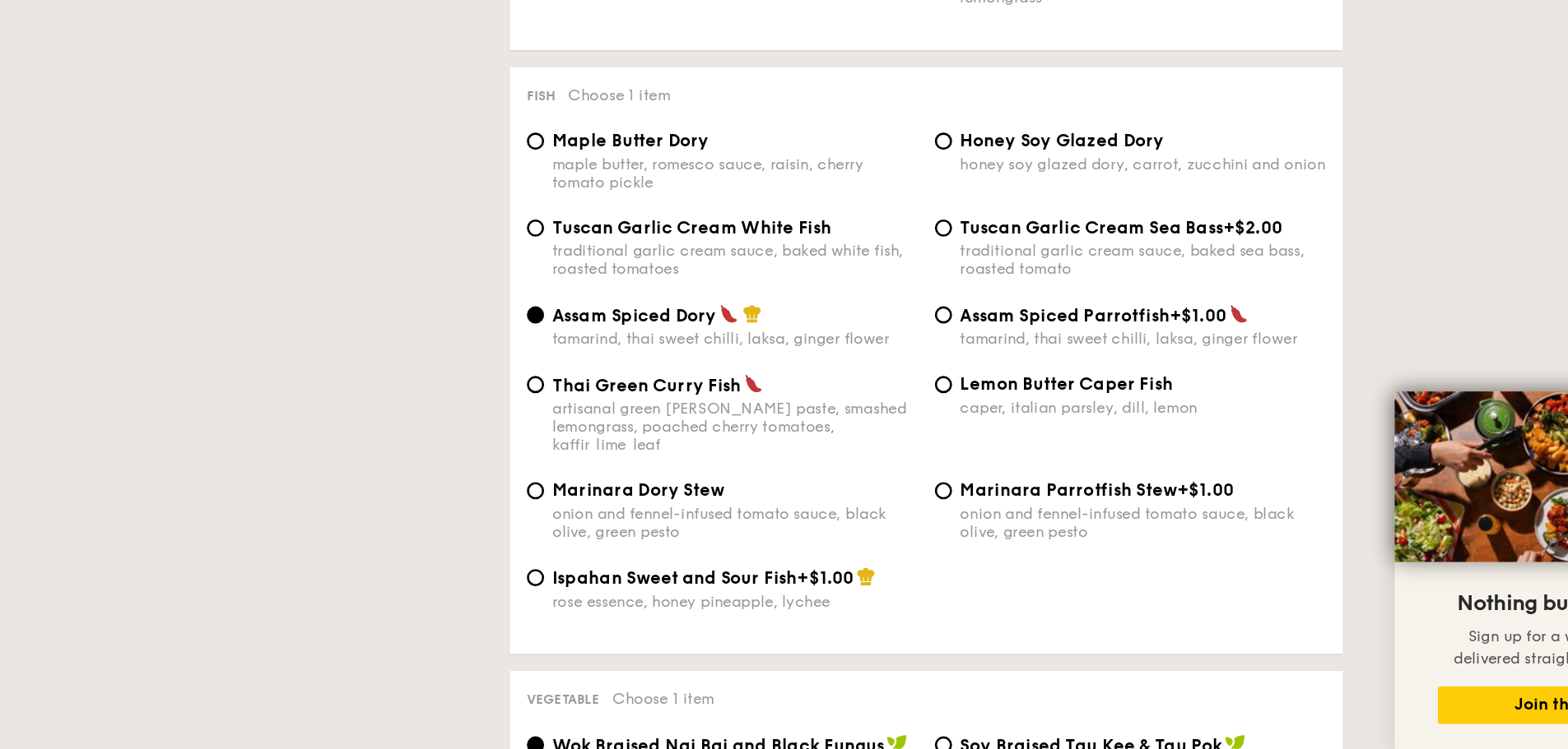
scroll to position [1558, 0]
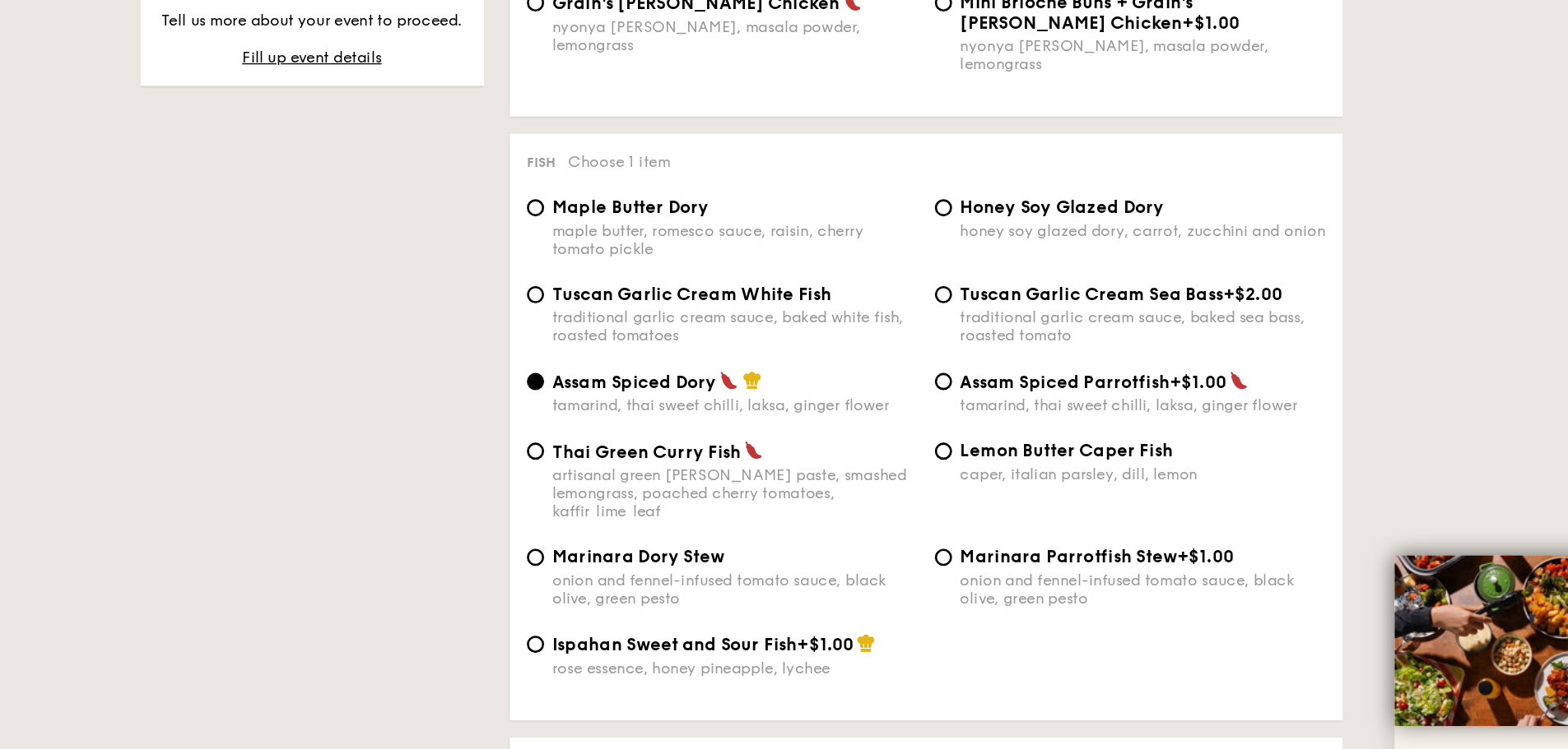
click at [1053, 219] on div "honey soy glazed dory, carrot, zucchini and onion" at bounding box center [1092, 226] width 280 height 14
click at [946, 212] on input "Honey Soy Glazed Dory honey soy glazed dory, carrot, zucchini and onion" at bounding box center [939, 208] width 14 height 14
radio input "true"
click at [1053, 219] on div "honey soy glazed dory, carrot, zucchini and onion" at bounding box center [1092, 226] width 280 height 14
click at [946, 212] on input "Honey Soy Glazed Dory honey soy glazed dory, carrot, zucchini and onion" at bounding box center [939, 208] width 14 height 14
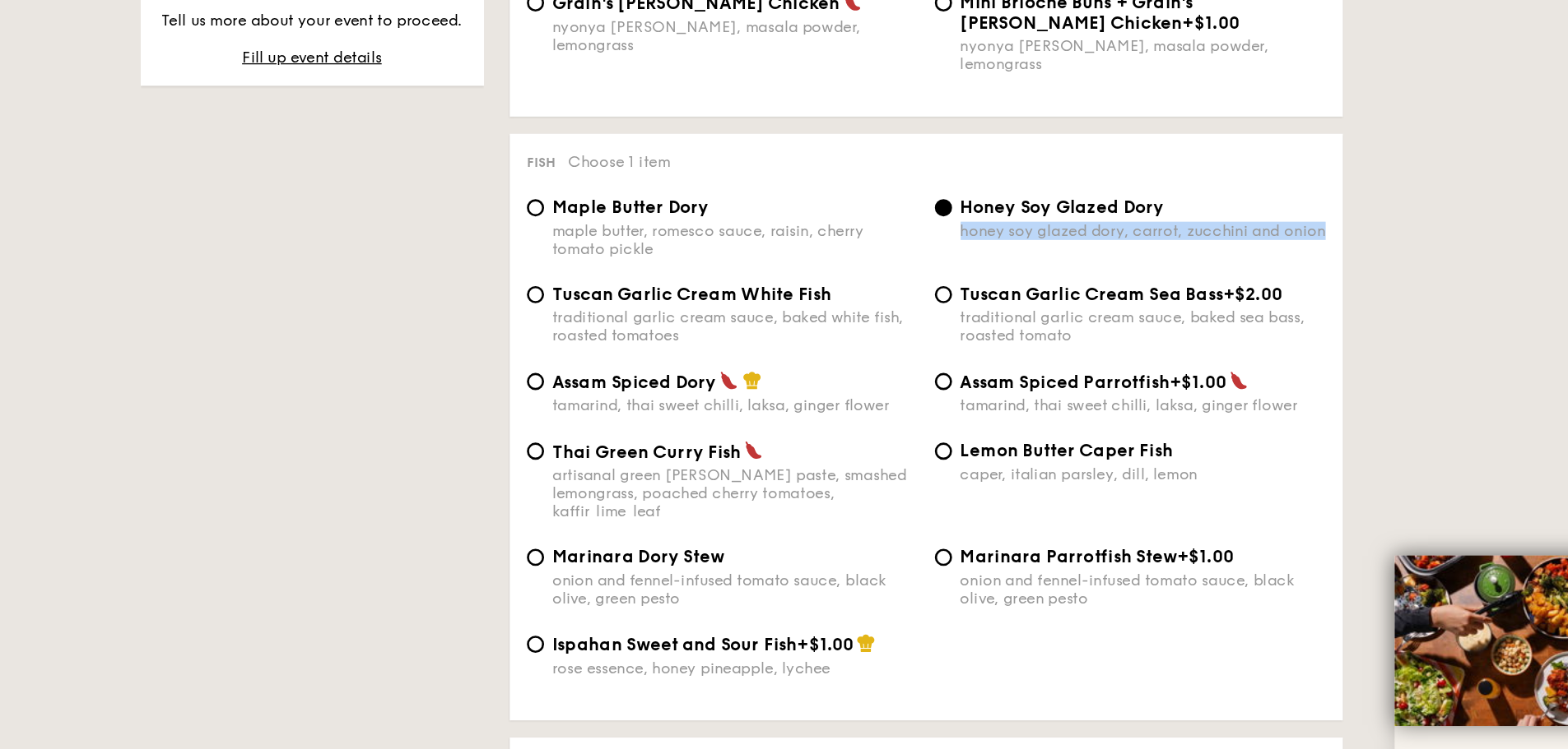
click at [1053, 219] on div "honey soy glazed dory, carrot, zucchini and onion" at bounding box center [1092, 226] width 280 height 14
click at [946, 212] on input "Honey Soy Glazed Dory honey soy glazed dory, carrot, zucchini and onion" at bounding box center [939, 208] width 14 height 14
click at [1053, 219] on div "honey soy glazed dory, carrot, zucchini and onion" at bounding box center [1092, 226] width 280 height 14
click at [946, 212] on input "Honey Soy Glazed Dory honey soy glazed dory, carrot, zucchini and onion" at bounding box center [939, 208] width 14 height 14
click at [1060, 245] on div "Maple Butter Dory maple butter, romesco sauce, raisin, cherry tomato pickle Hon…" at bounding box center [926, 233] width 626 height 67
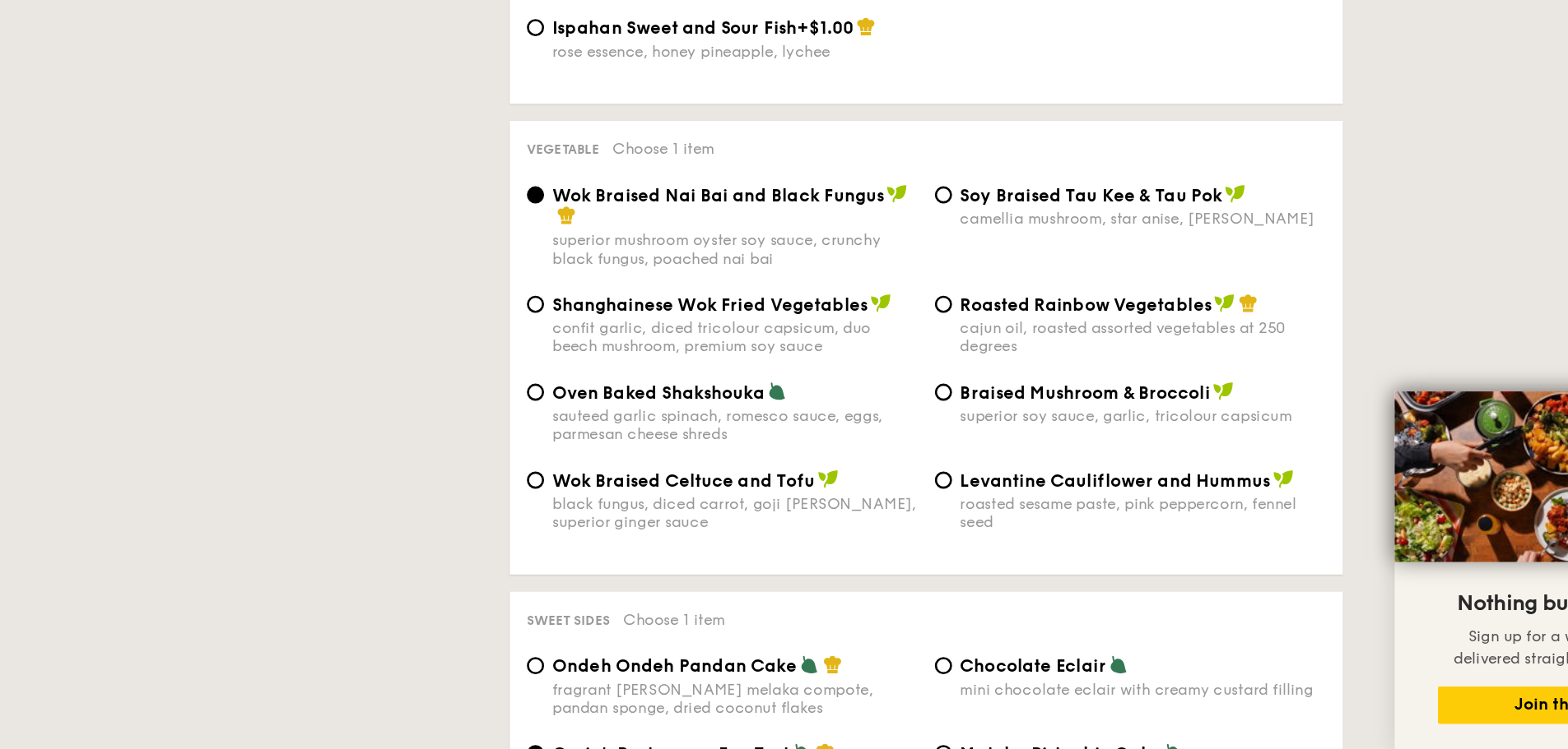
scroll to position [1937, 0]
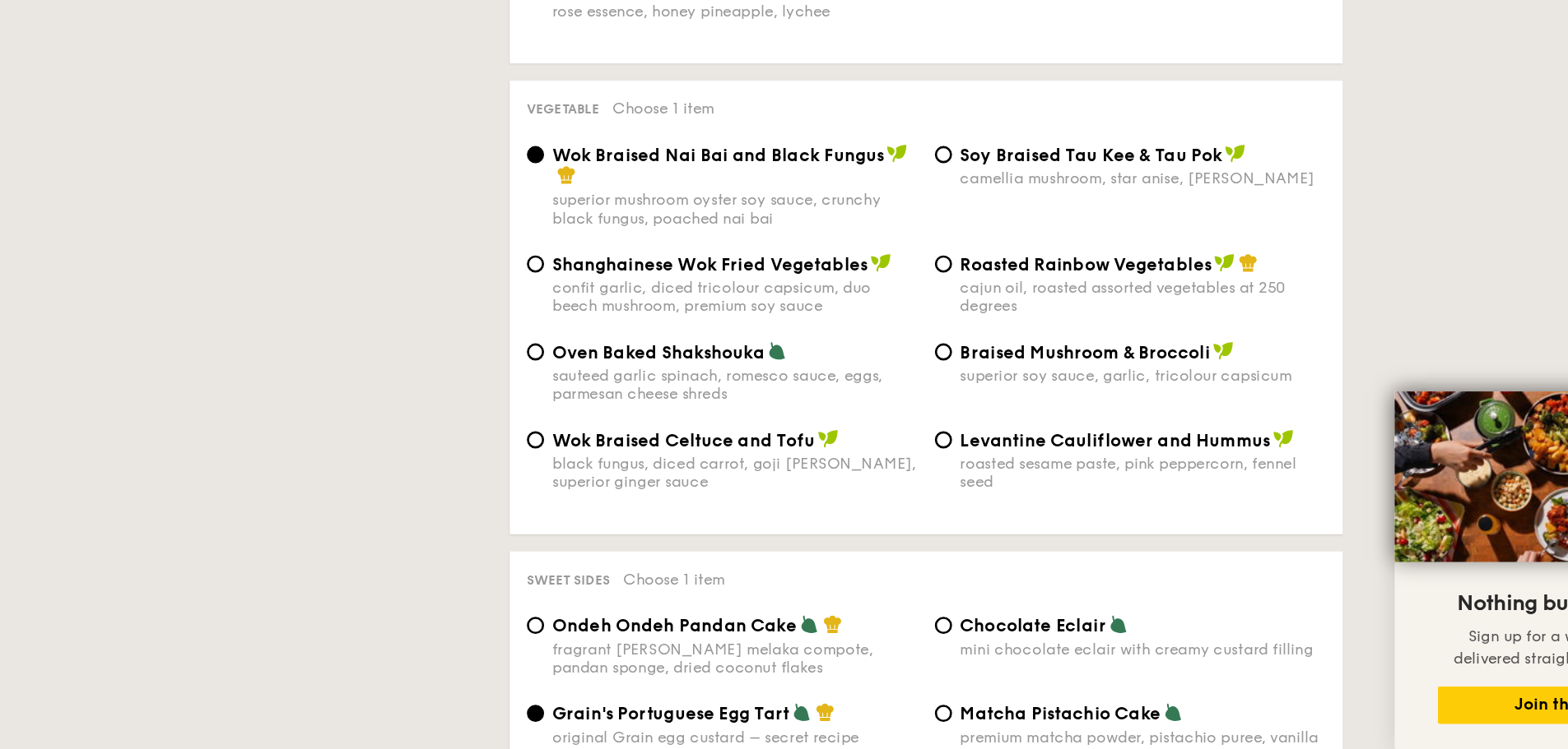
click at [1020, 388] on div "cajun oil, roasted assorted vegetables at 250 degrees" at bounding box center [1092, 402] width 280 height 28
click at [946, 370] on input "Roasted Rainbow Vegetables cajun oil, roasted assorted vegetables at 250 degrees" at bounding box center [939, 377] width 14 height 14
radio input "true"
click at [1020, 388] on div "cajun oil, roasted assorted vegetables at 250 degrees" at bounding box center [1092, 402] width 280 height 28
click at [946, 370] on input "Roasted Rainbow Vegetables cajun oil, roasted assorted vegetables at 250 degrees" at bounding box center [939, 377] width 14 height 14
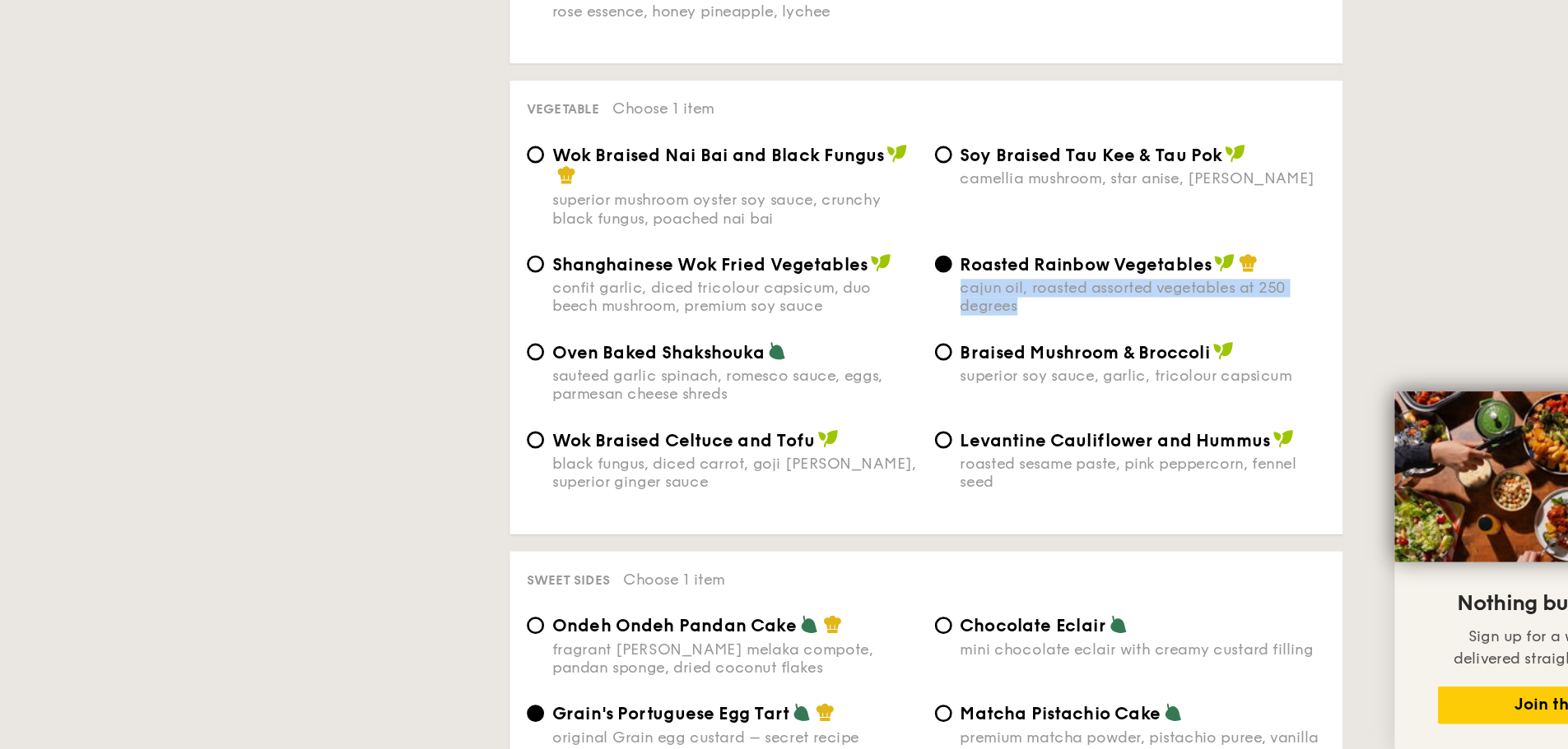
click at [1020, 388] on div "cajun oil, roasted assorted vegetables at 250 degrees" at bounding box center [1092, 402] width 280 height 28
click at [946, 370] on input "Roasted Rainbow Vegetables cajun oil, roasted assorted vegetables at 250 degrees" at bounding box center [939, 377] width 14 height 14
click at [1020, 388] on div "cajun oil, roasted assorted vegetables at 250 degrees" at bounding box center [1092, 402] width 280 height 28
click at [946, 370] on input "Roasted Rainbow Vegetables cajun oil, roasted assorted vegetables at 250 degrees" at bounding box center [939, 377] width 14 height 14
click at [1017, 388] on div "cajun oil, roasted assorted vegetables at 250 degrees" at bounding box center [1092, 402] width 280 height 28
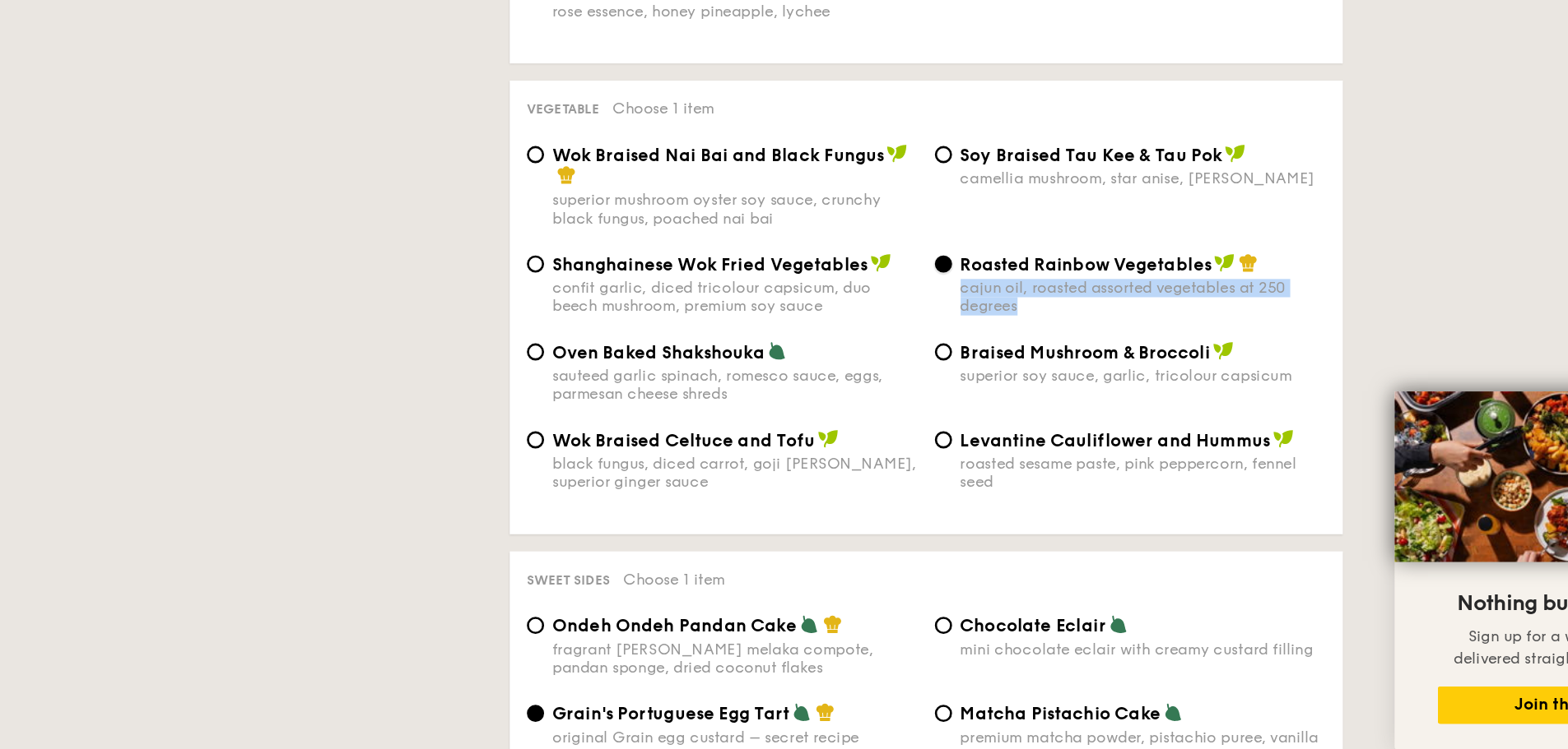
click at [946, 378] on input "Roasted Rainbow Vegetables cajun oil, roasted assorted vegetables at 250 degrees" at bounding box center [939, 377] width 14 height 14
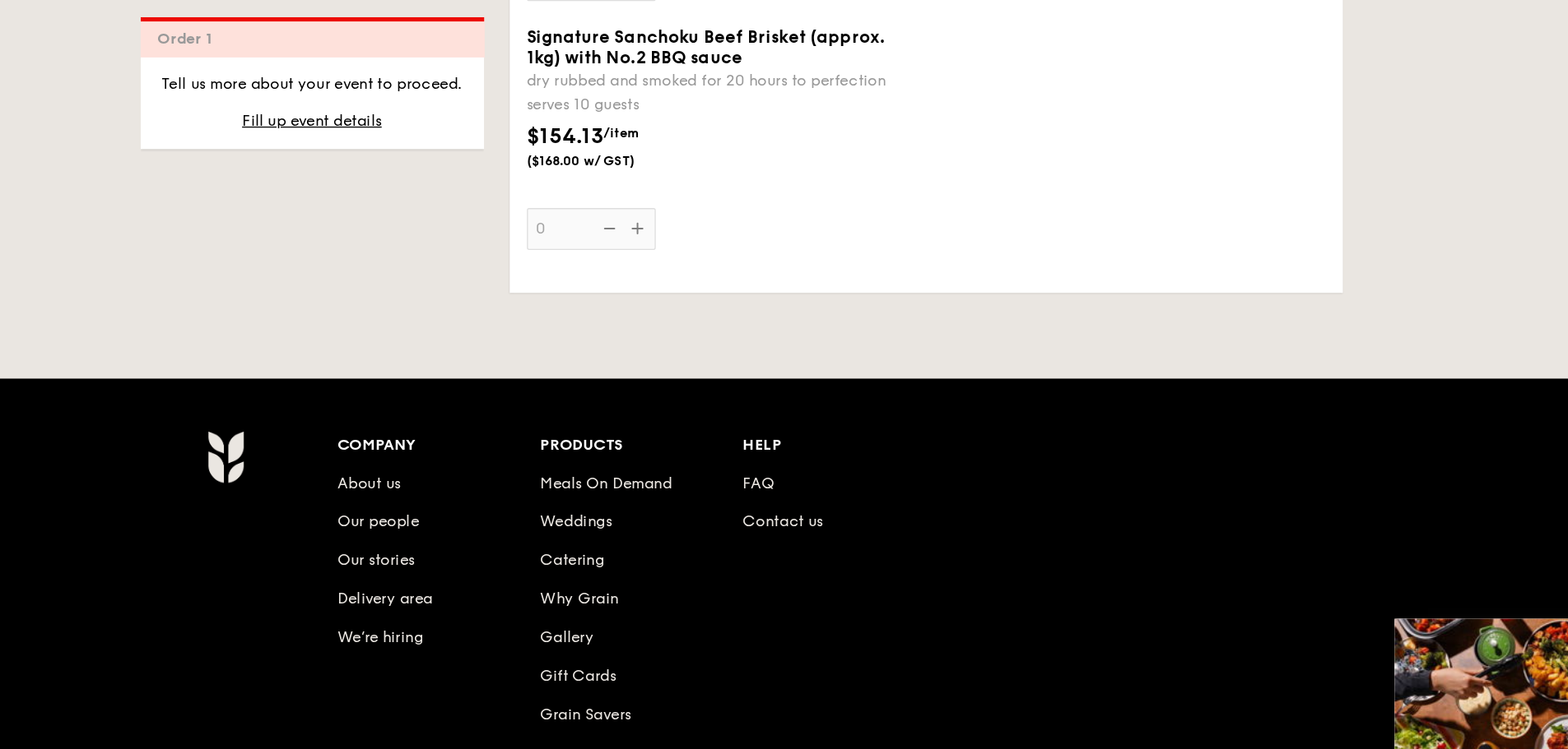
scroll to position [3764, 0]
